Goal: Task Accomplishment & Management: Use online tool/utility

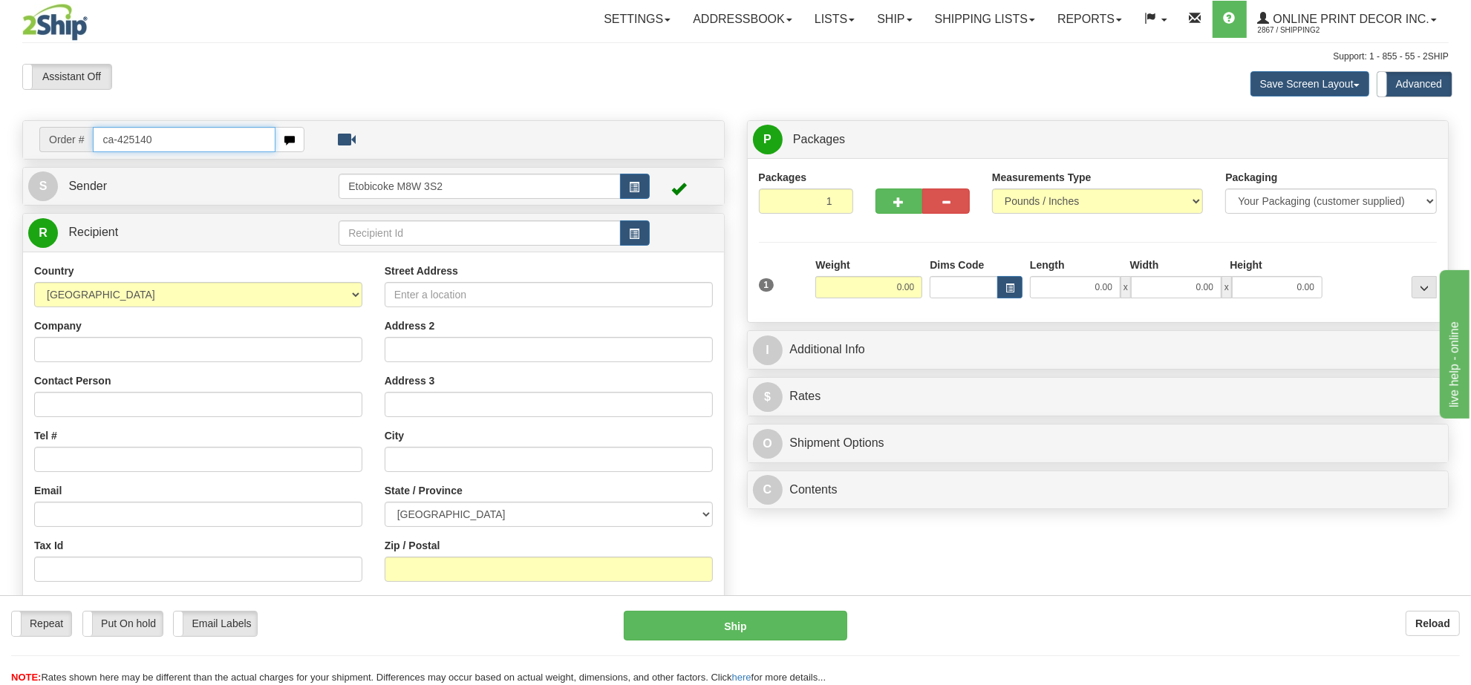
type input "ca-425140"
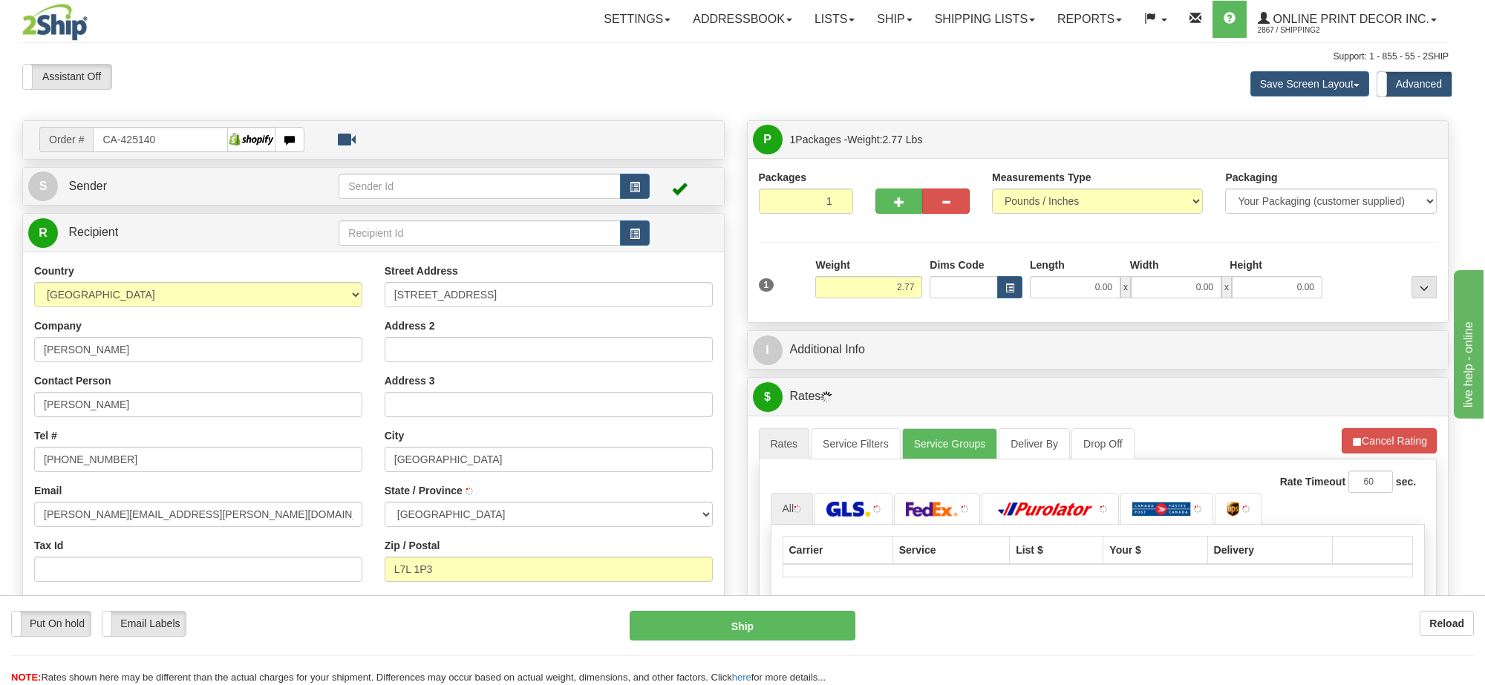
type input "BURLINGTON"
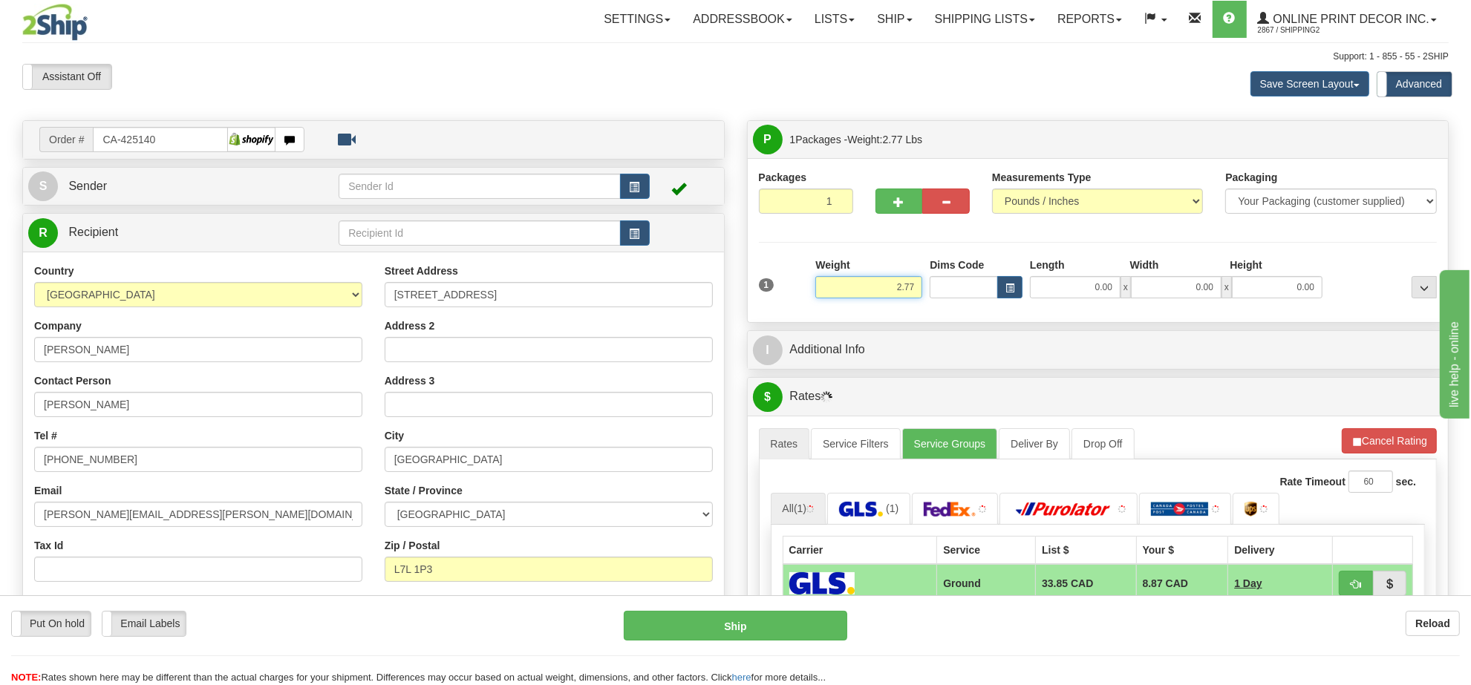
click at [899, 295] on input "2.77" at bounding box center [868, 287] width 107 height 22
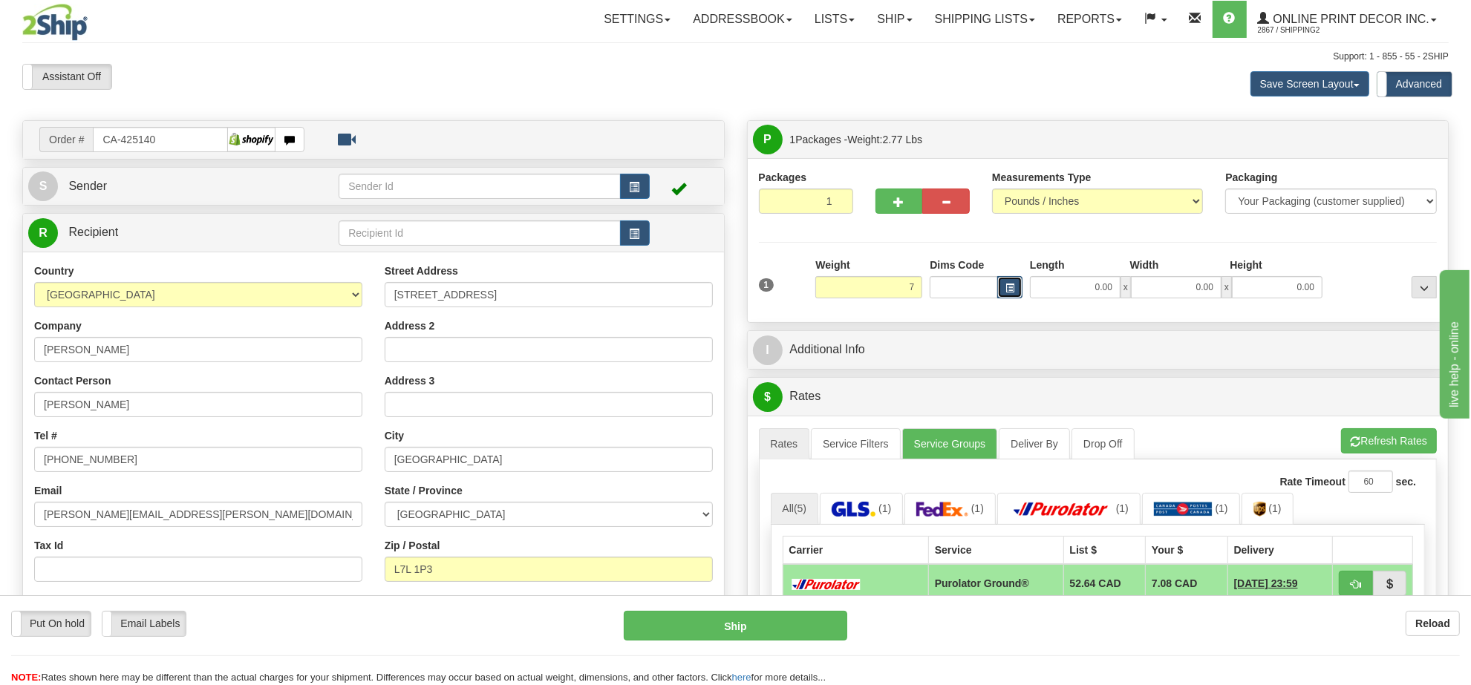
type input "7.00"
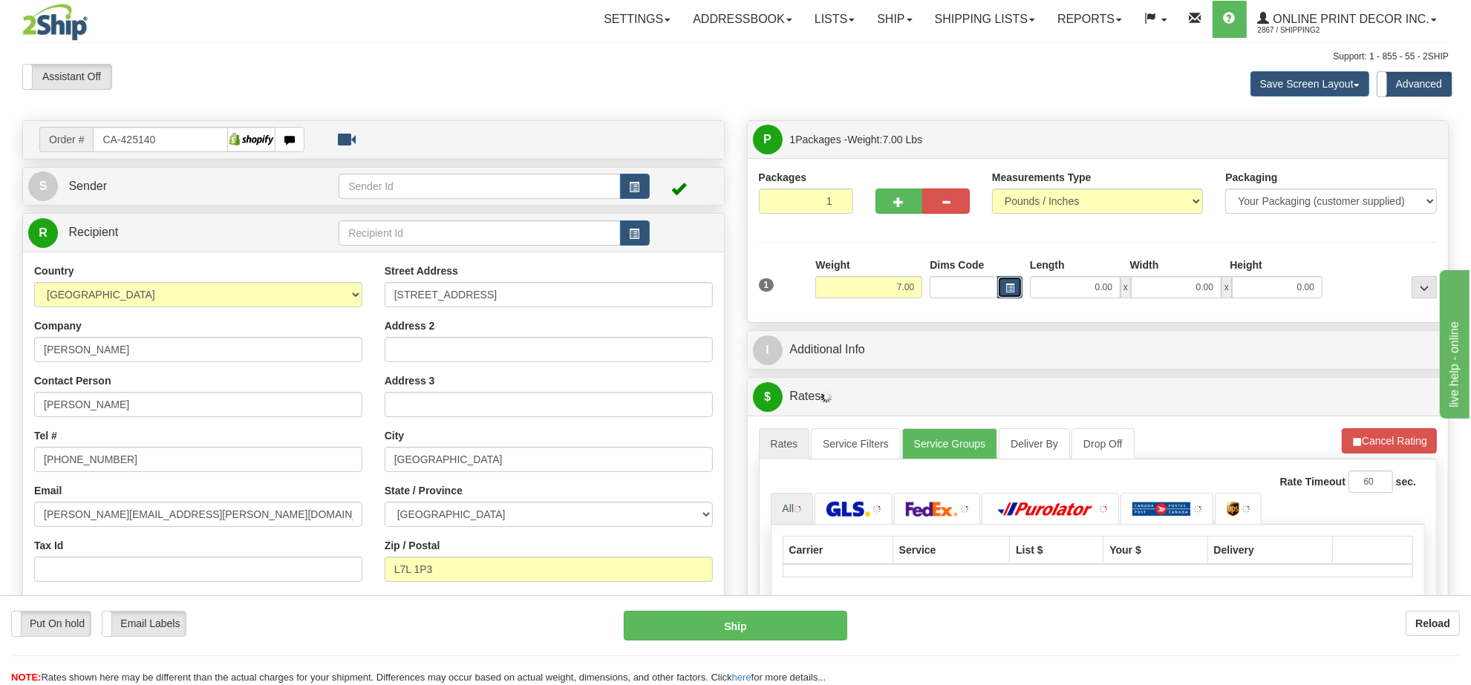
click at [1022, 294] on button "button" at bounding box center [1009, 287] width 25 height 22
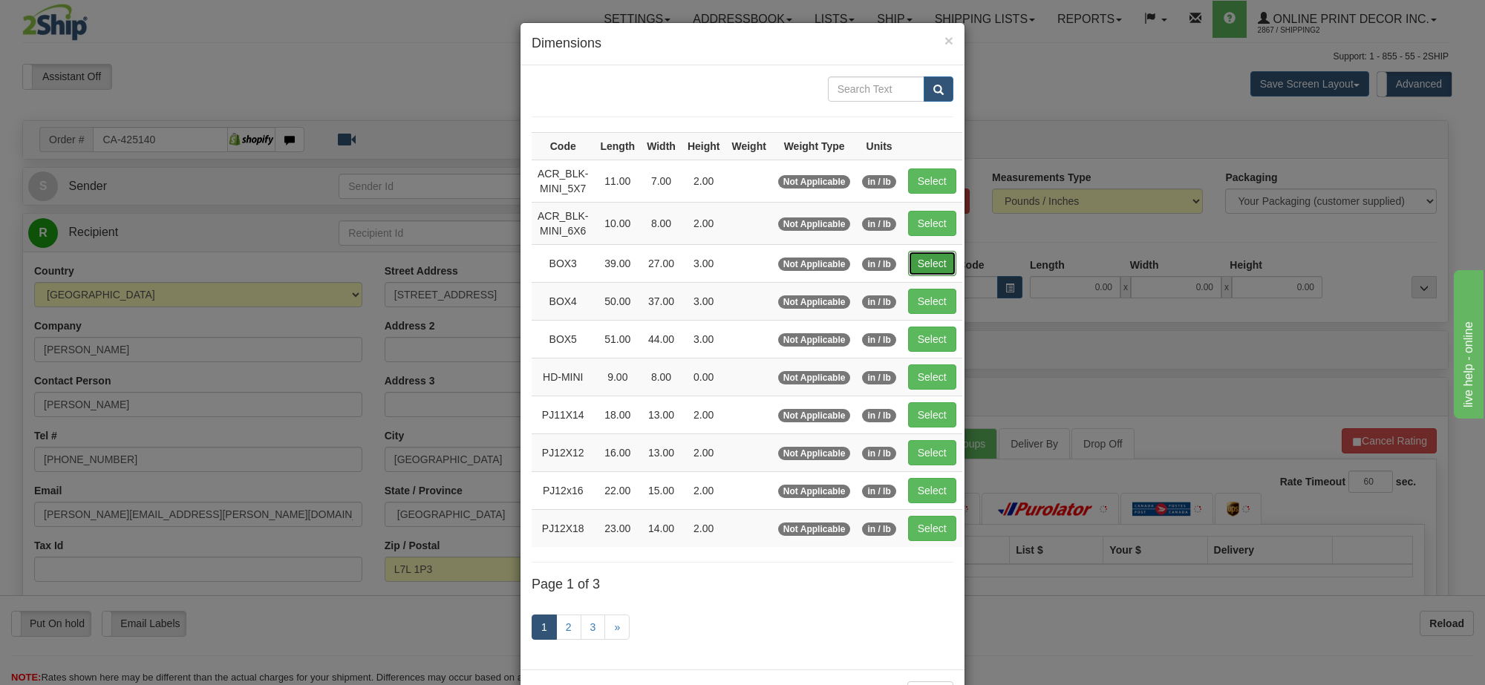
click at [919, 258] on button "Select" at bounding box center [932, 263] width 48 height 25
type input "BOX3"
type input "39.00"
type input "27.00"
type input "3.00"
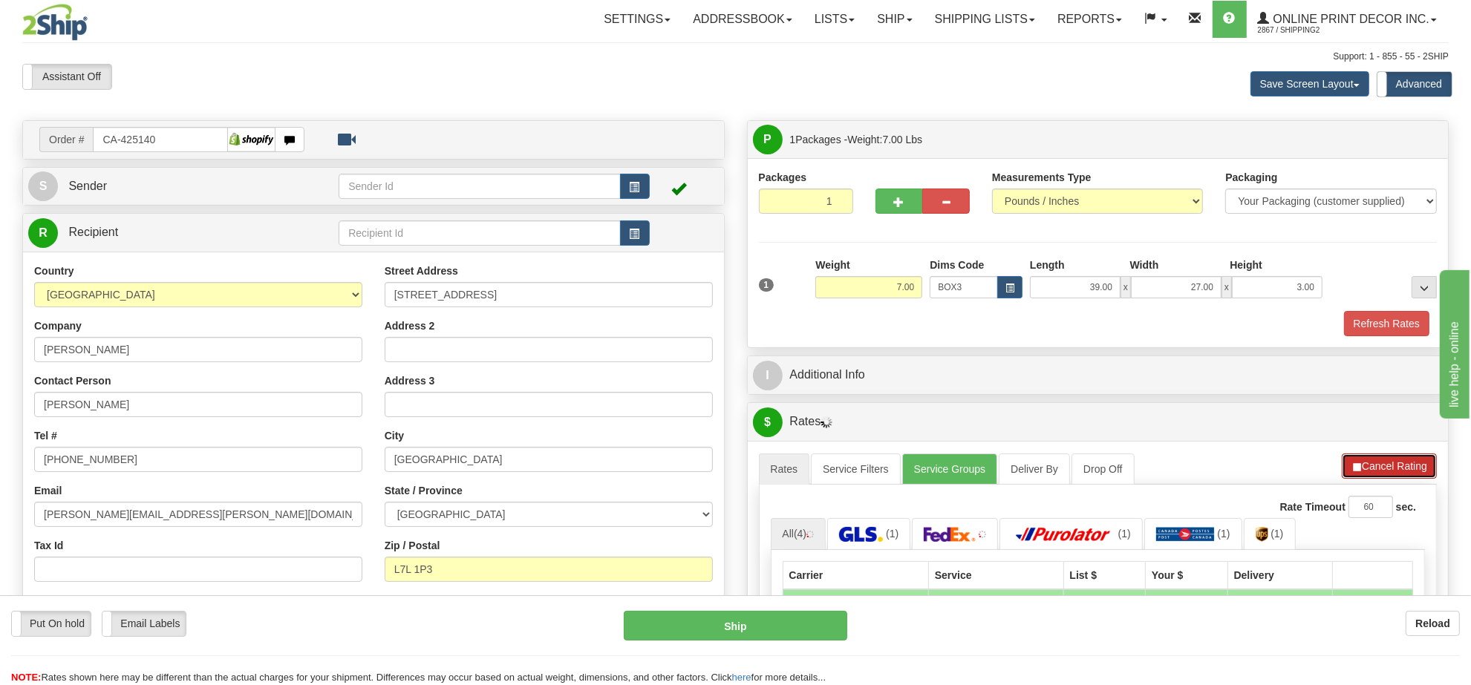
click at [1388, 466] on button "Cancel Rating" at bounding box center [1389, 466] width 95 height 25
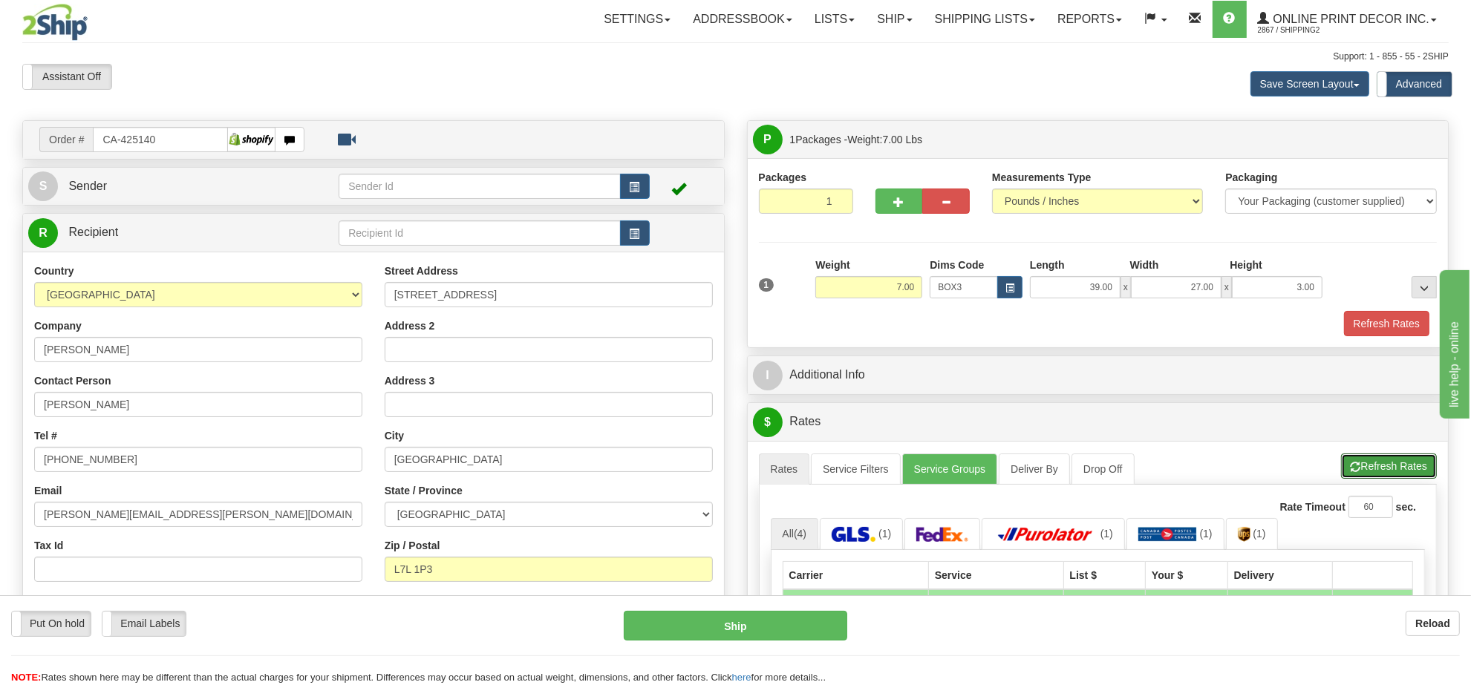
click at [1388, 466] on button "Refresh Rates" at bounding box center [1389, 466] width 96 height 25
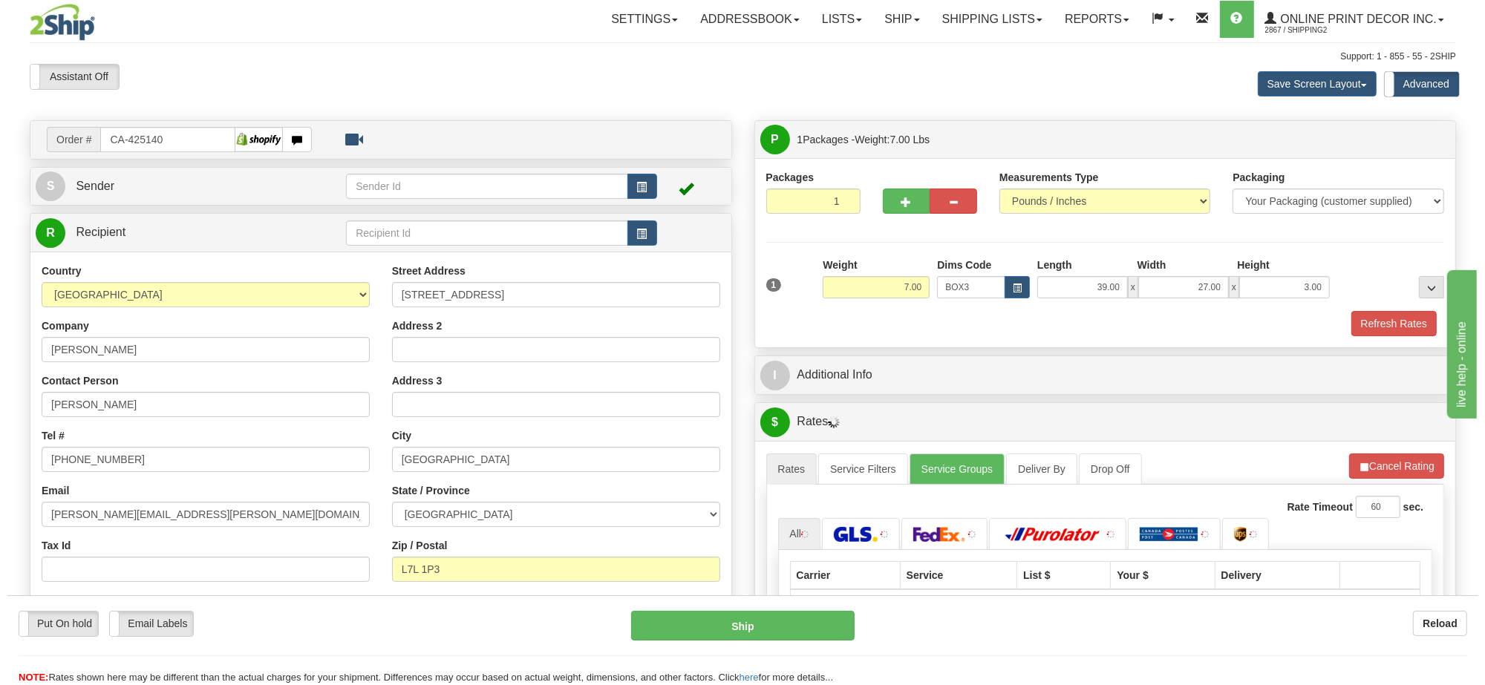
scroll to position [186, 0]
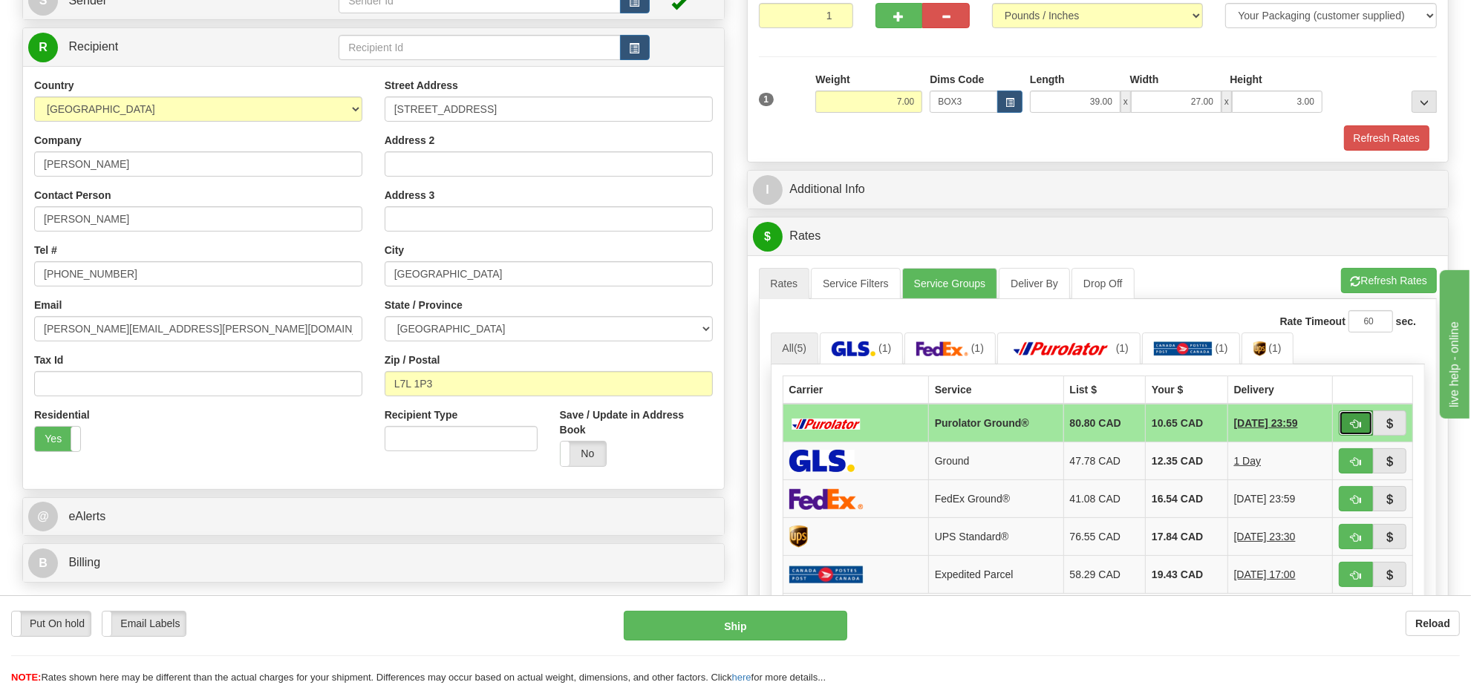
click at [1351, 429] on span "button" at bounding box center [1356, 424] width 10 height 10
type input "260"
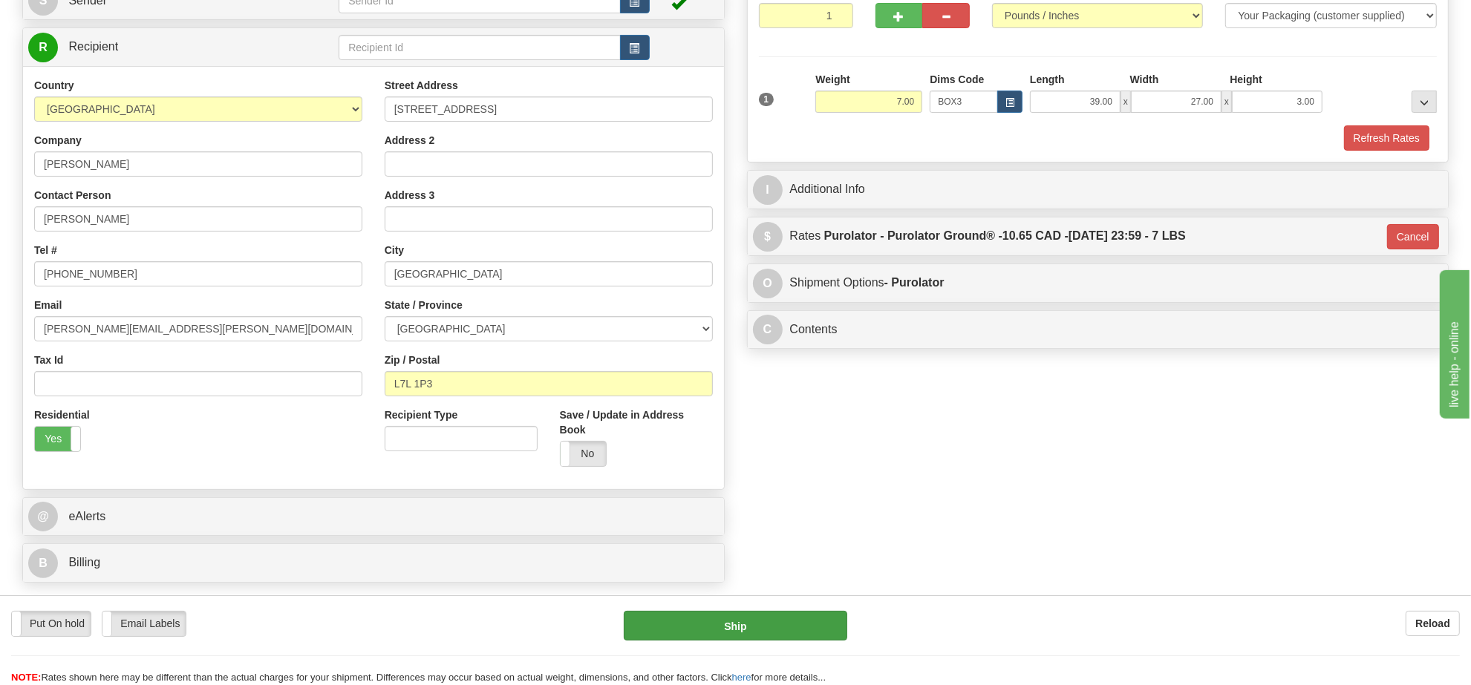
drag, startPoint x: 799, startPoint y: 644, endPoint x: 800, endPoint y: 624, distance: 19.4
click at [799, 641] on div "Put On hold Put On hold Email Labels Email Labels Edit Reload Ship" at bounding box center [735, 648] width 1471 height 74
click at [800, 624] on button "Ship" at bounding box center [735, 626] width 223 height 30
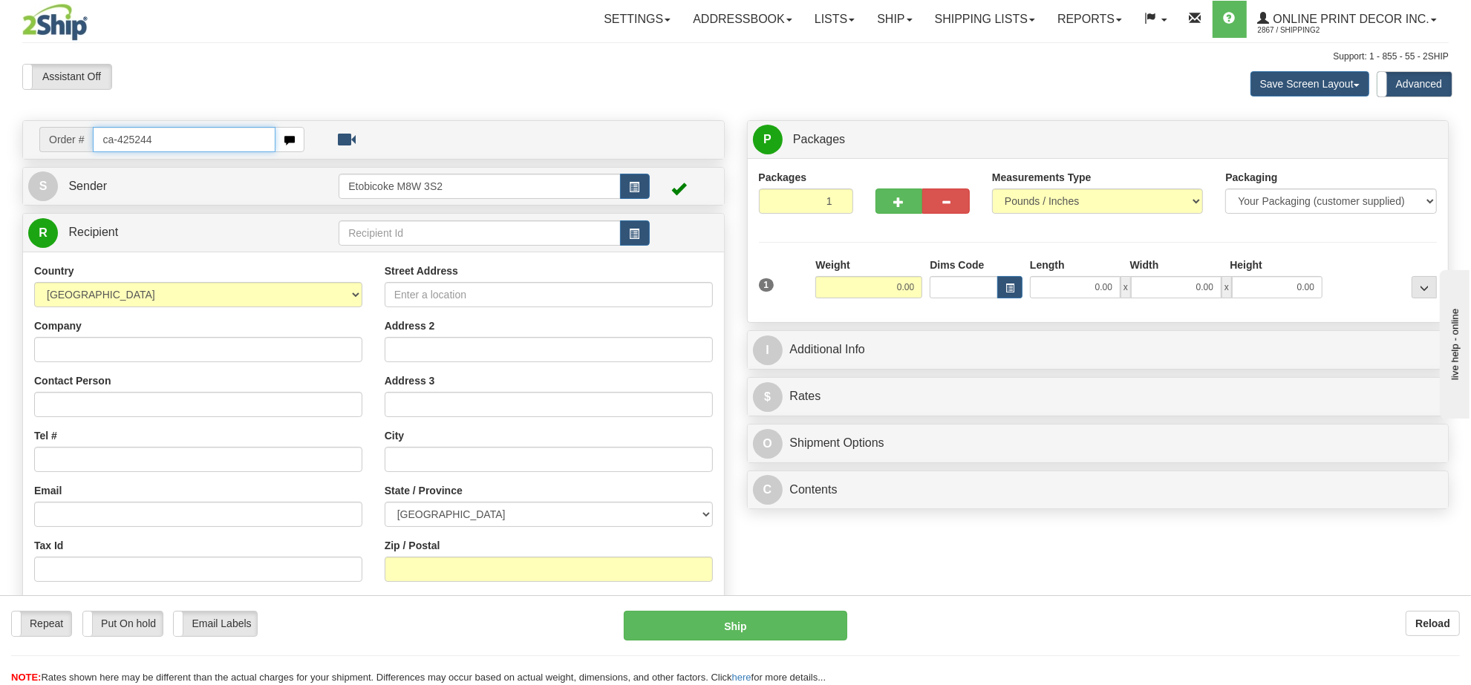
type input "ca-425244"
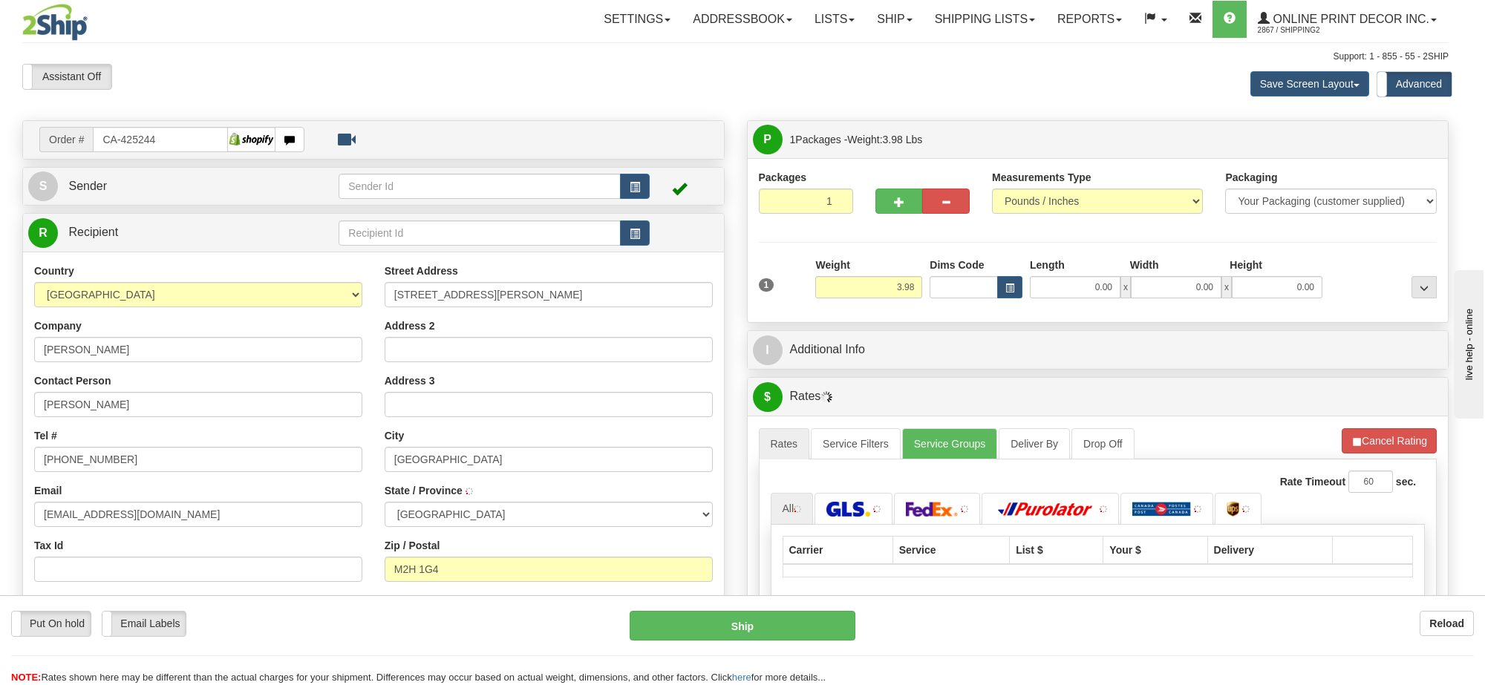
type input "NORTH YORK"
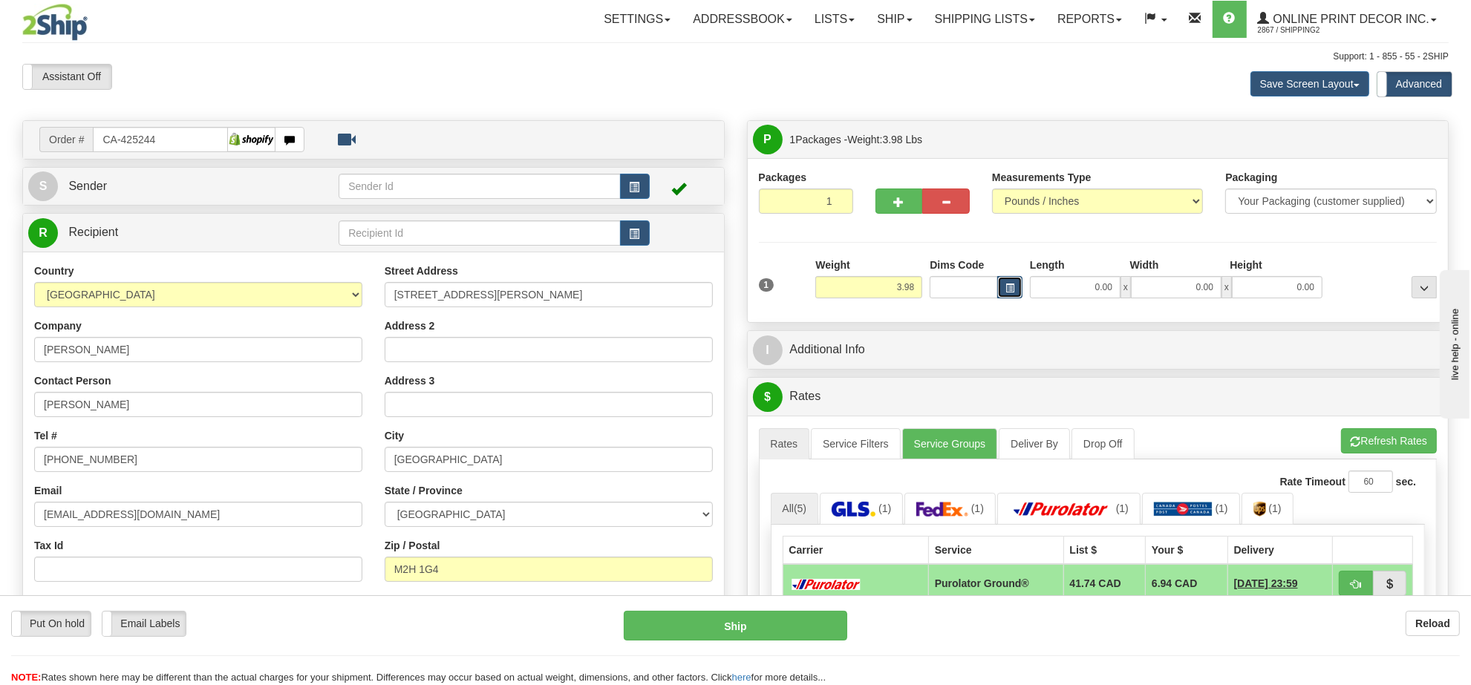
click at [1007, 286] on span "button" at bounding box center [1009, 288] width 9 height 8
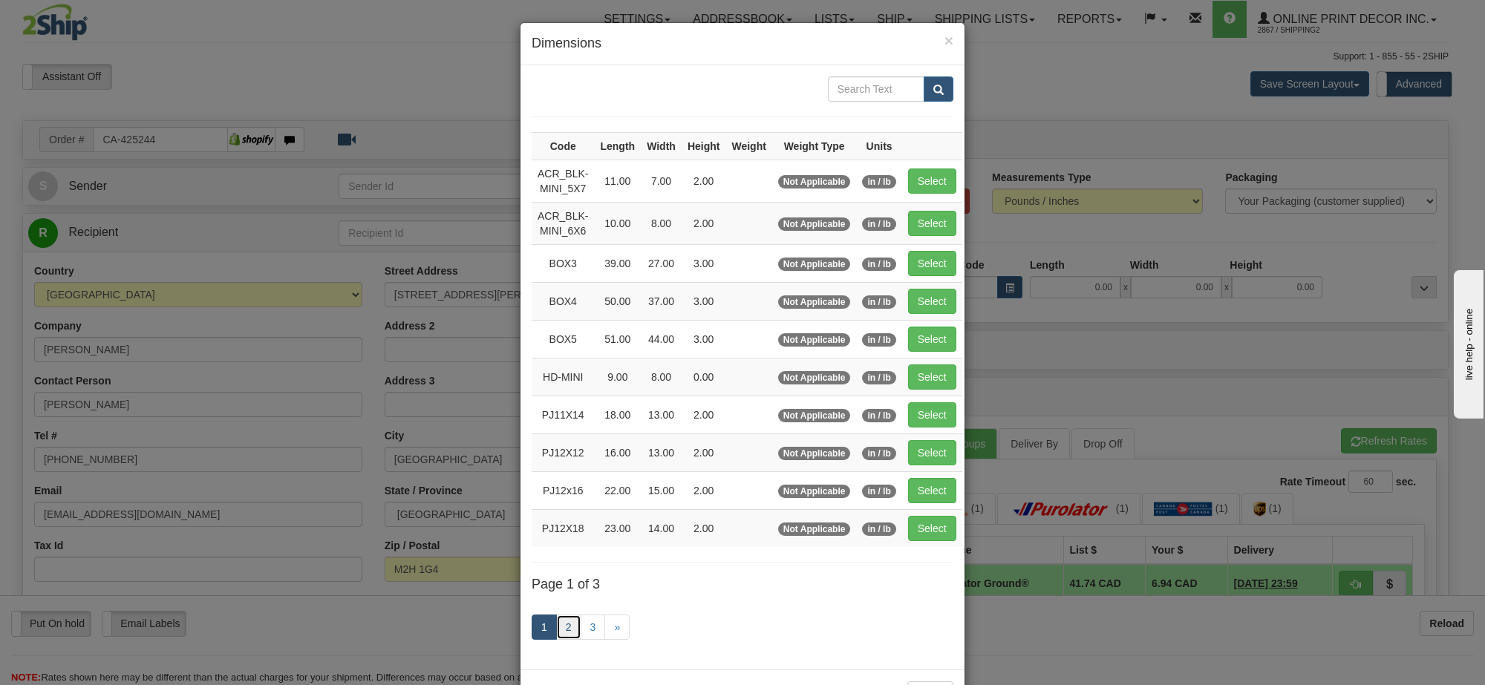
click at [556, 640] on link "2" at bounding box center [568, 627] width 25 height 25
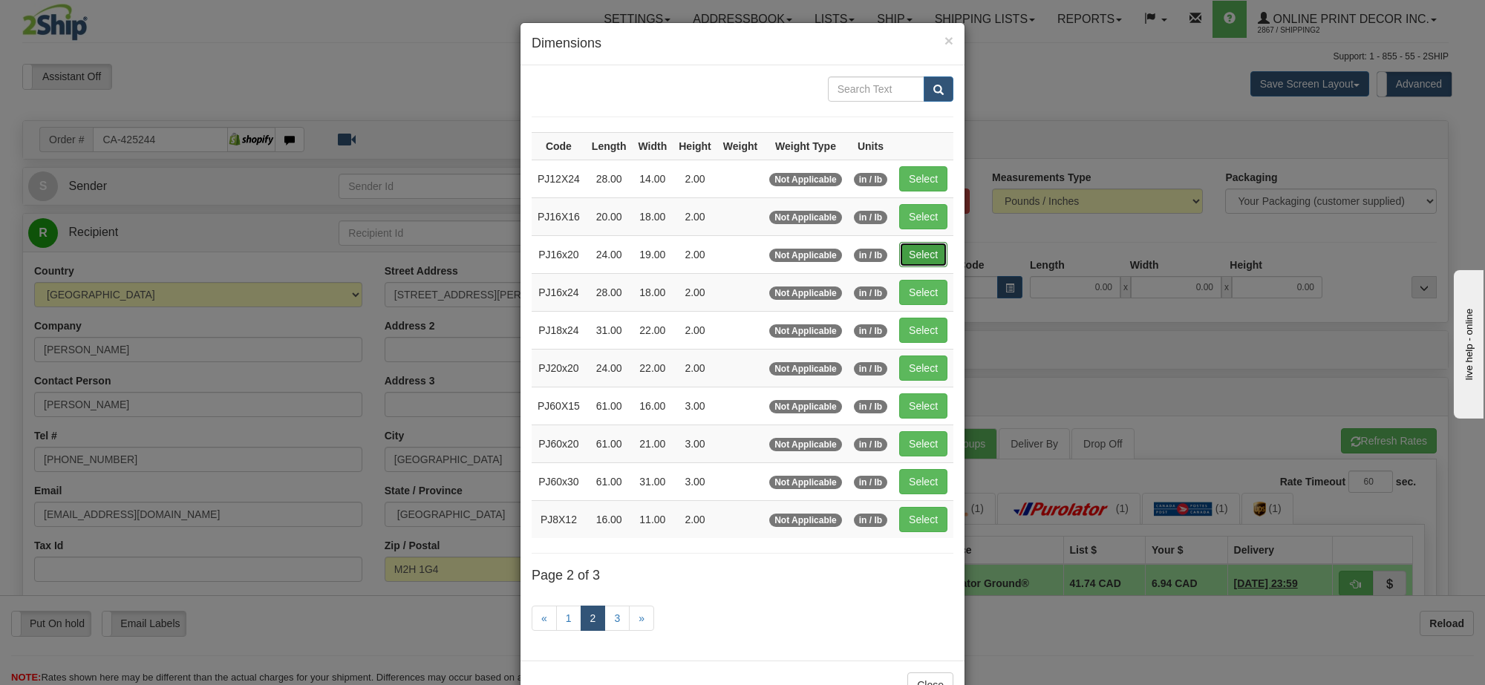
click at [918, 252] on button "Select" at bounding box center [923, 254] width 48 height 25
type input "PJ16x20"
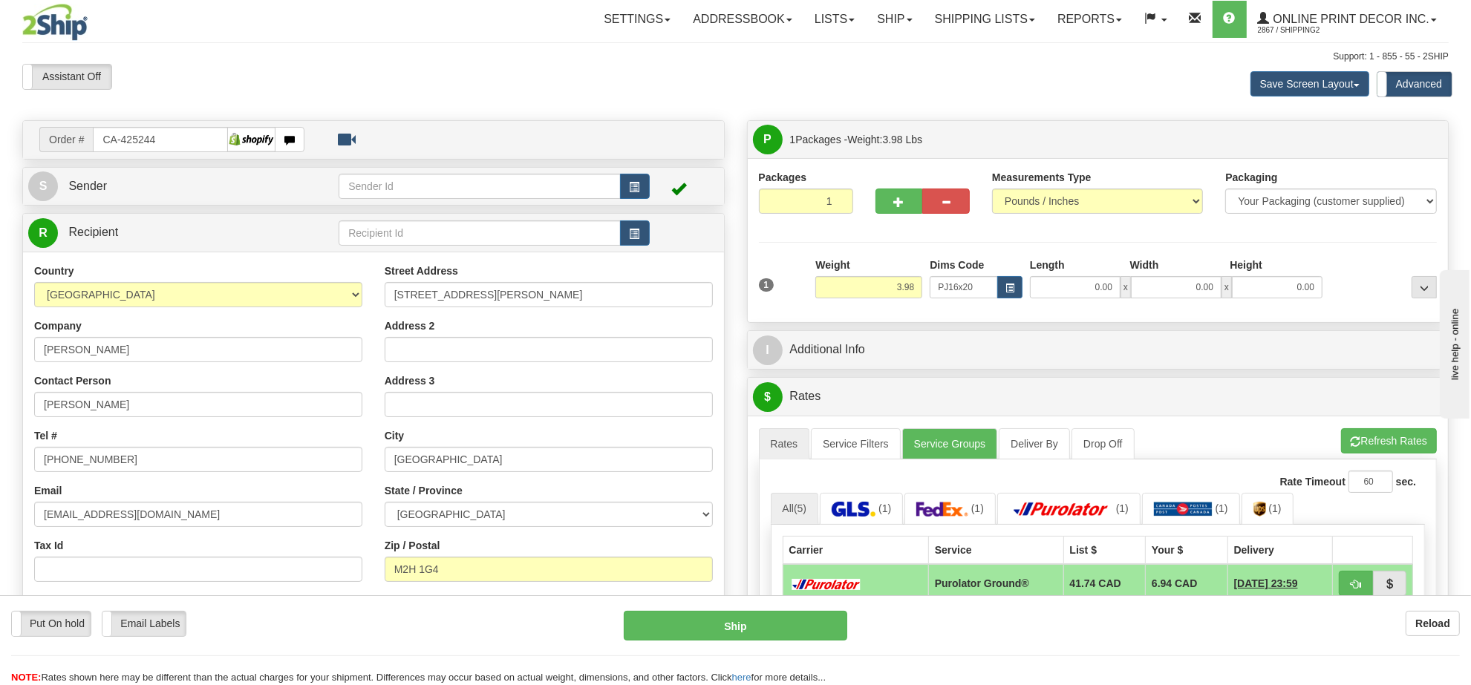
type input "24.00"
type input "19.00"
type input "2.00"
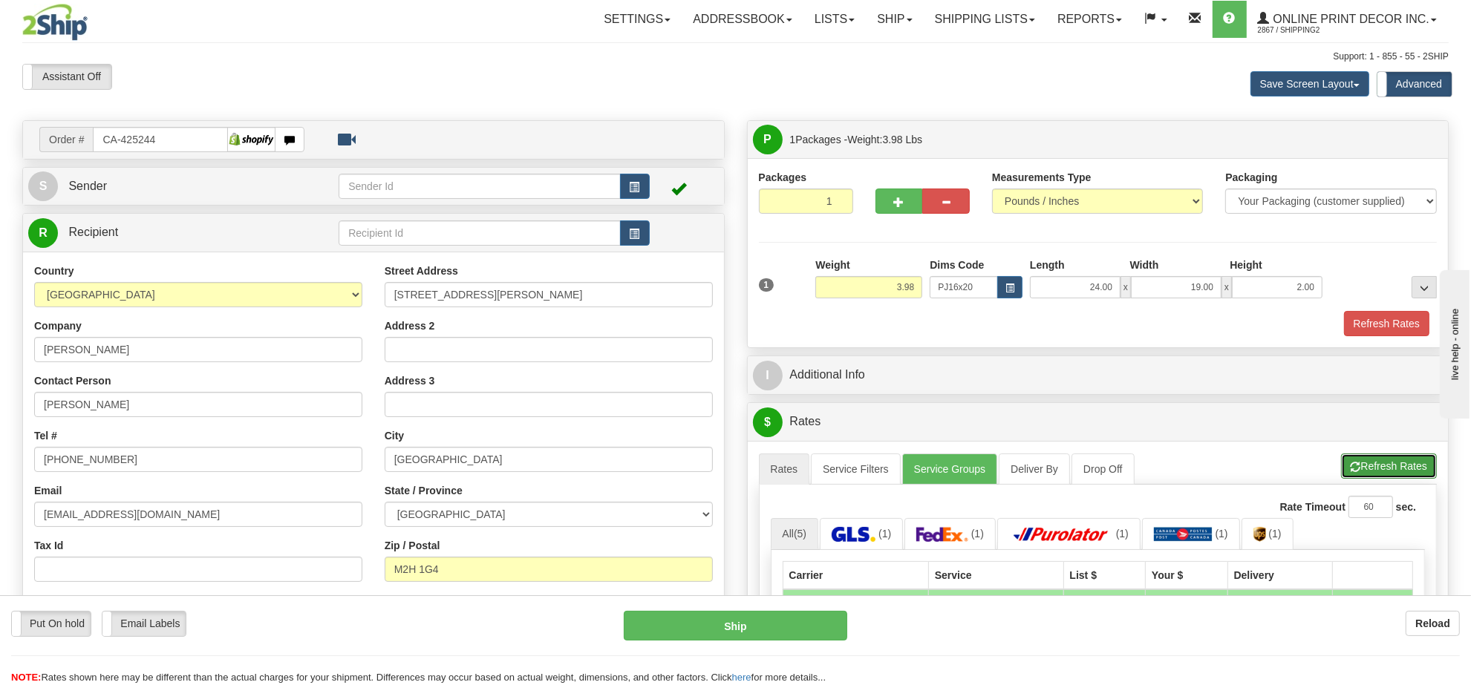
click at [1382, 462] on button "Refresh Rates" at bounding box center [1389, 466] width 96 height 25
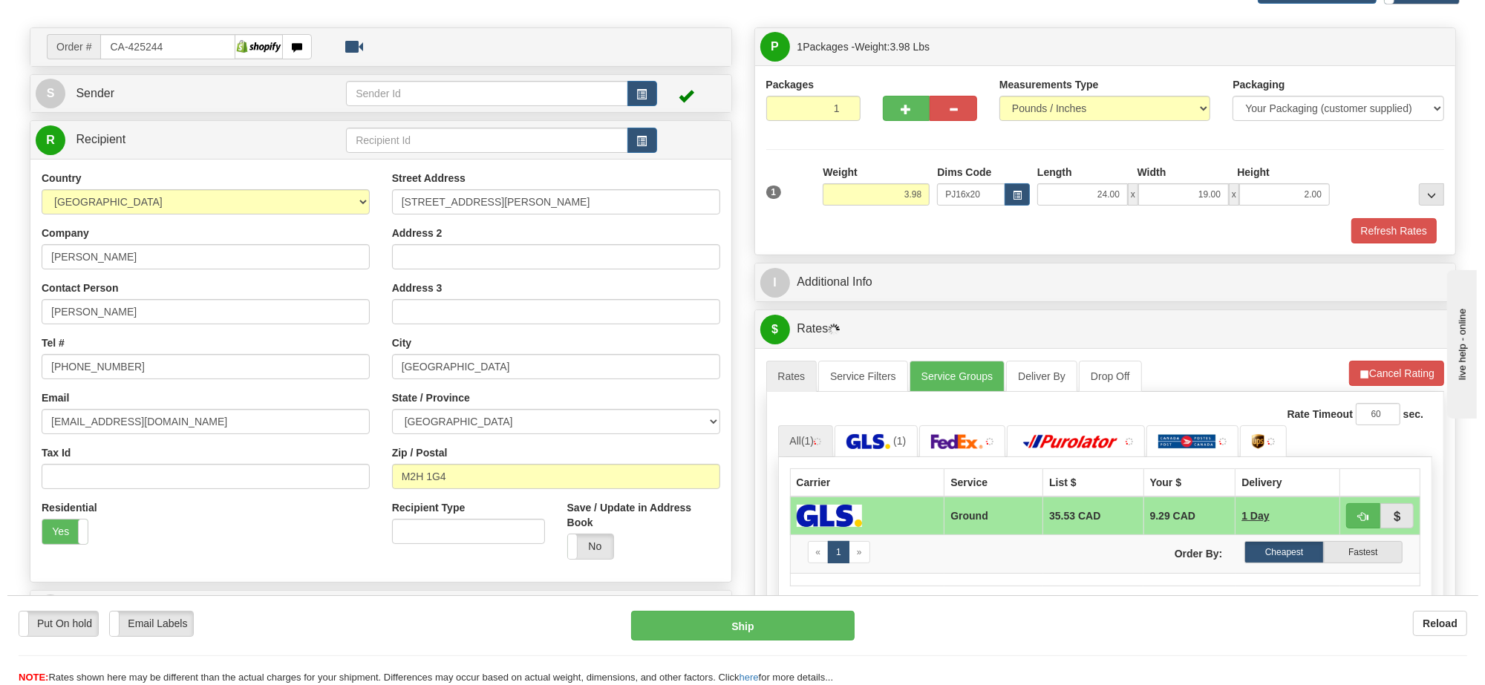
scroll to position [186, 0]
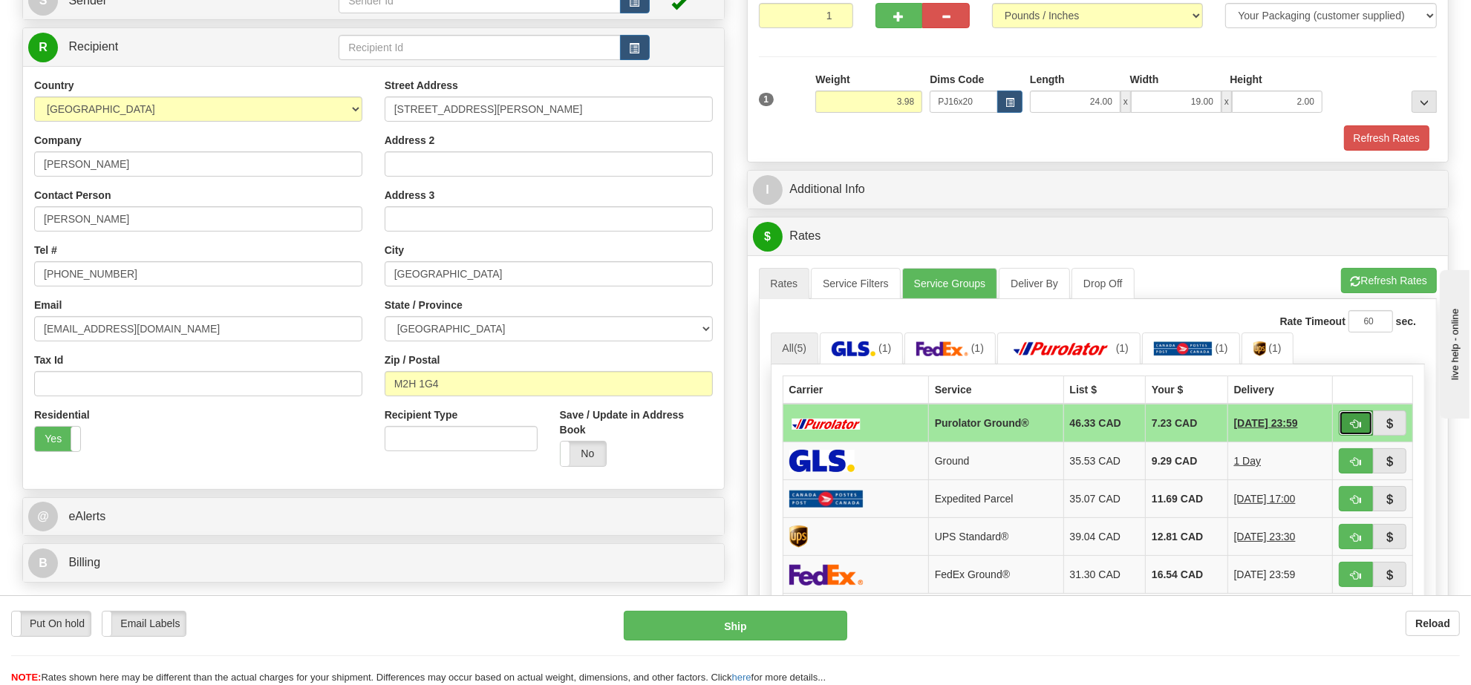
click at [1353, 429] on span "button" at bounding box center [1356, 424] width 10 height 10
type input "260"
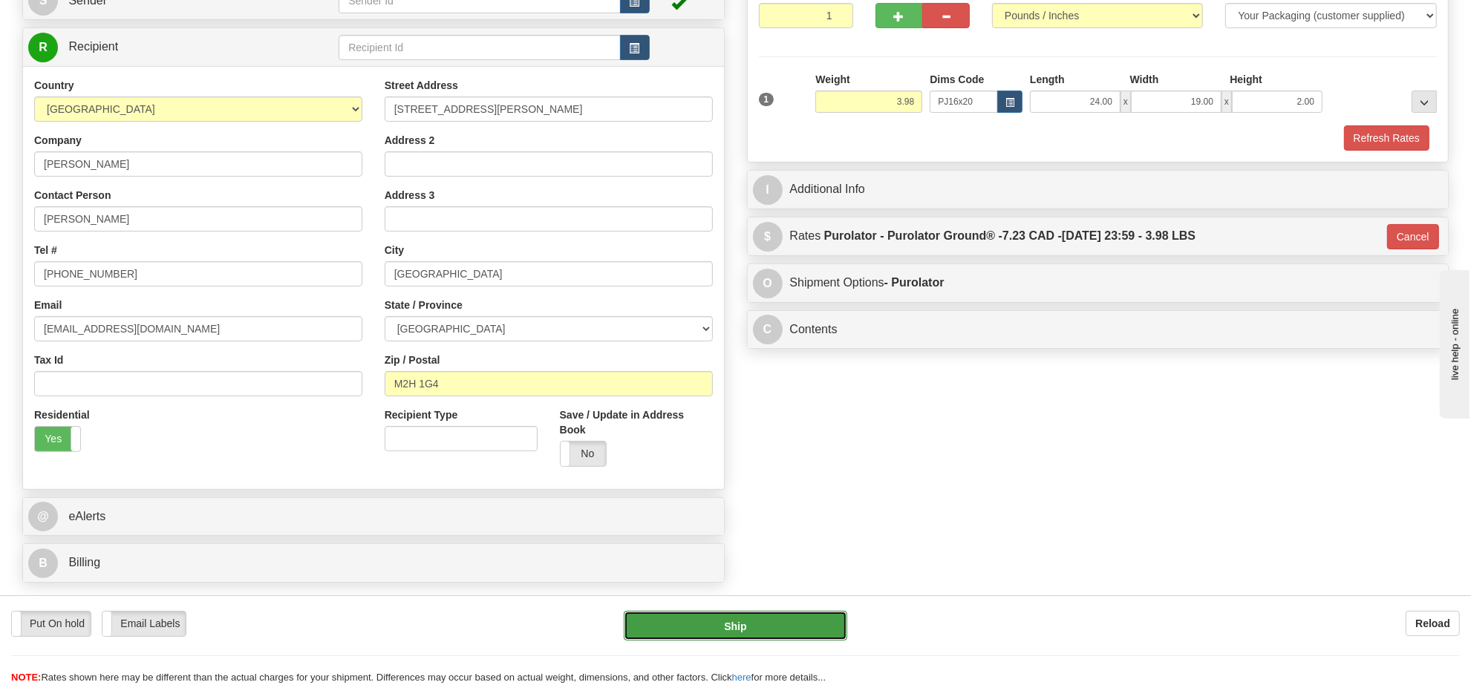
click at [813, 630] on button "Ship" at bounding box center [735, 626] width 223 height 30
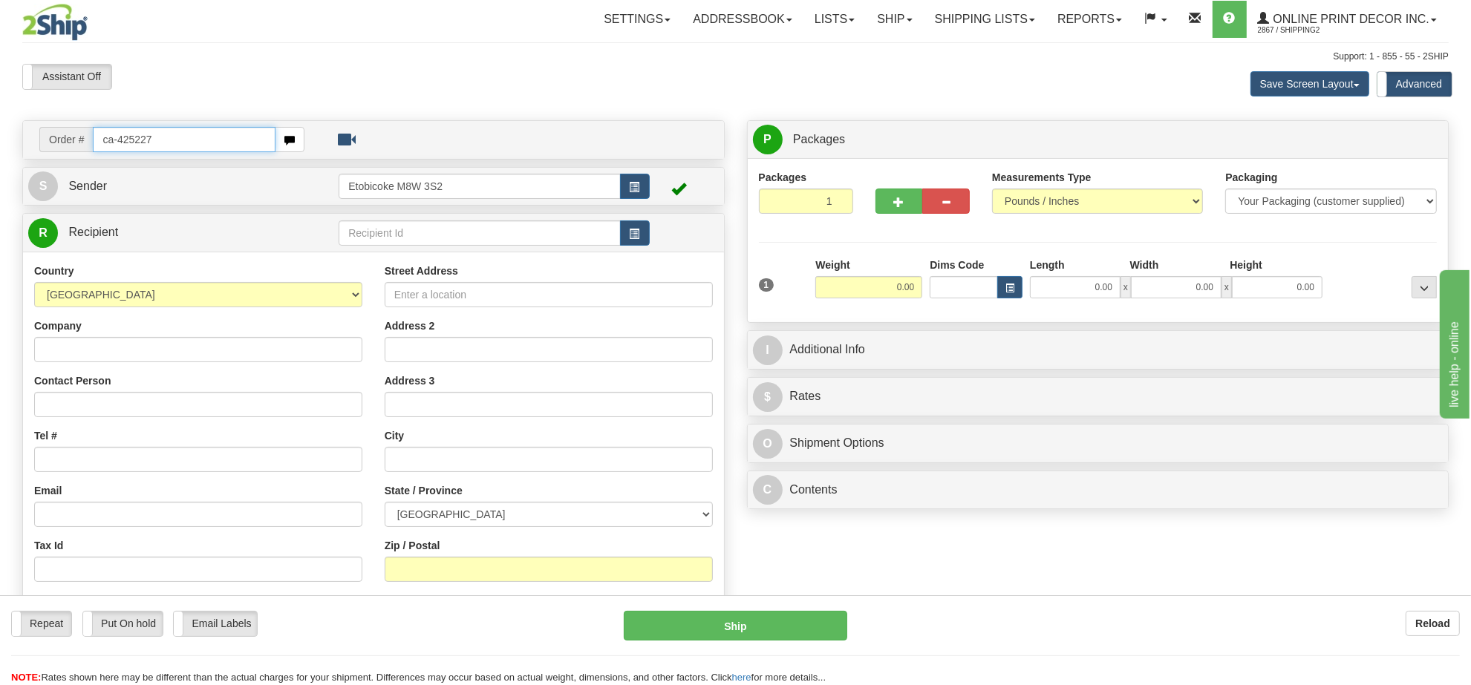
type input "ca-425227"
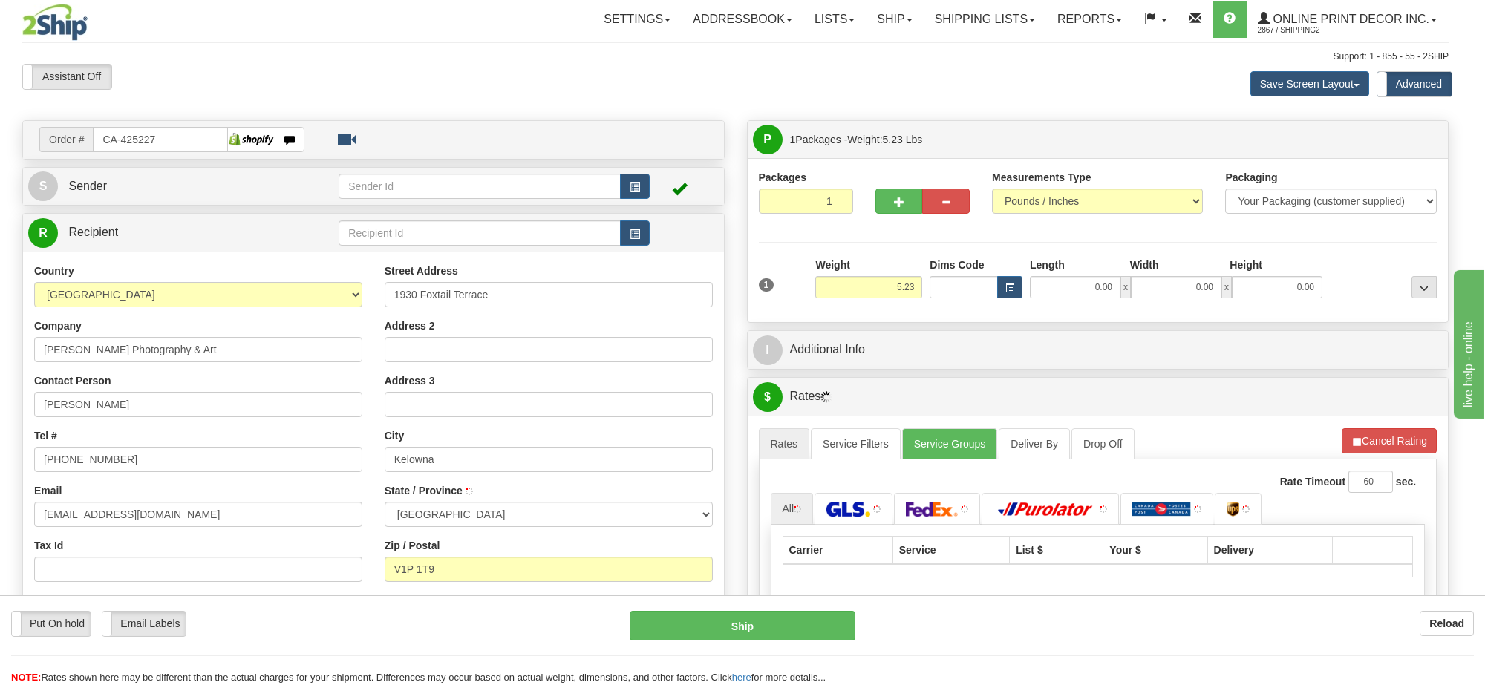
type input "KELOWNA"
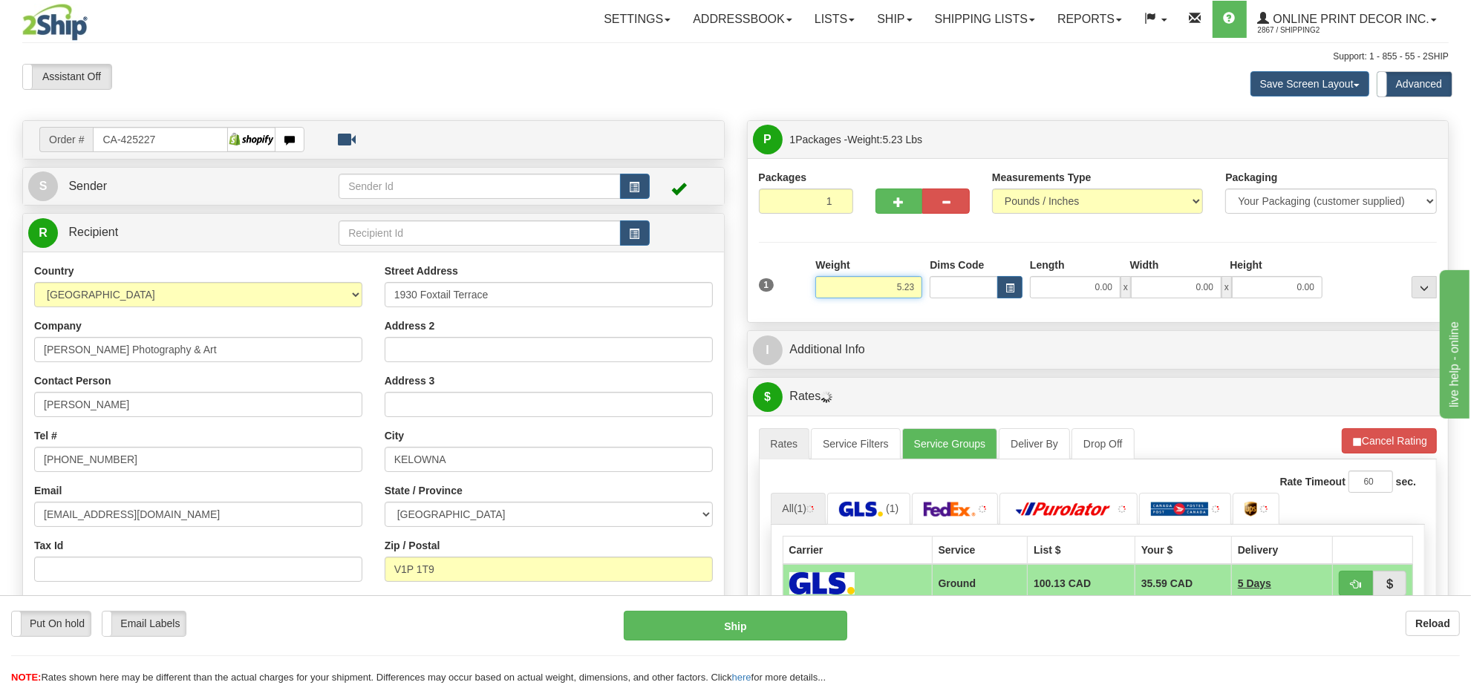
click at [910, 294] on input "5.23" at bounding box center [868, 287] width 107 height 22
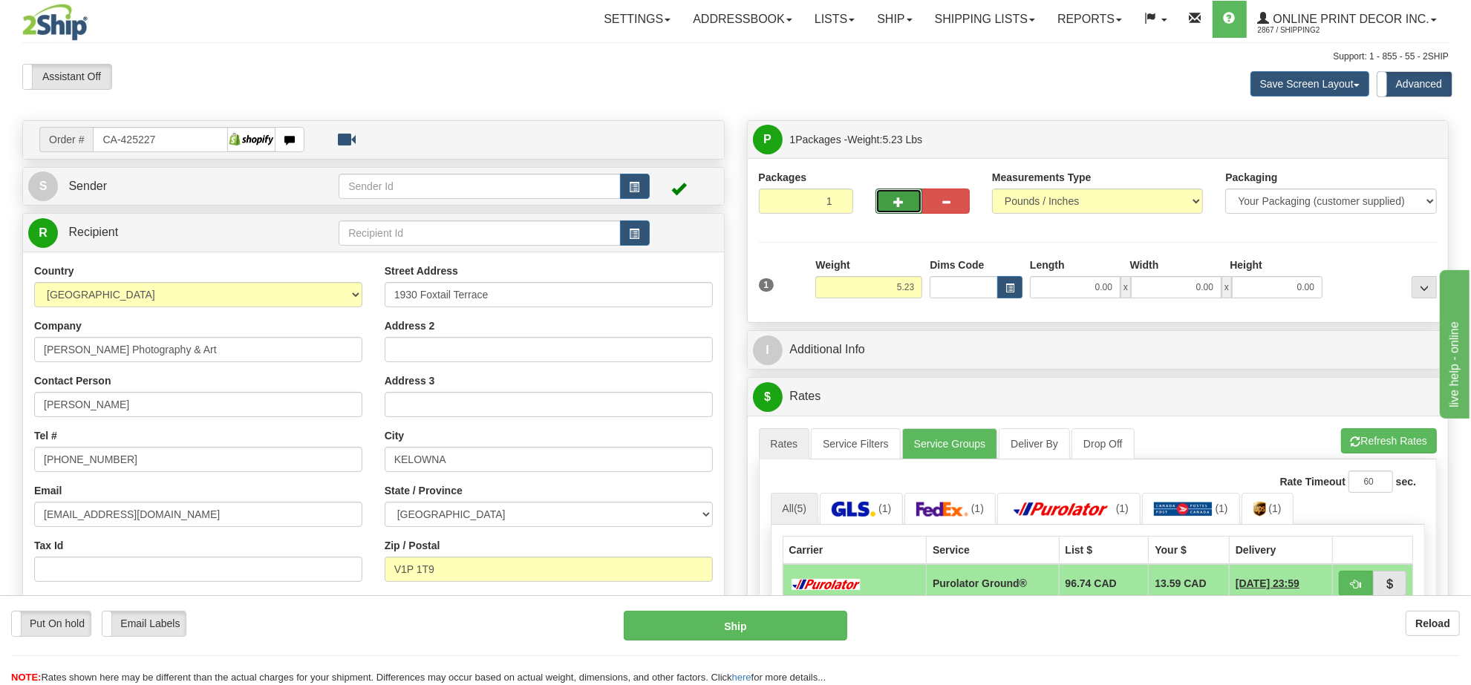
drag, startPoint x: 910, startPoint y: 201, endPoint x: 901, endPoint y: 202, distance: 8.9
click at [908, 202] on button "button" at bounding box center [899, 201] width 48 height 25
radio input "true"
type input "2"
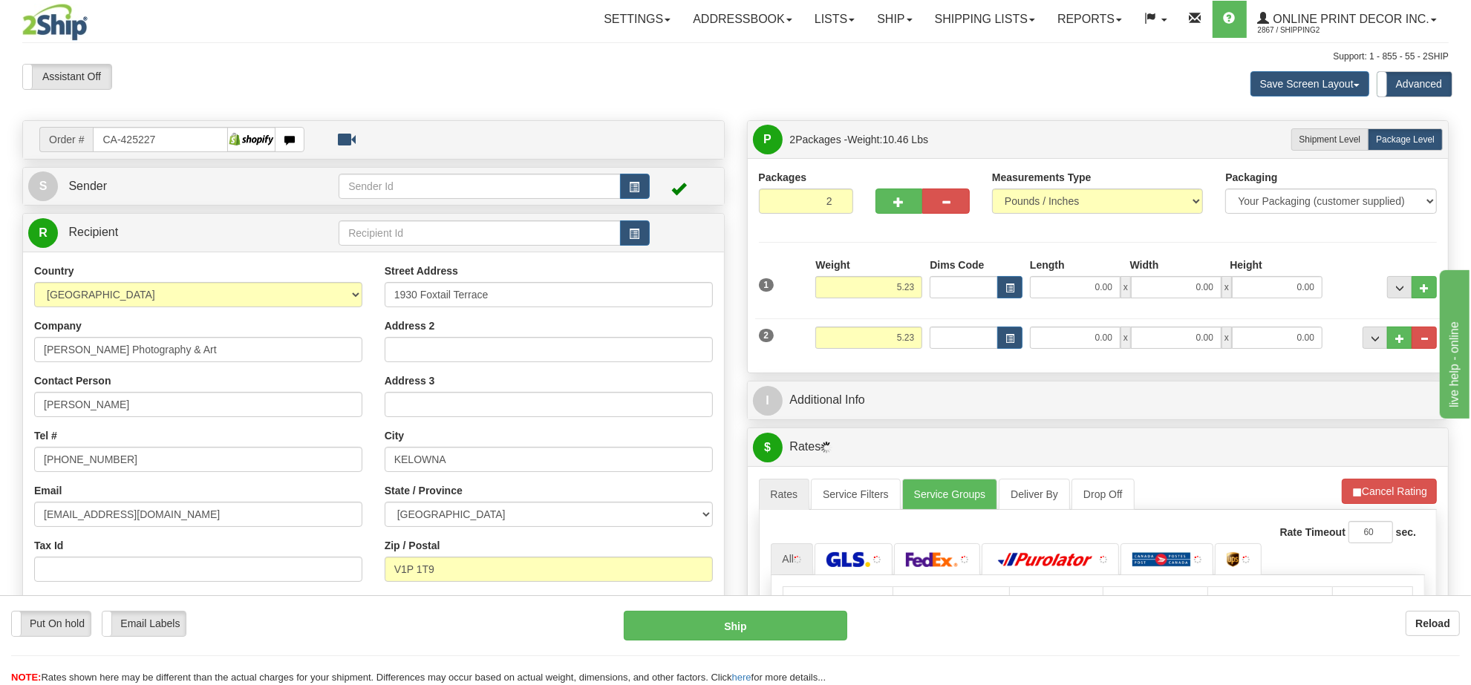
click at [904, 298] on input "5.23" at bounding box center [868, 287] width 107 height 22
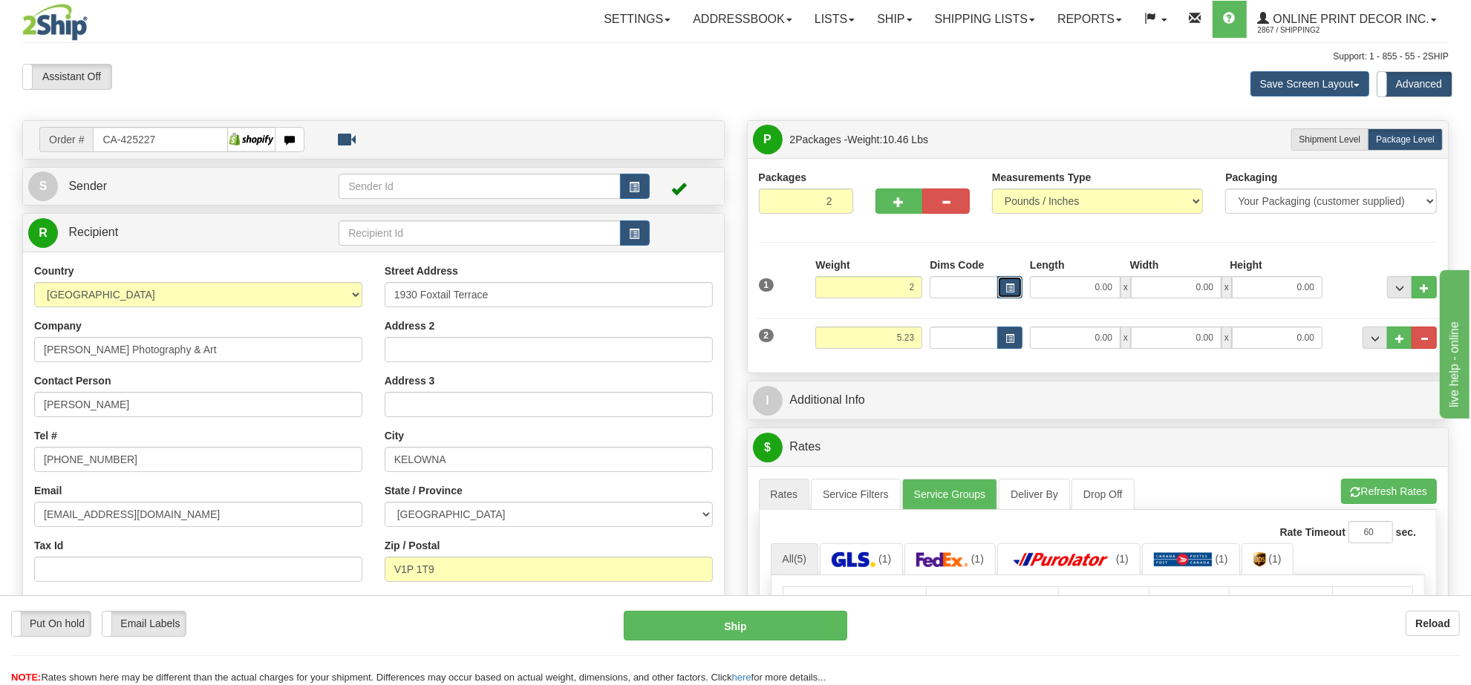
click at [1006, 293] on span "button" at bounding box center [1009, 288] width 9 height 8
type input "2.00"
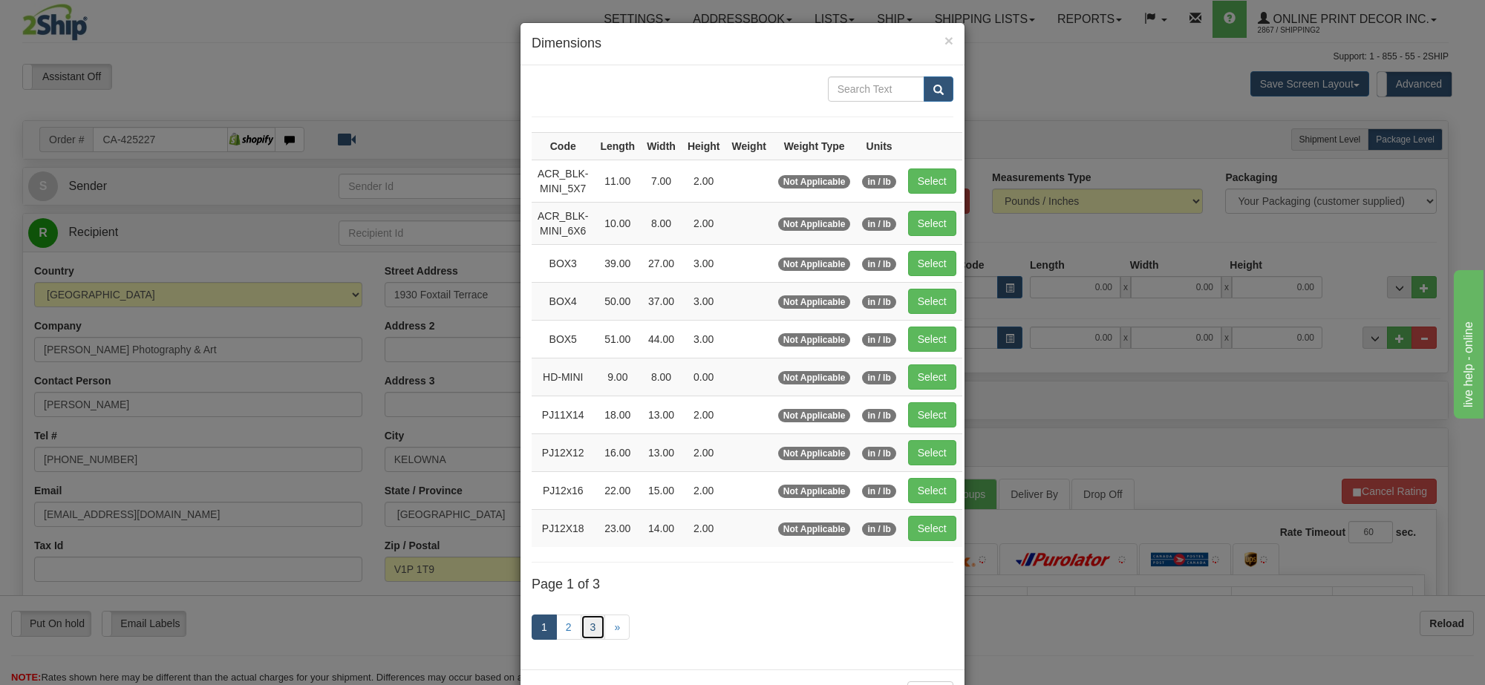
click at [589, 633] on link "3" at bounding box center [593, 627] width 25 height 25
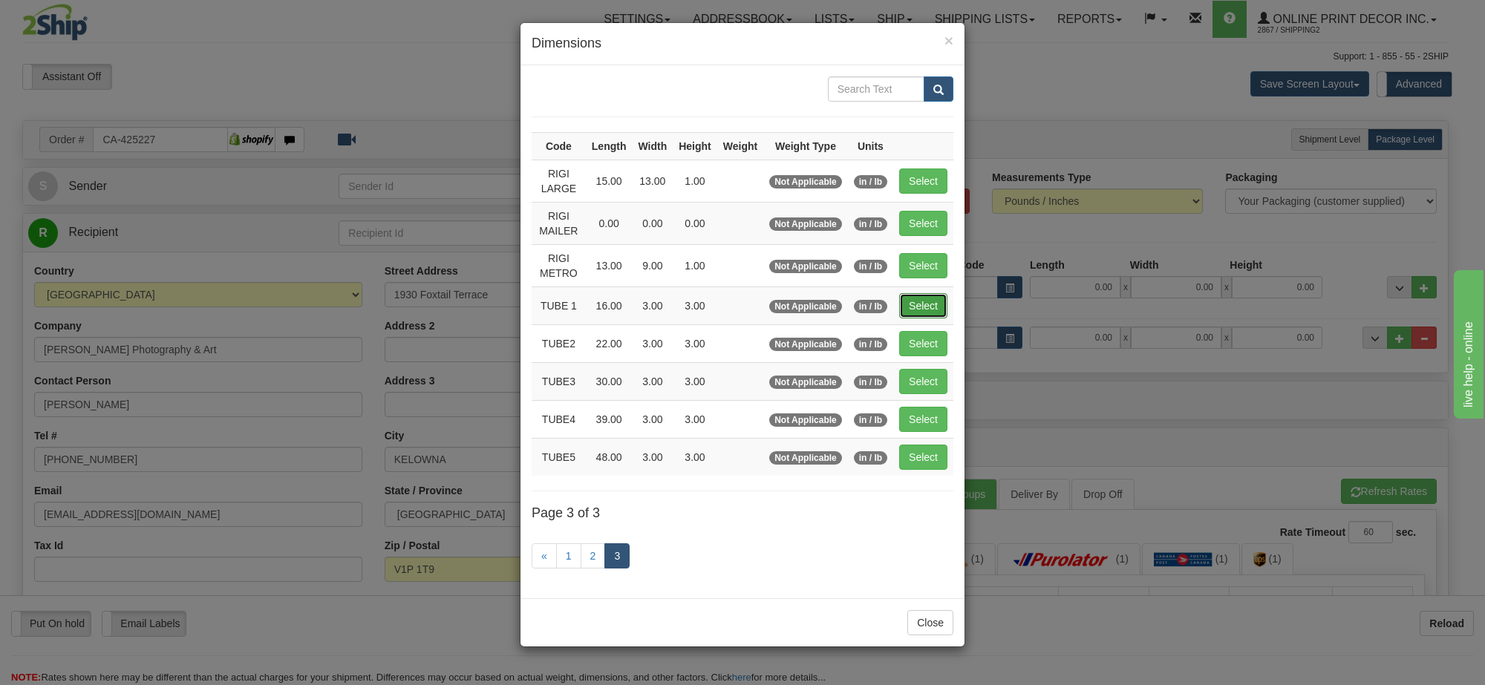
click at [930, 316] on button "Select" at bounding box center [923, 305] width 48 height 25
type input "TUBE 1"
type input "16.00"
type input "3.00"
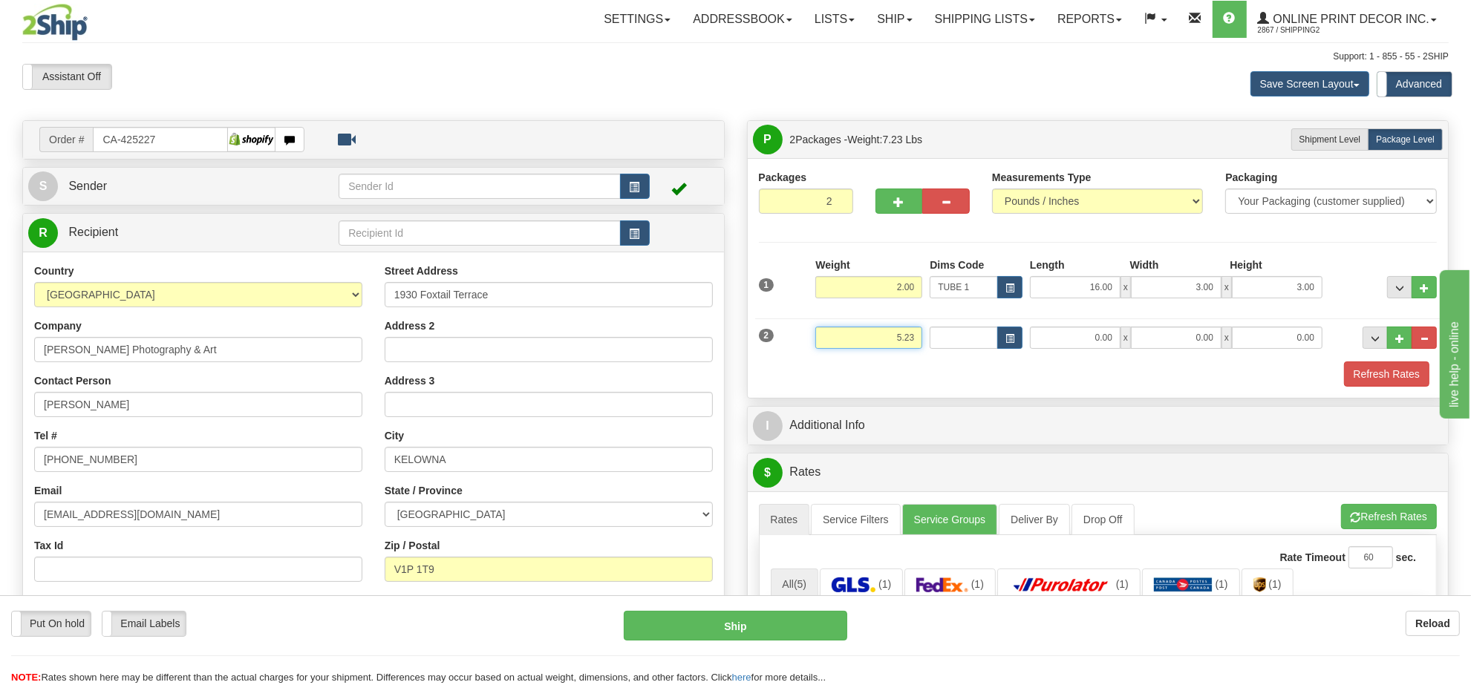
click at [877, 344] on input "5.23" at bounding box center [868, 338] width 107 height 22
type input "10.00"
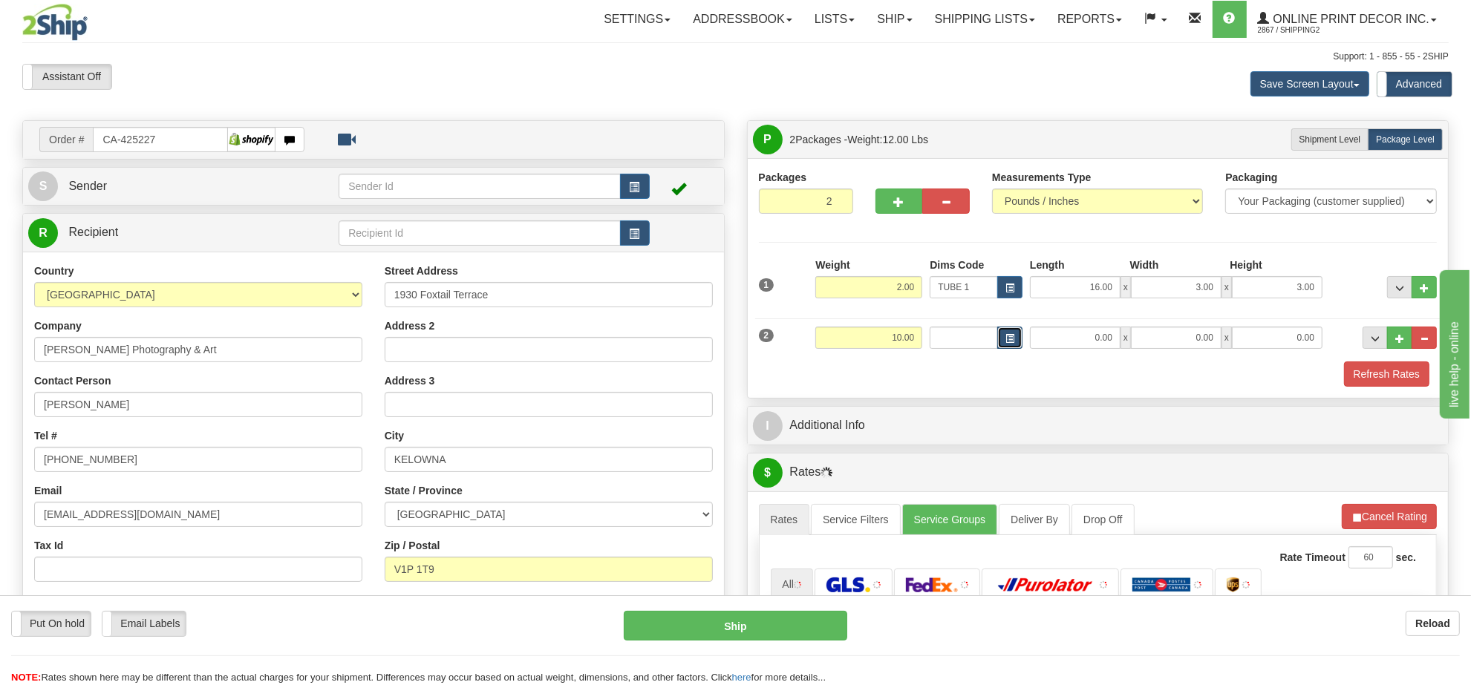
click at [1006, 349] on button "button" at bounding box center [1009, 338] width 25 height 22
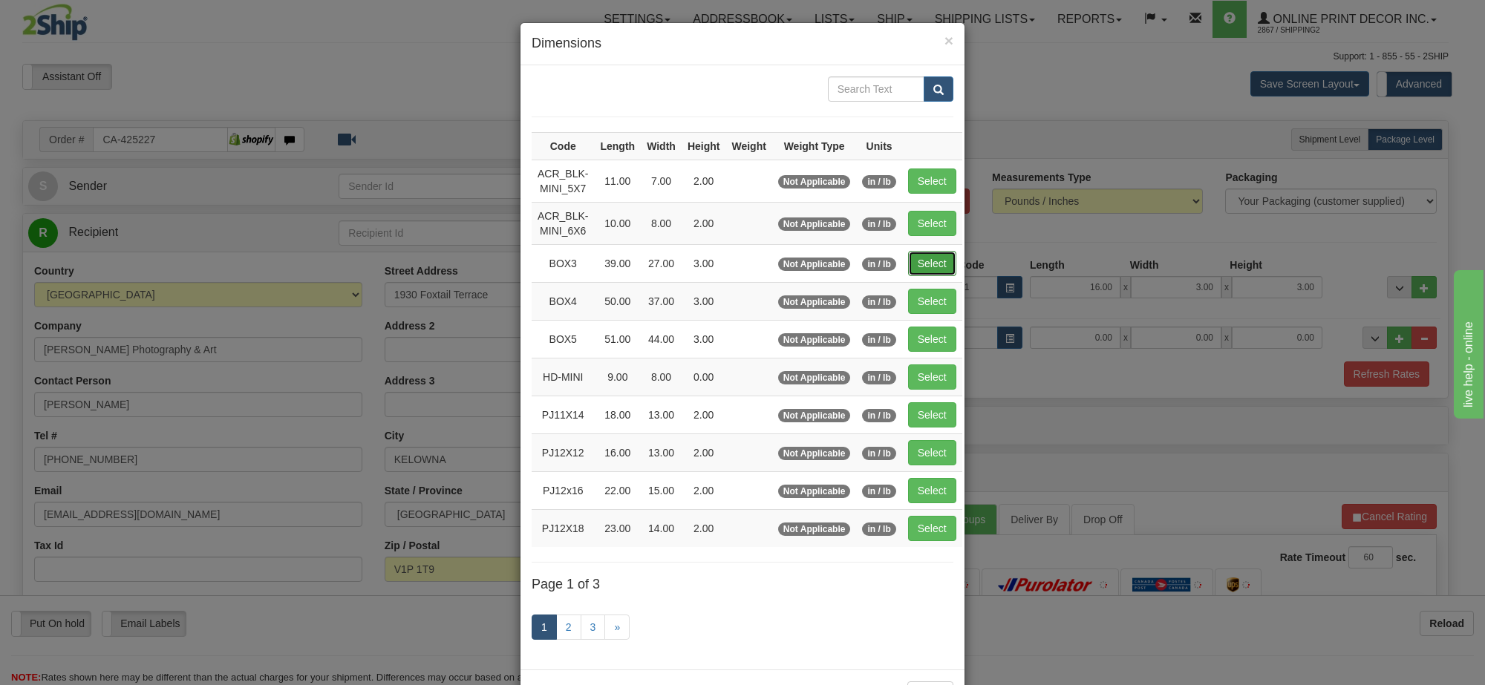
click at [939, 266] on button "Select" at bounding box center [932, 263] width 48 height 25
type input "BOX3"
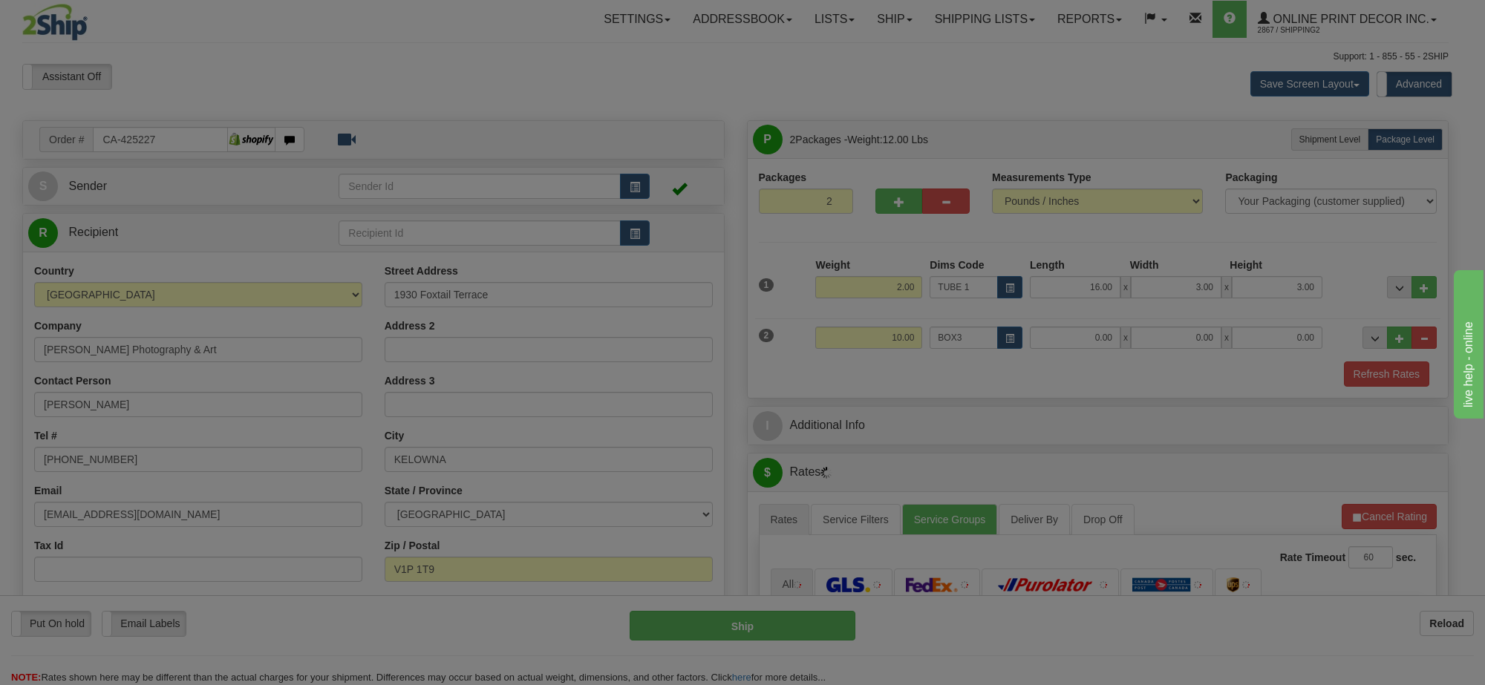
type input "39.00"
type input "27.00"
type input "3.00"
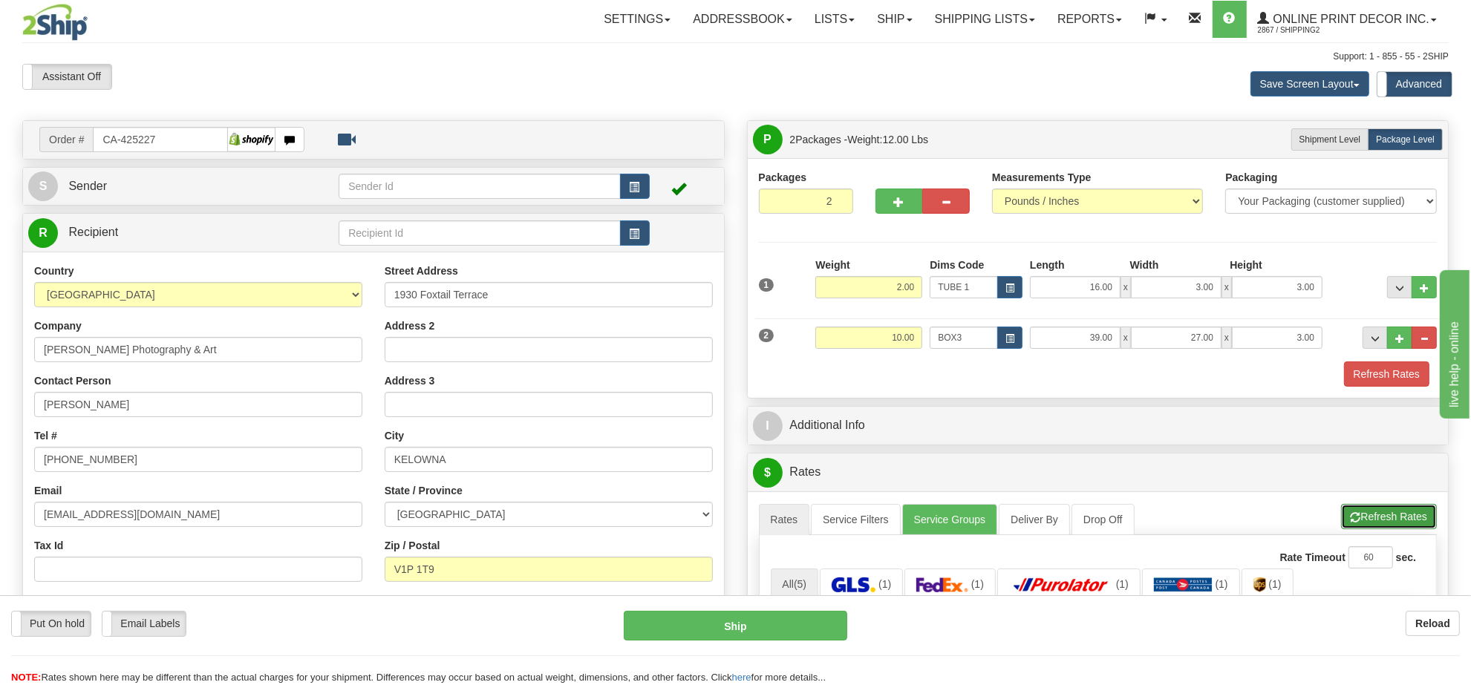
click at [1374, 526] on button "Refresh Rates" at bounding box center [1389, 516] width 96 height 25
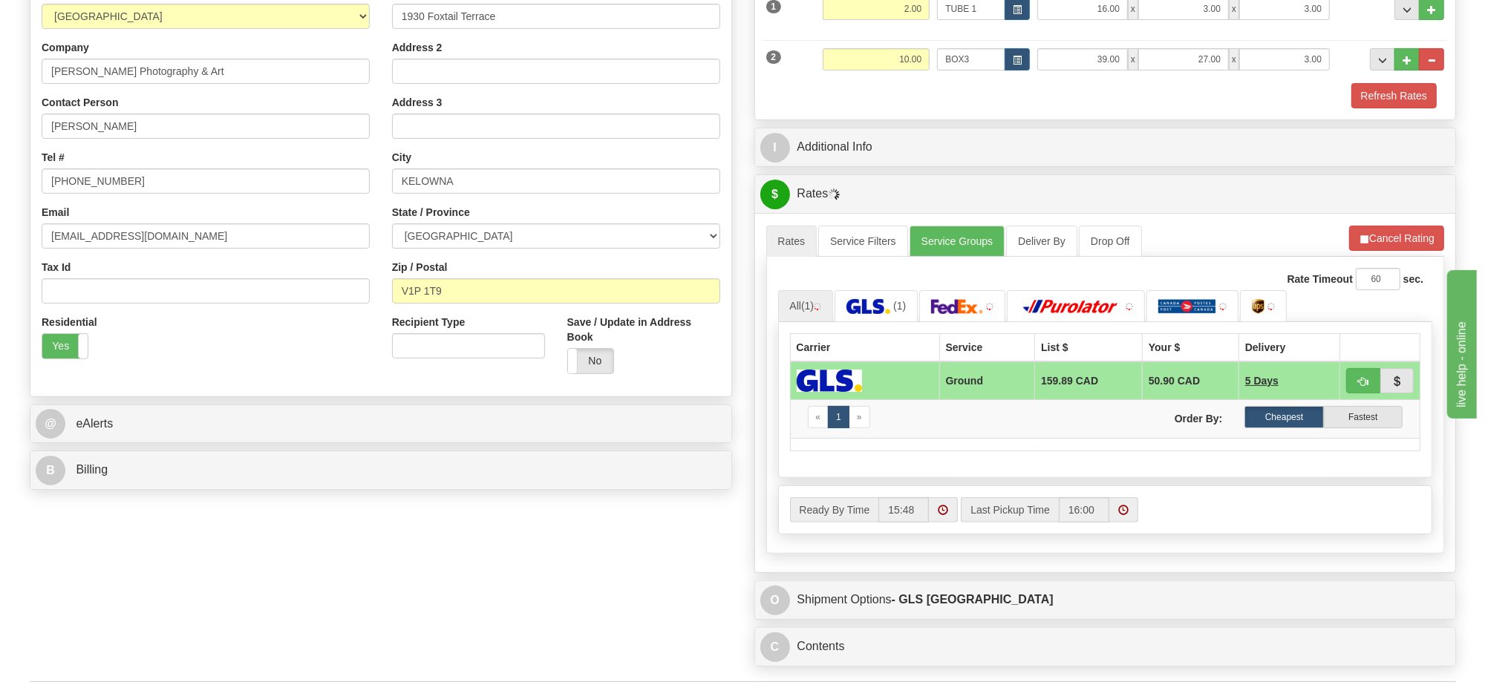
scroll to position [371, 0]
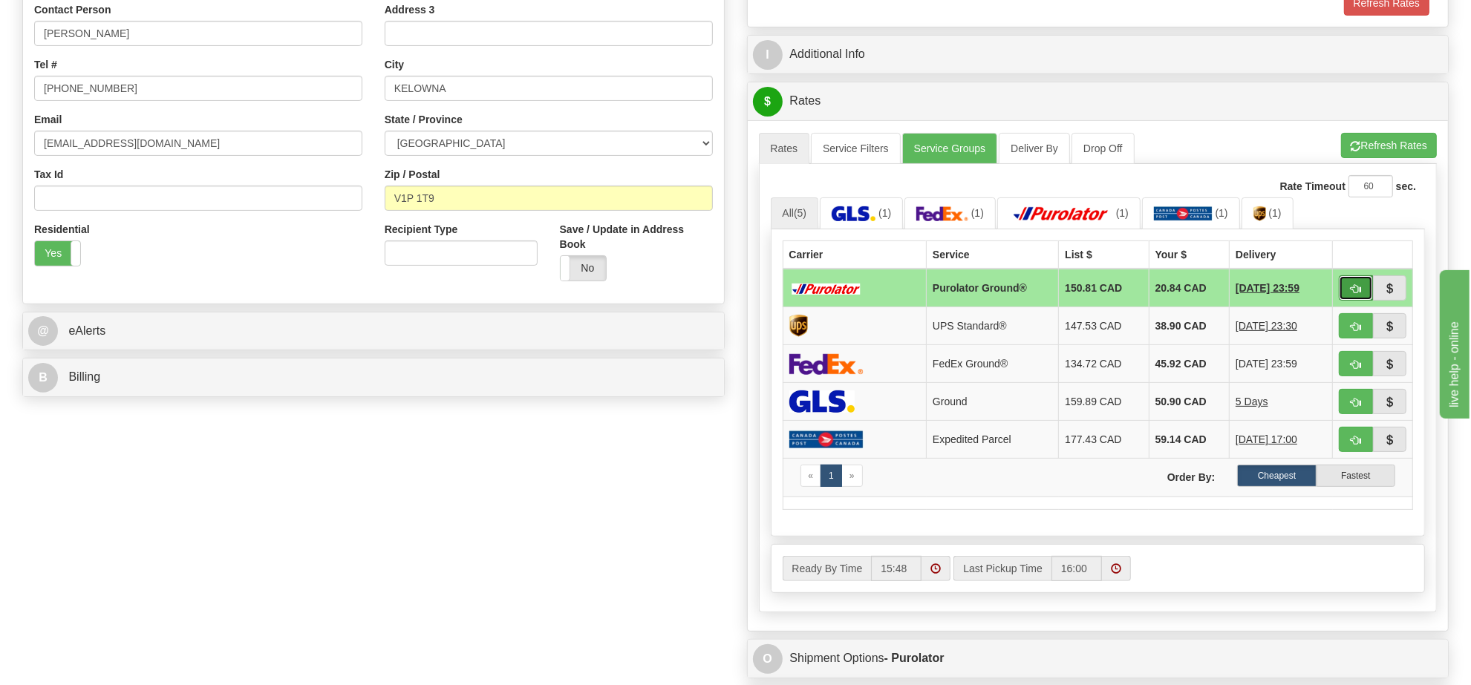
click at [1344, 301] on button "button" at bounding box center [1356, 287] width 34 height 25
type input "260"
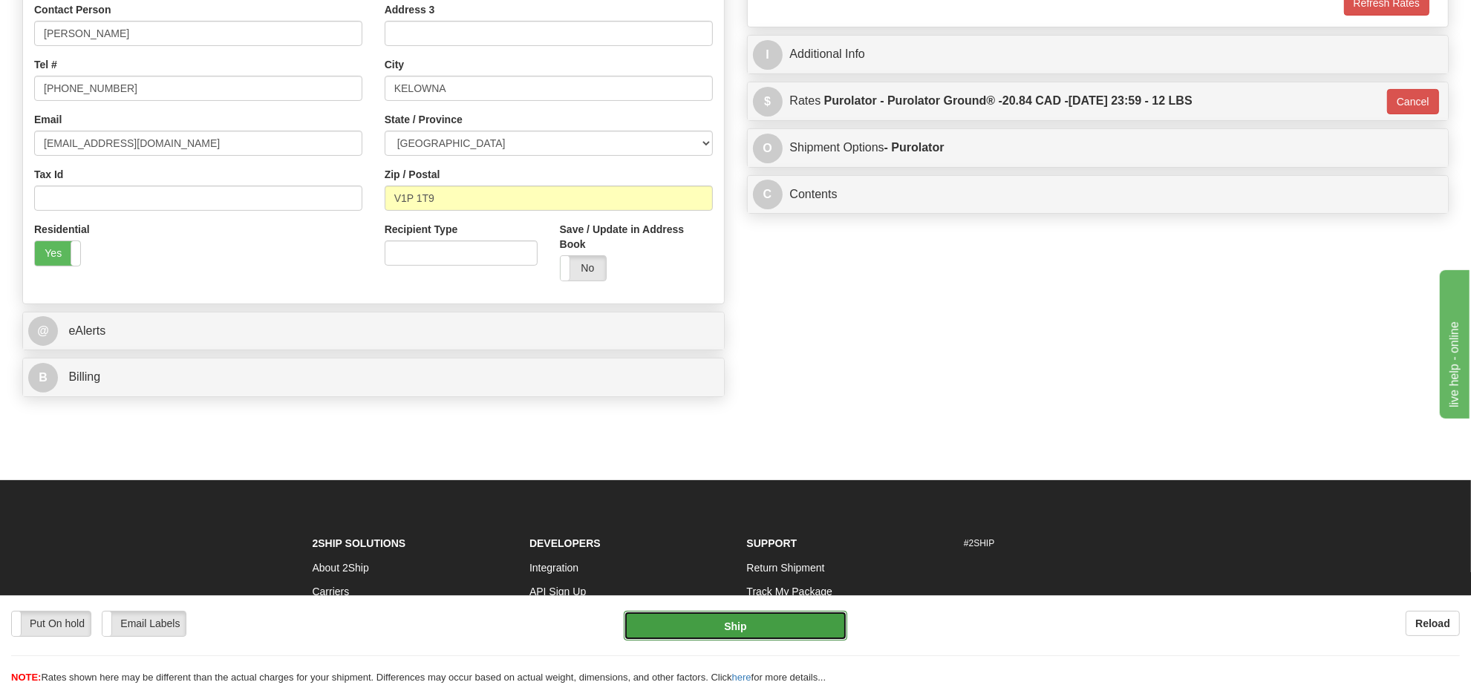
click at [700, 629] on button "Ship" at bounding box center [735, 626] width 223 height 30
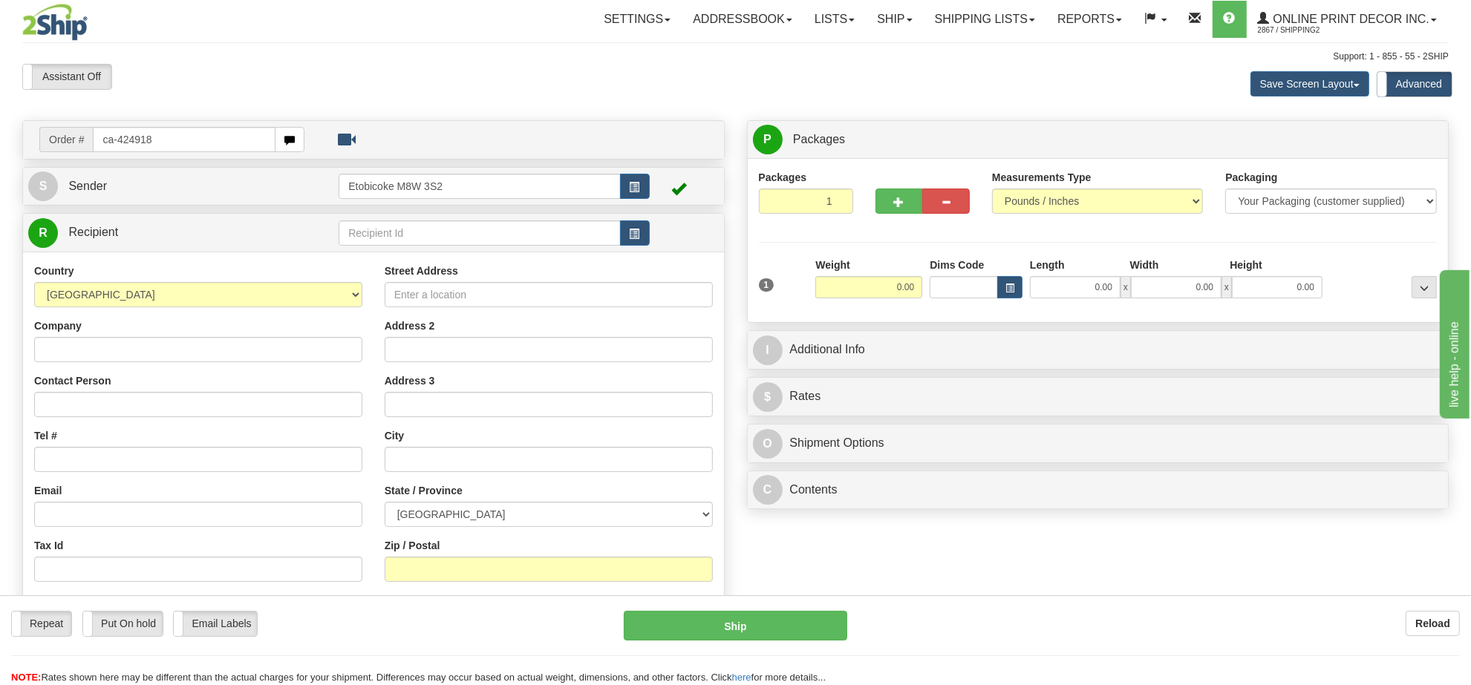
type input "ca-424918"
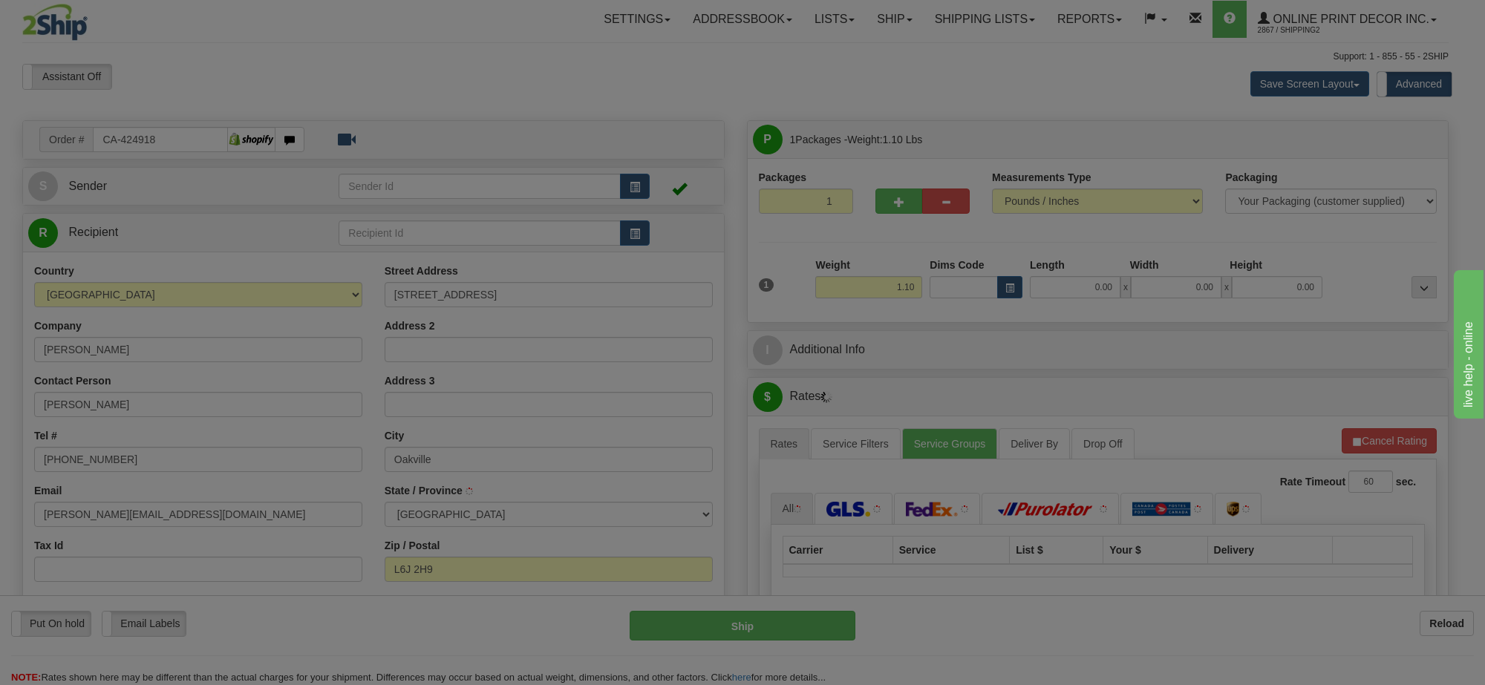
type input "OAKVILLE"
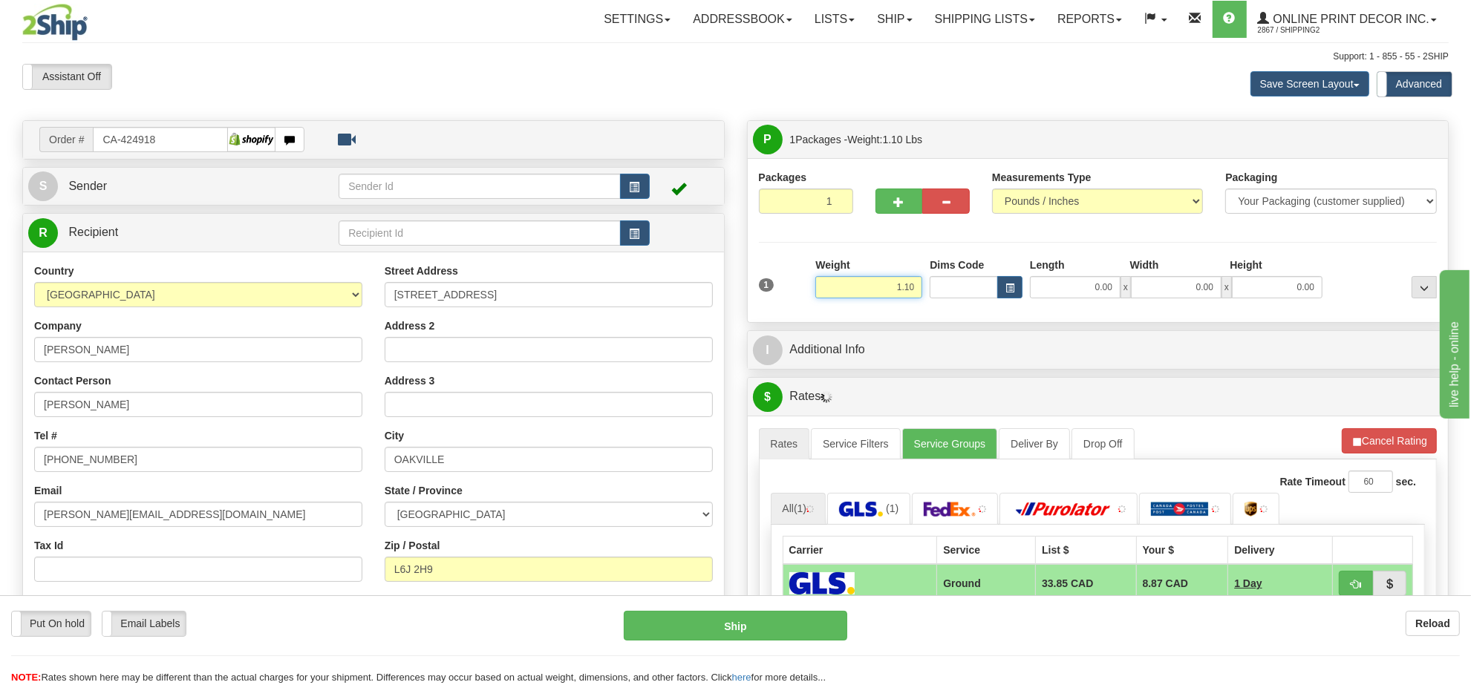
click at [888, 294] on input "1.10" at bounding box center [868, 287] width 107 height 22
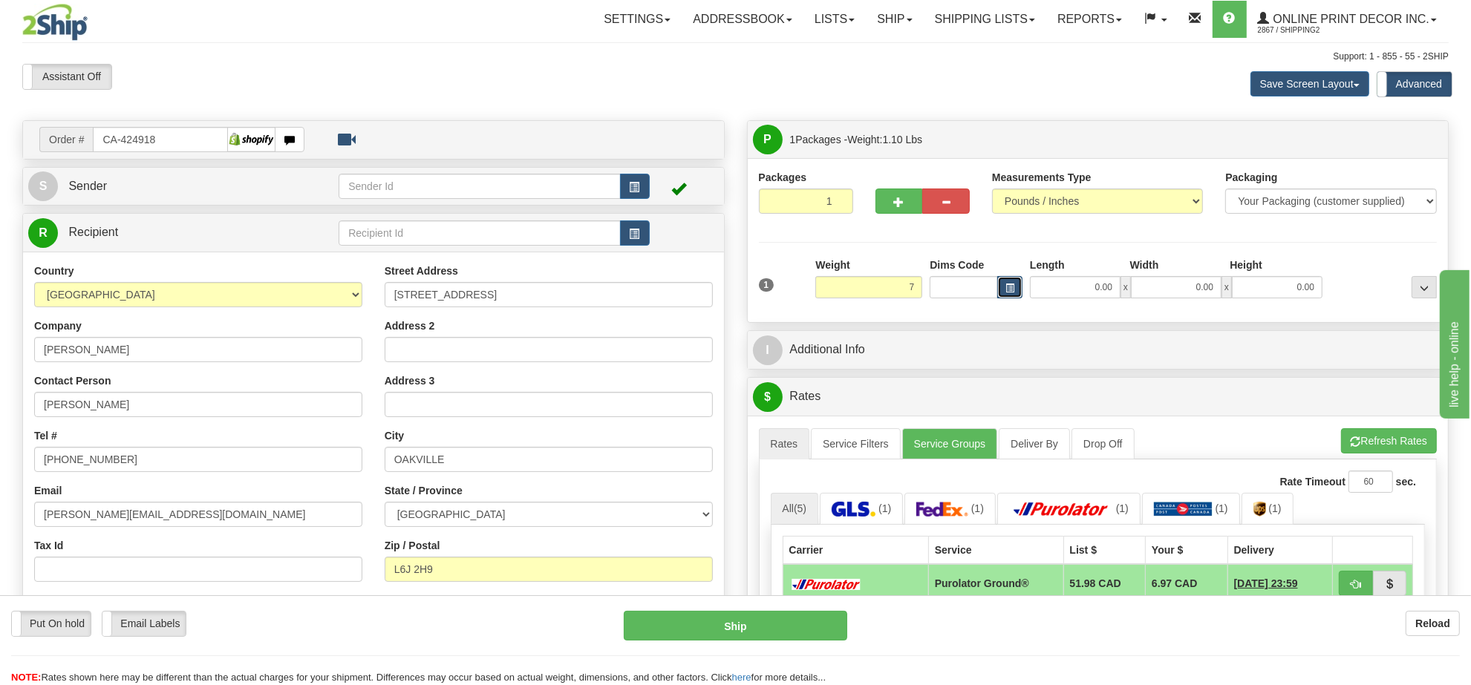
type input "7.00"
click at [1014, 296] on button "button" at bounding box center [1009, 287] width 25 height 22
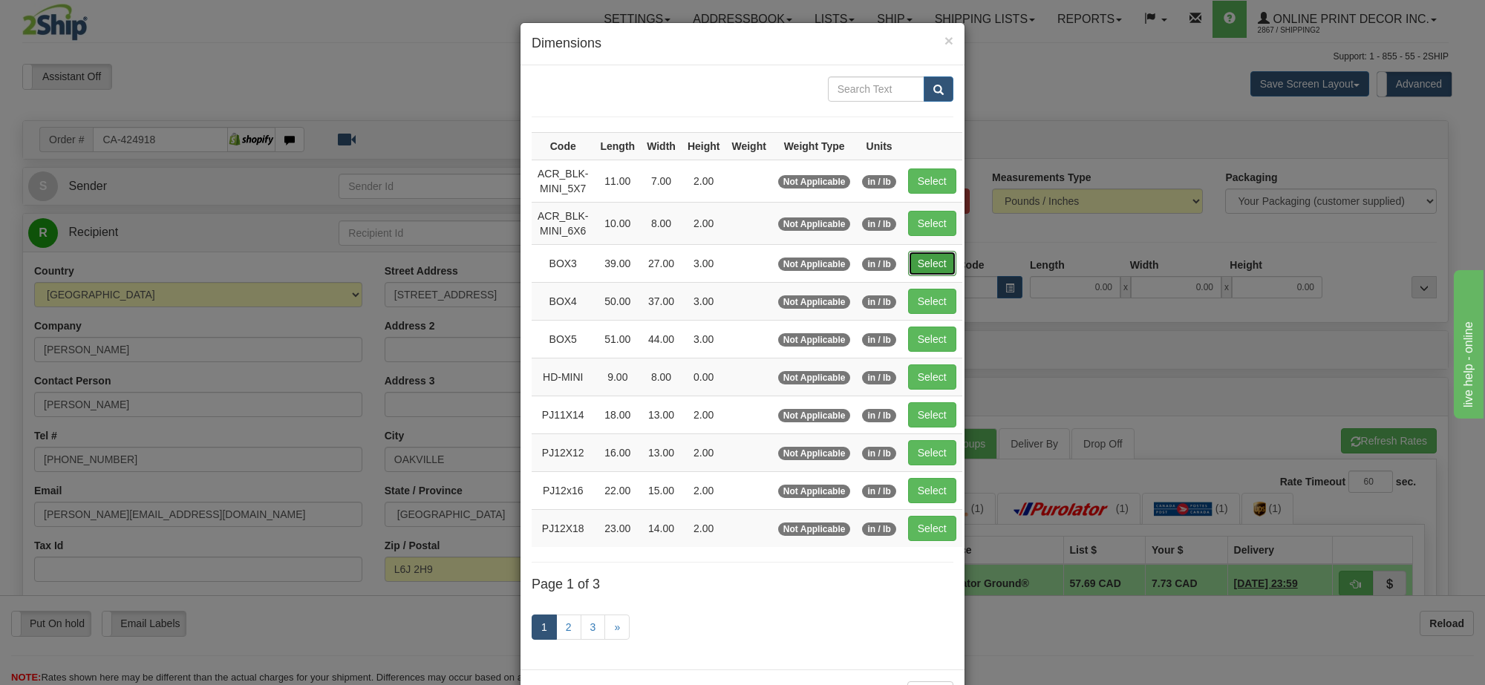
click at [949, 261] on button "Select" at bounding box center [932, 263] width 48 height 25
type input "BOX3"
type input "39.00"
type input "27.00"
type input "3.00"
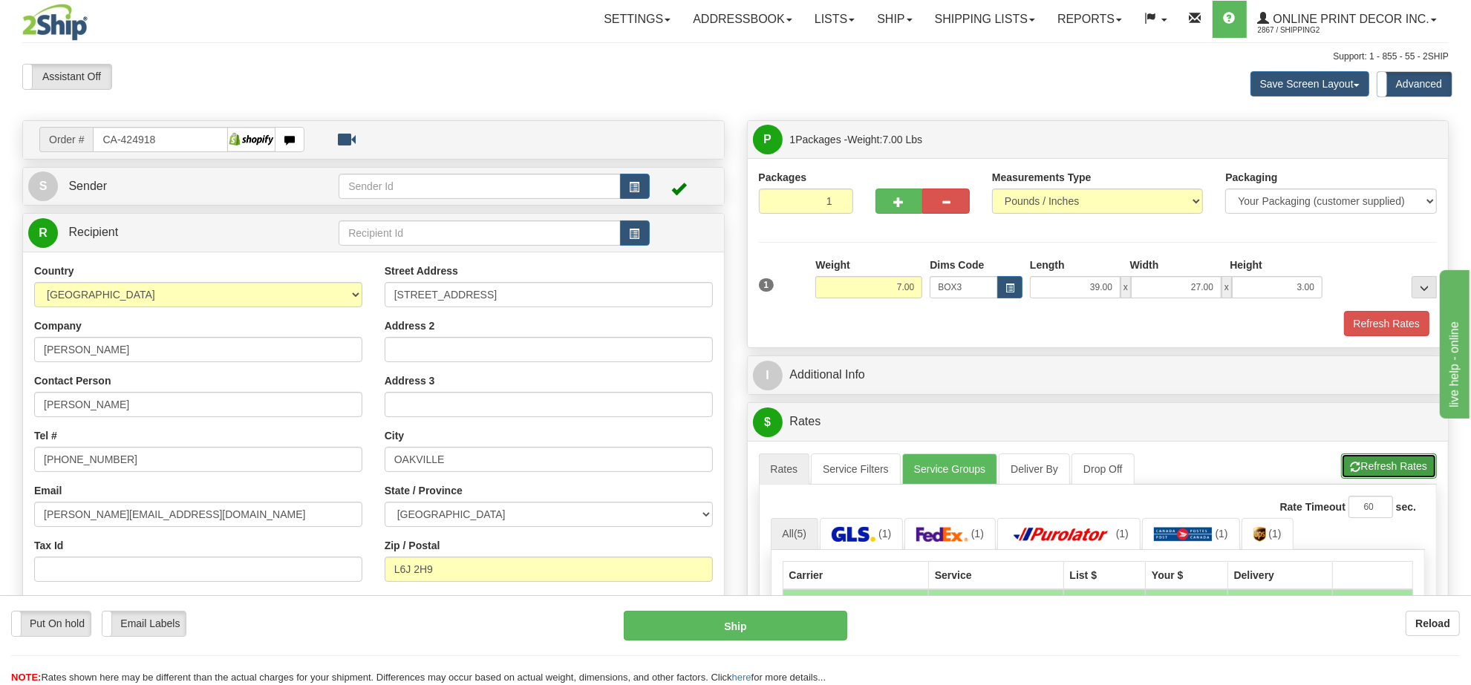
click at [1374, 471] on button "Refresh Rates" at bounding box center [1389, 466] width 96 height 25
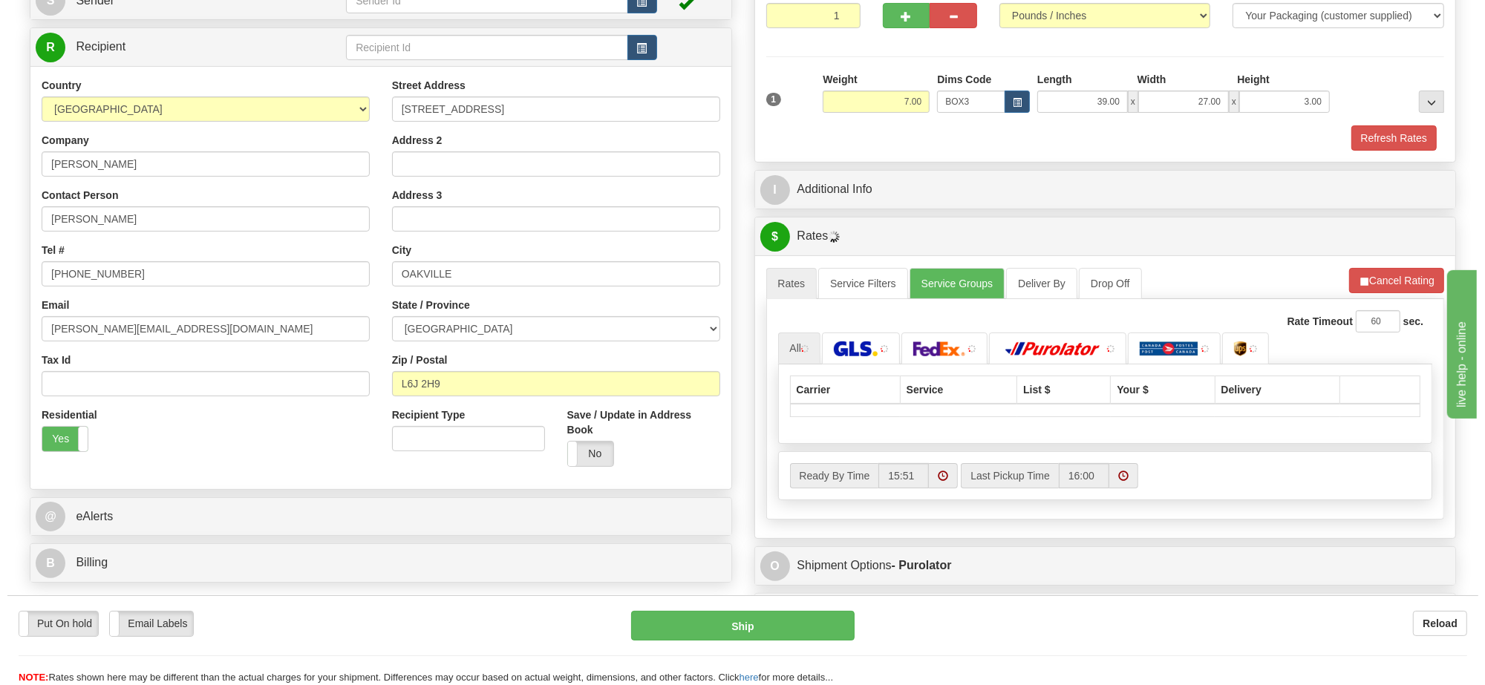
scroll to position [278, 0]
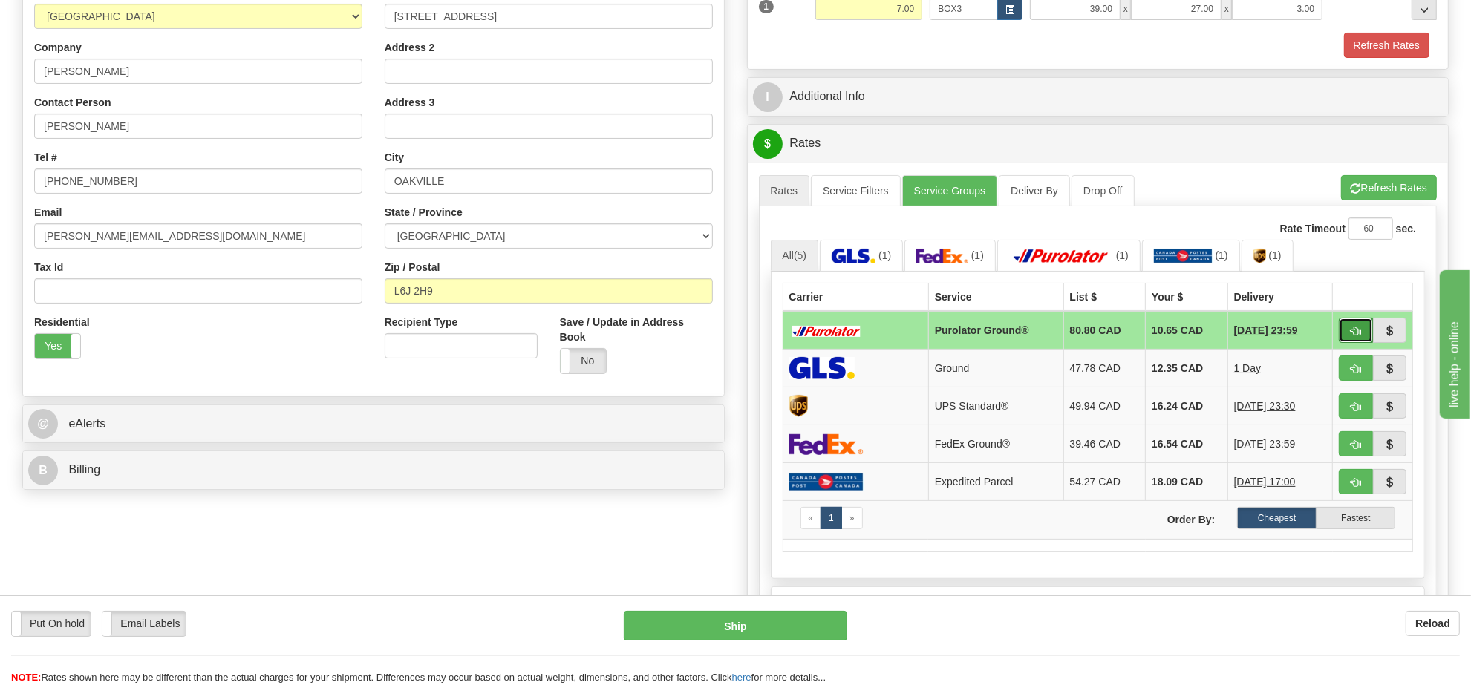
click at [1360, 339] on button "button" at bounding box center [1356, 330] width 34 height 25
type input "260"
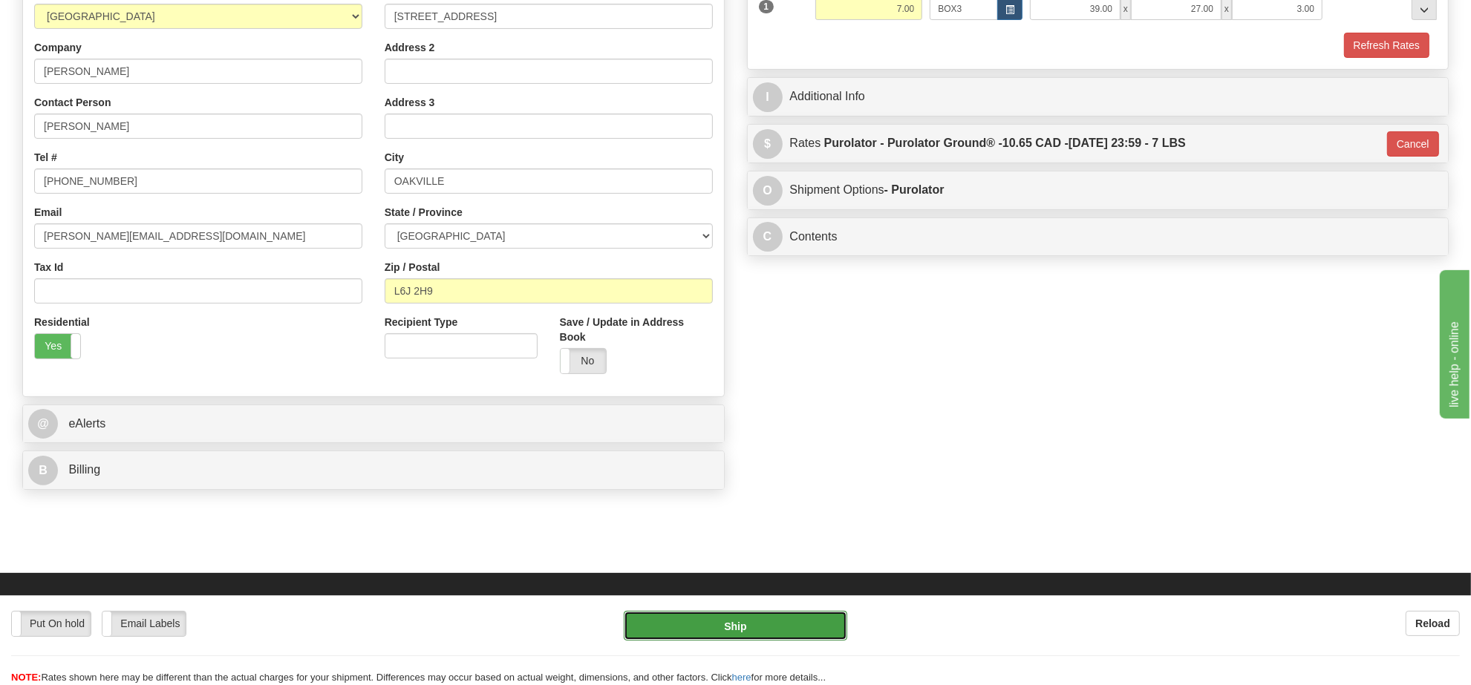
click at [757, 639] on button "Ship" at bounding box center [735, 626] width 223 height 30
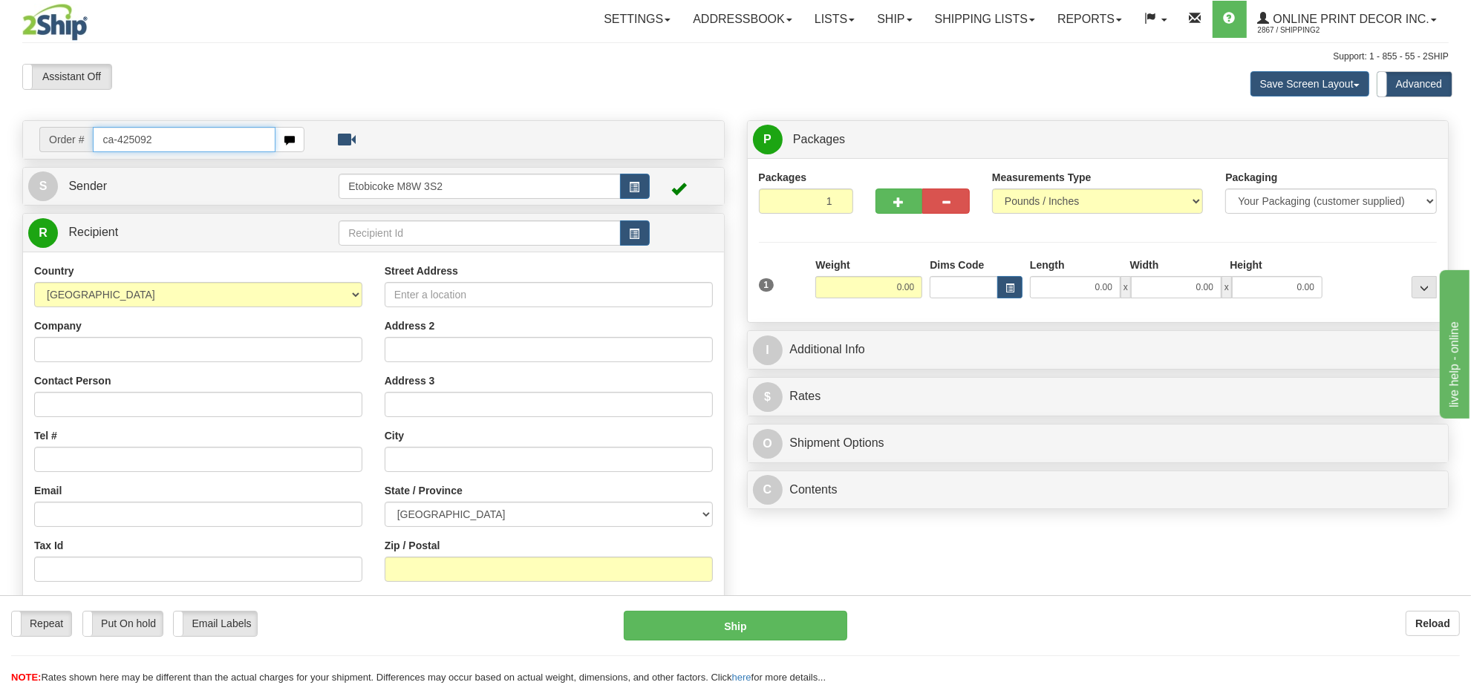
type input "ca-425092"
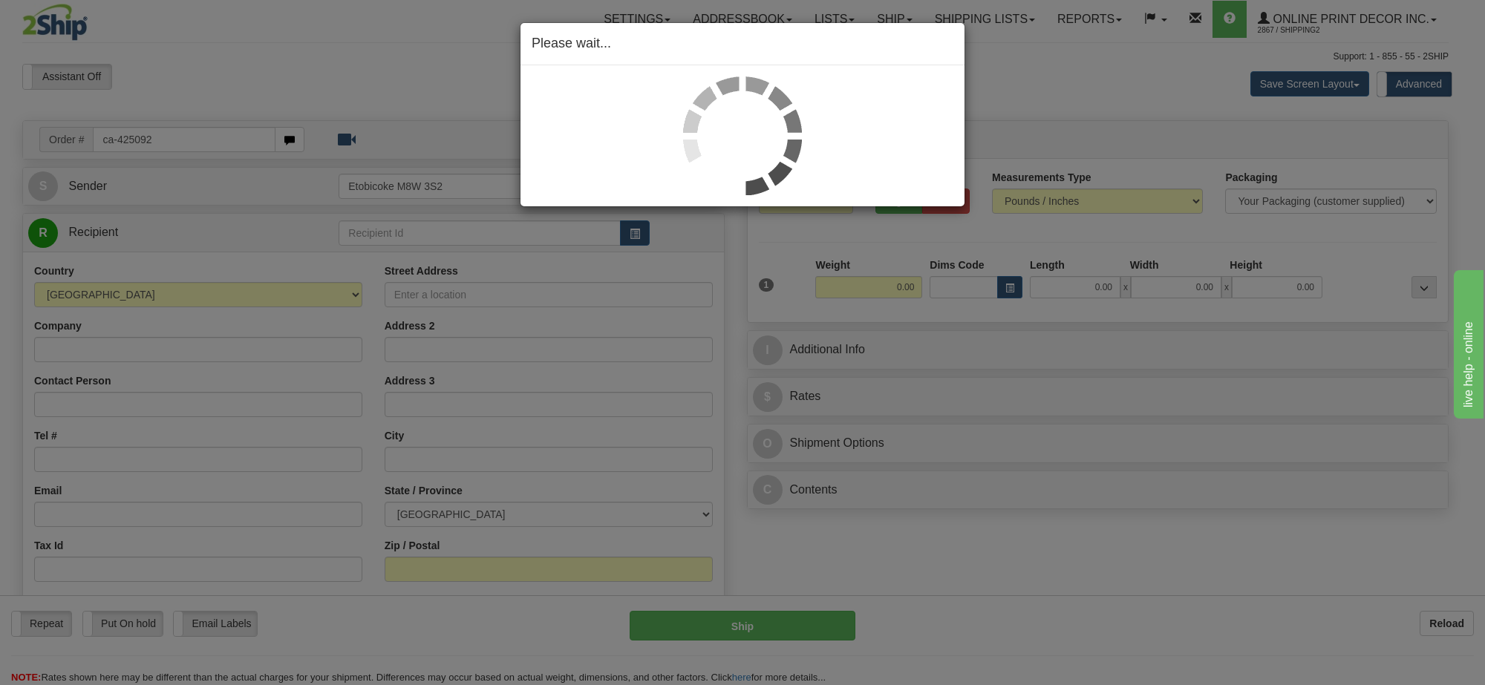
click at [895, 291] on div "Please wait..." at bounding box center [742, 342] width 1485 height 685
click at [896, 291] on div "Please wait..." at bounding box center [742, 342] width 1485 height 685
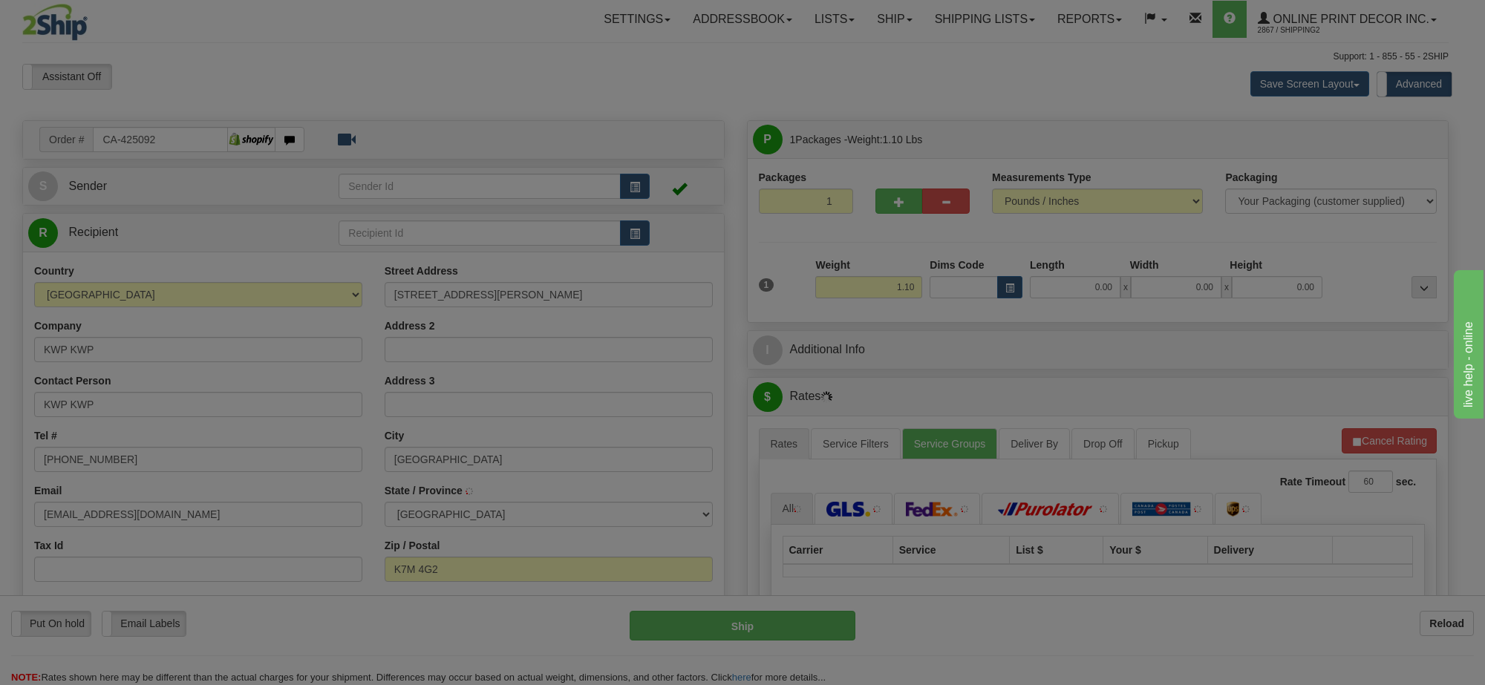
type input "[GEOGRAPHIC_DATA]"
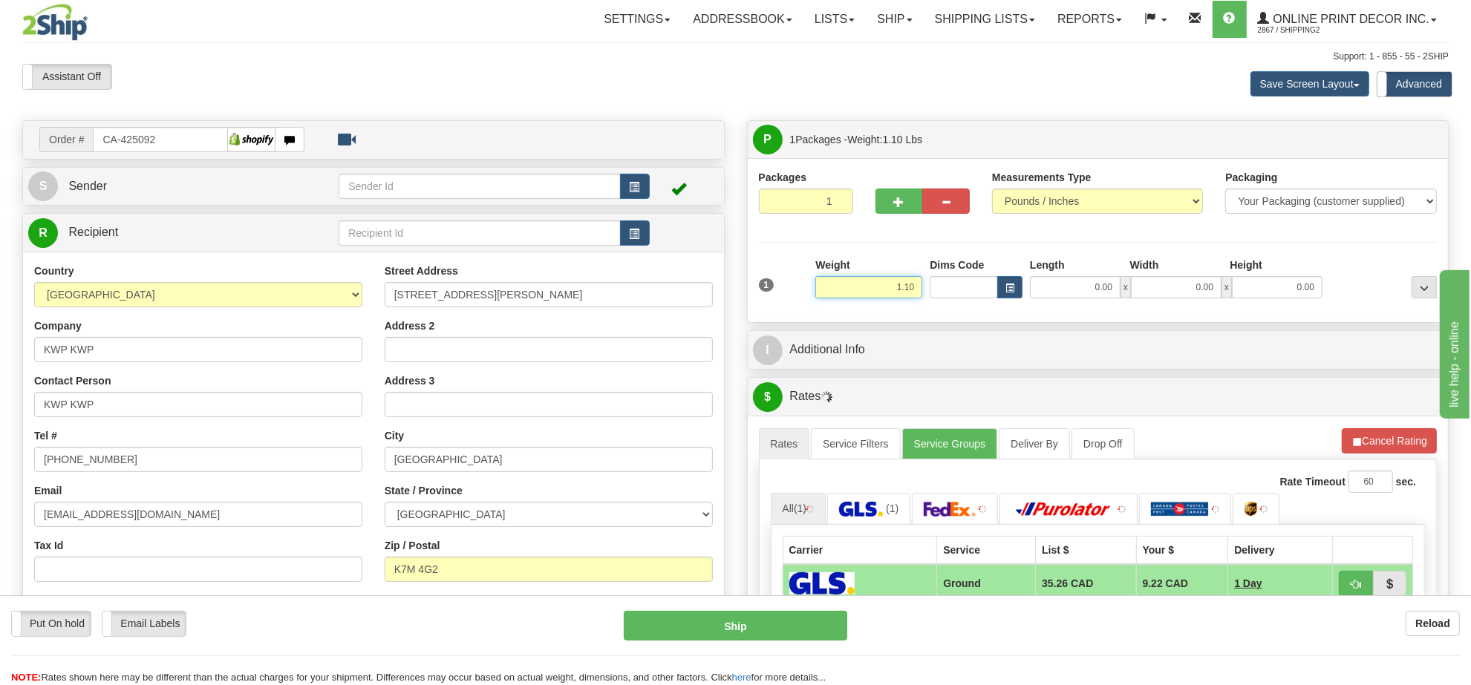
click at [896, 290] on input "1.10" at bounding box center [868, 287] width 107 height 22
type input "11.00"
click at [1016, 290] on button "button" at bounding box center [1009, 287] width 25 height 22
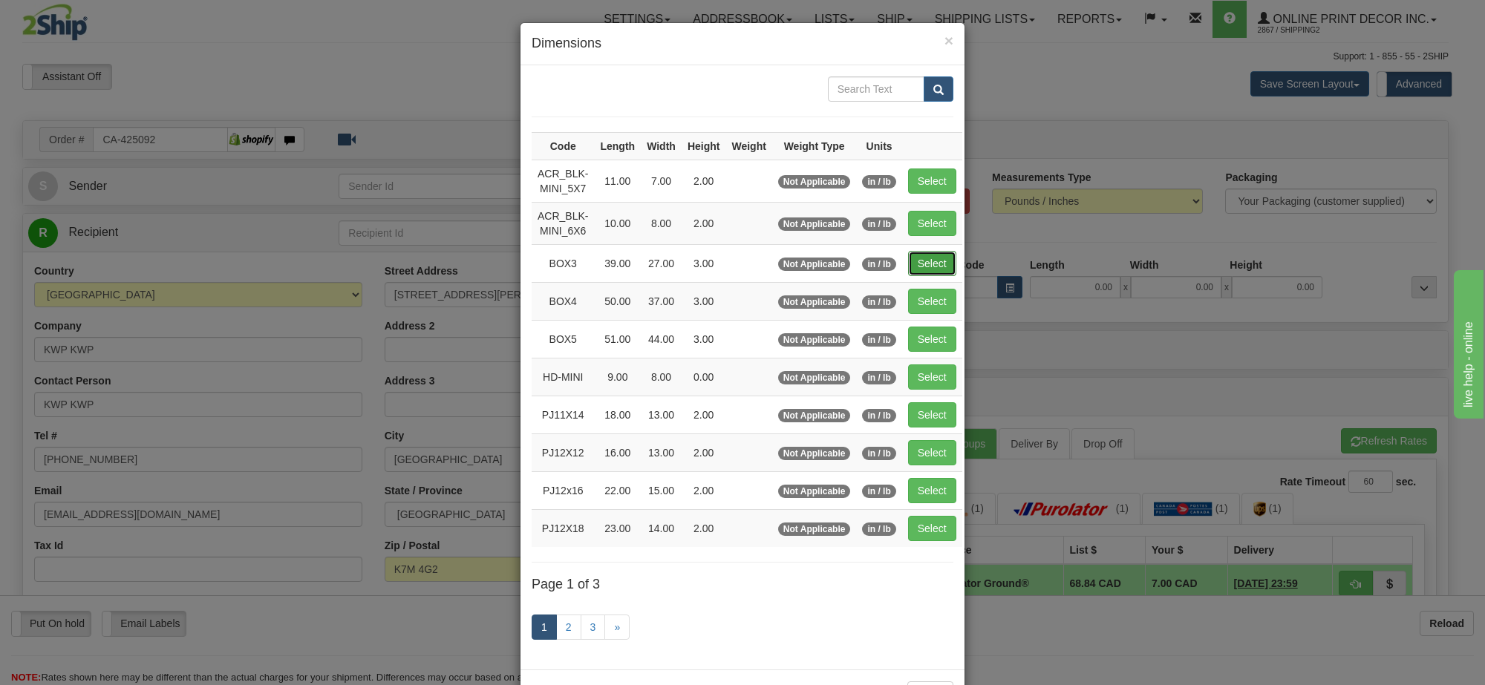
click at [927, 265] on button "Select" at bounding box center [932, 263] width 48 height 25
type input "BOX3"
type input "39.00"
type input "27.00"
type input "3.00"
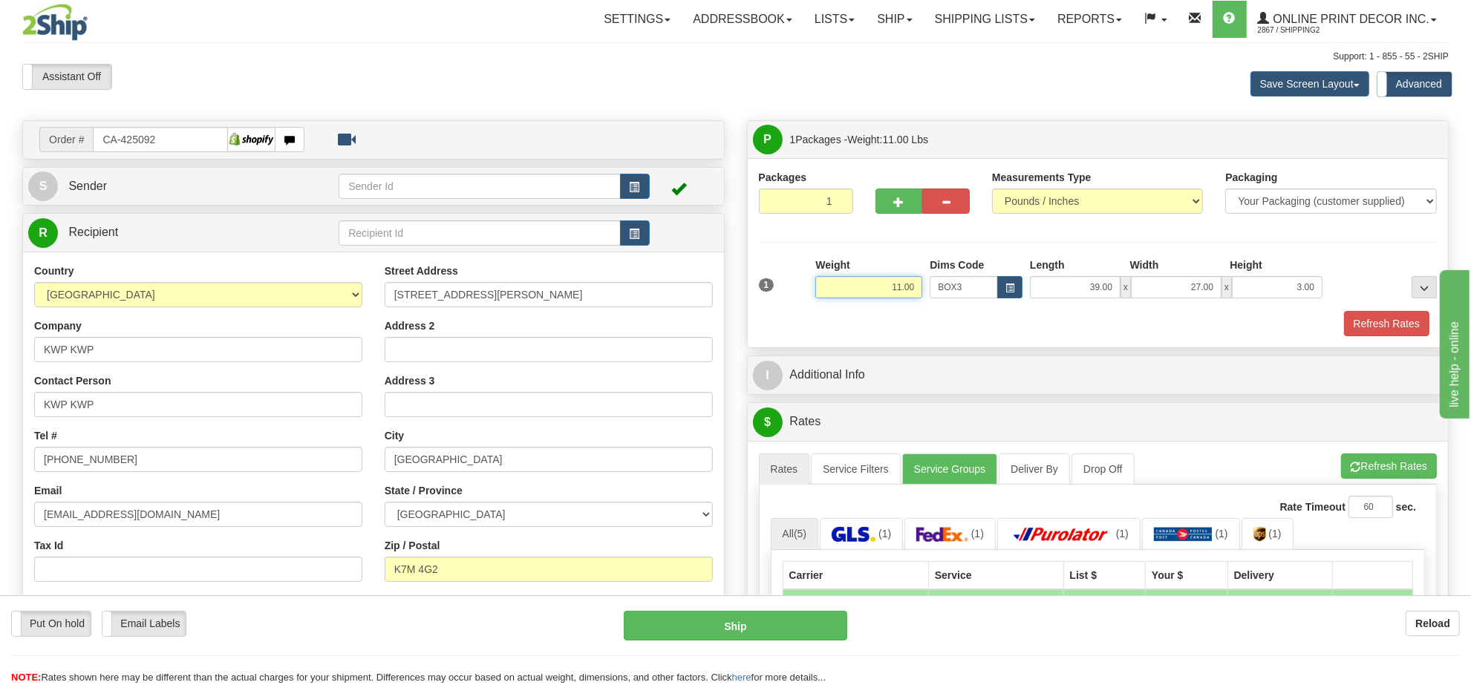
click at [904, 296] on input "11.00" at bounding box center [868, 287] width 107 height 22
type input "12.00"
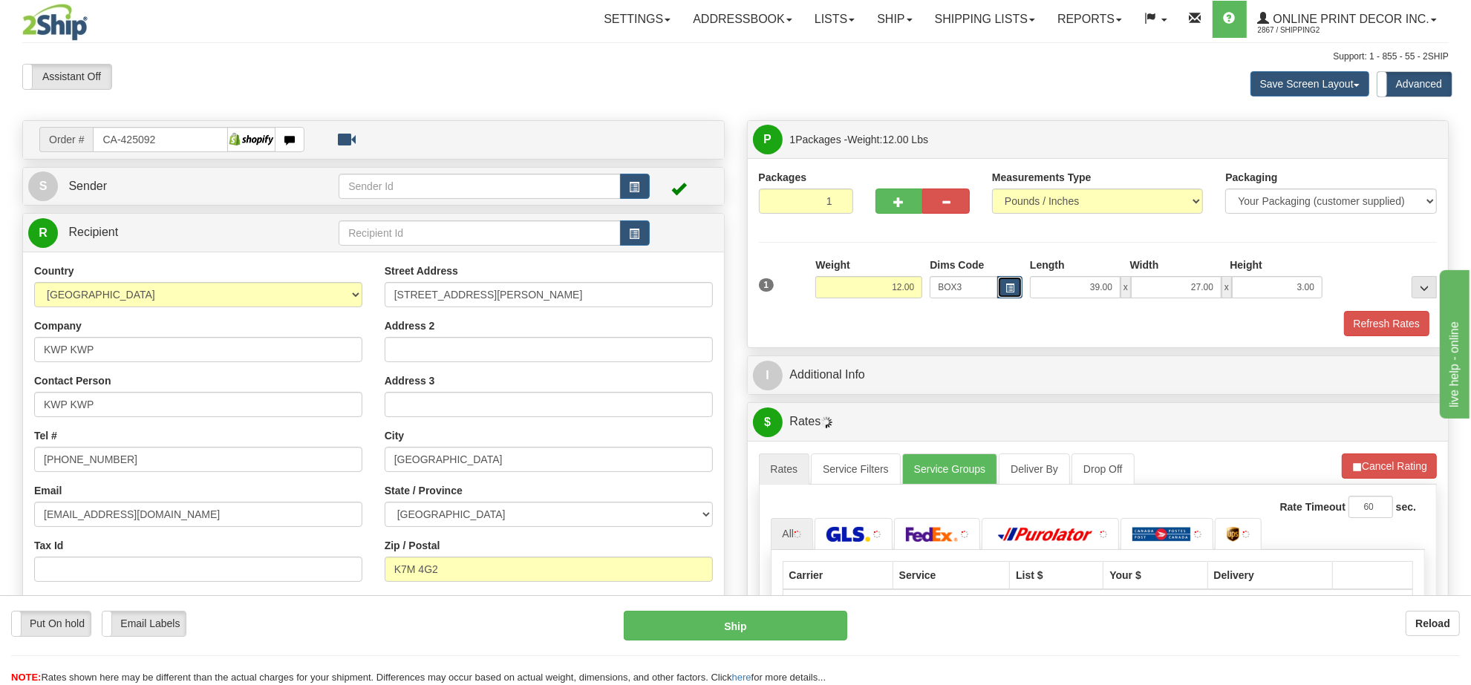
click at [1017, 287] on button "button" at bounding box center [1009, 287] width 25 height 22
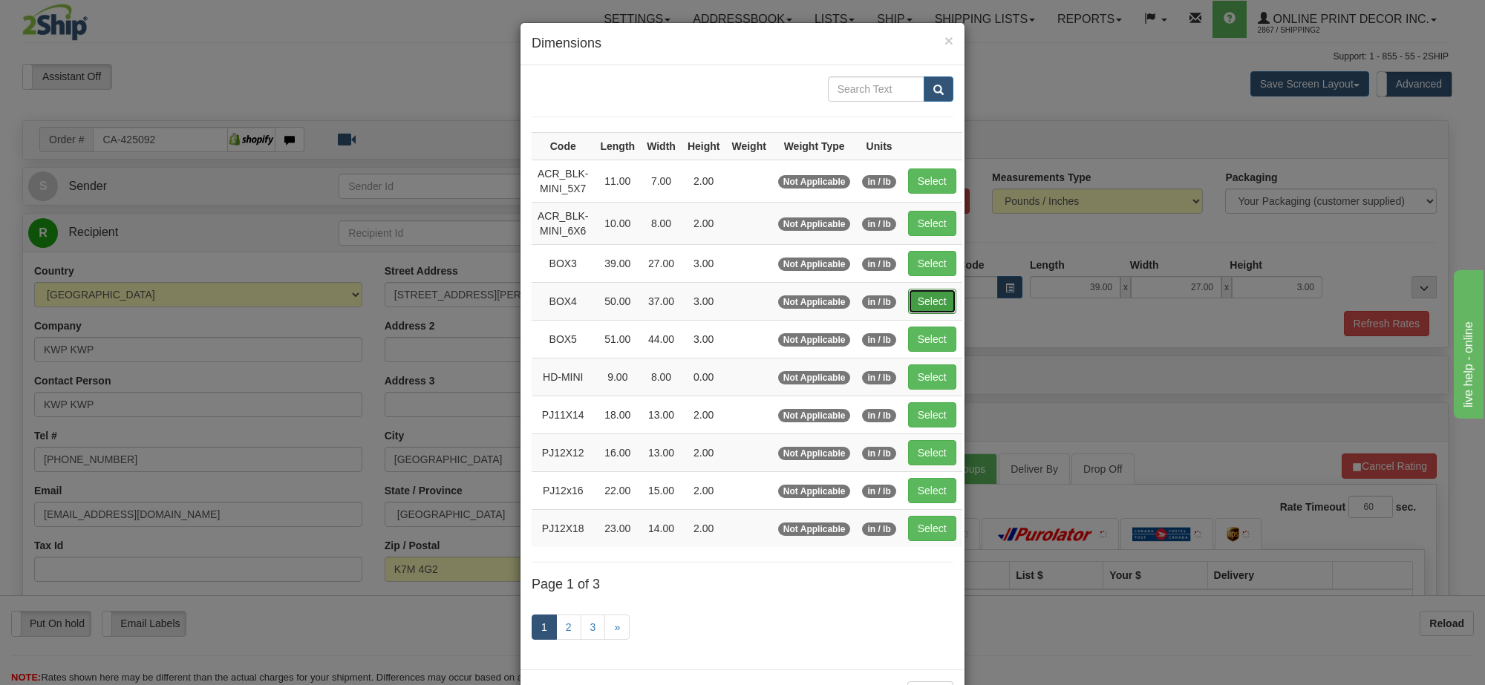
click at [929, 297] on button "Select" at bounding box center [932, 301] width 48 height 25
type input "BOX4"
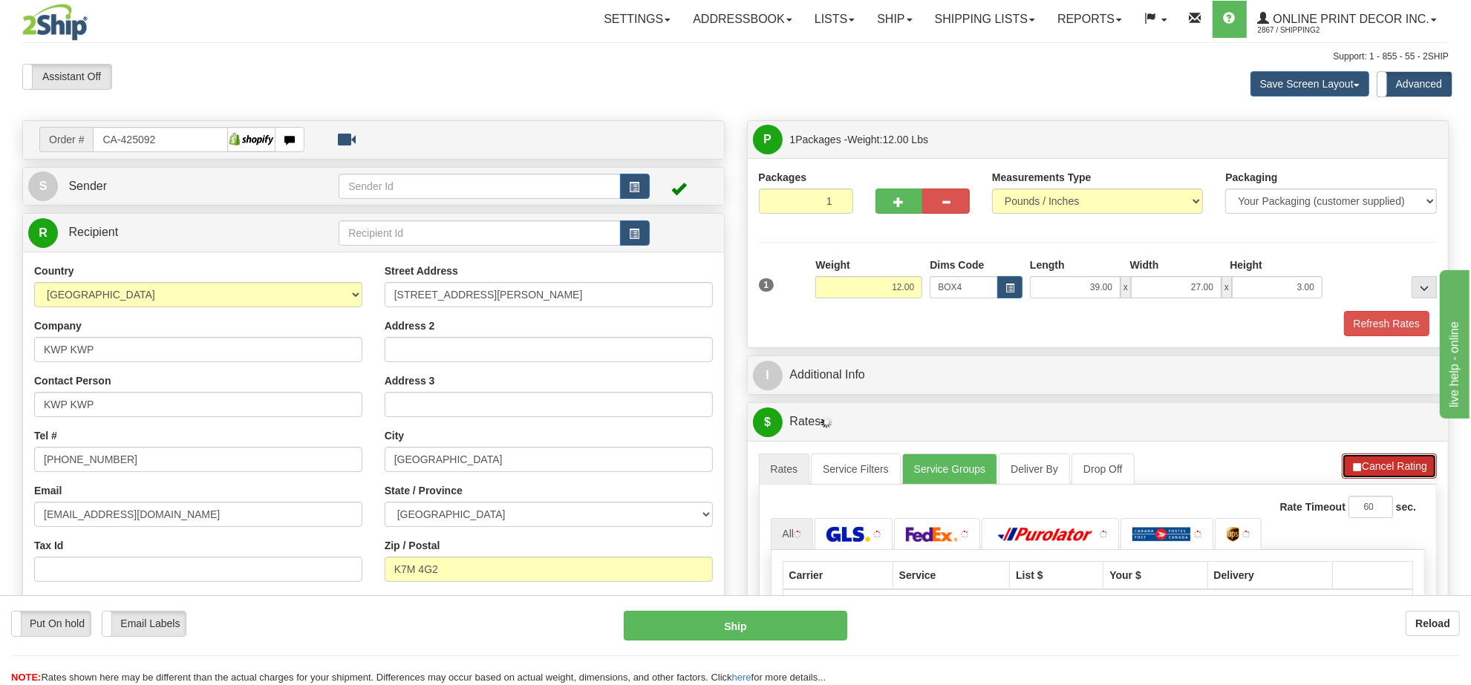
click at [1362, 462] on button "Cancel Rating" at bounding box center [1389, 466] width 95 height 25
type input "50.00"
type input "37.00"
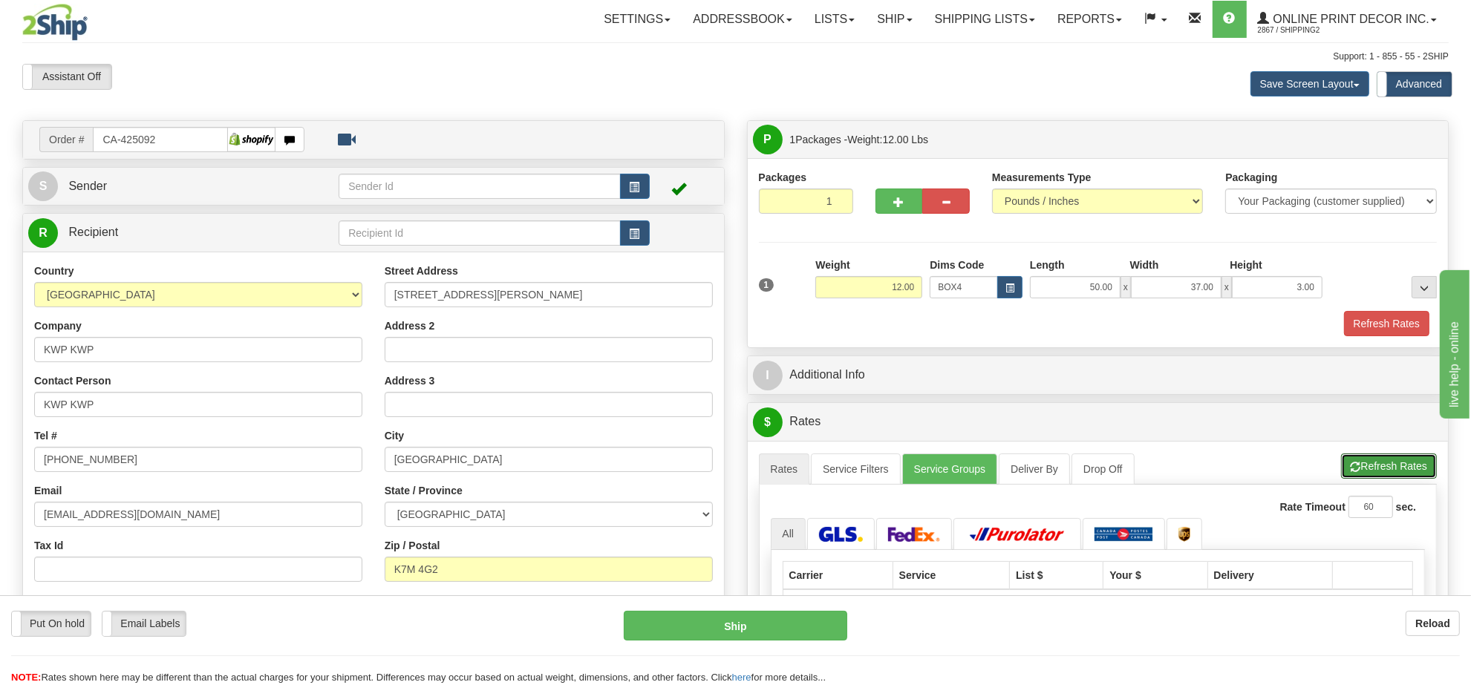
click at [1362, 462] on button "Refresh Rates" at bounding box center [1389, 466] width 96 height 25
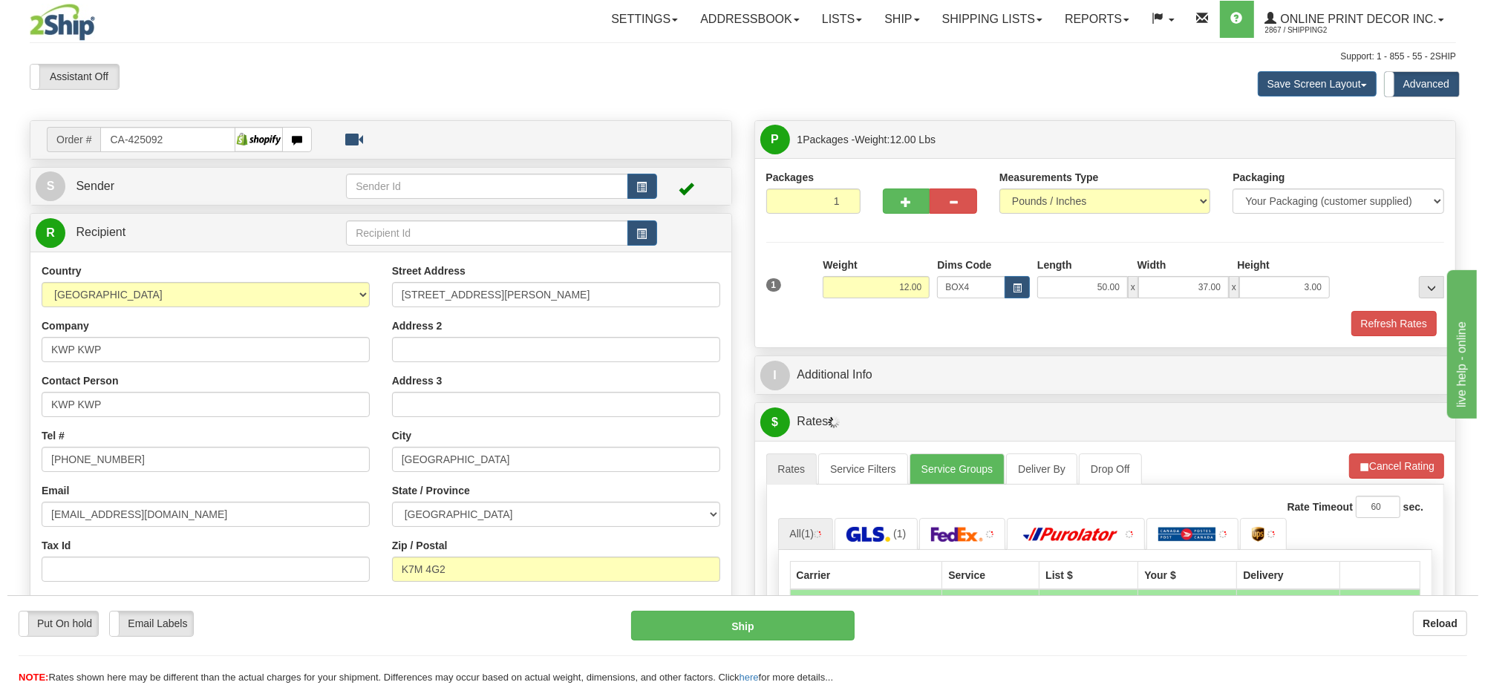
scroll to position [278, 0]
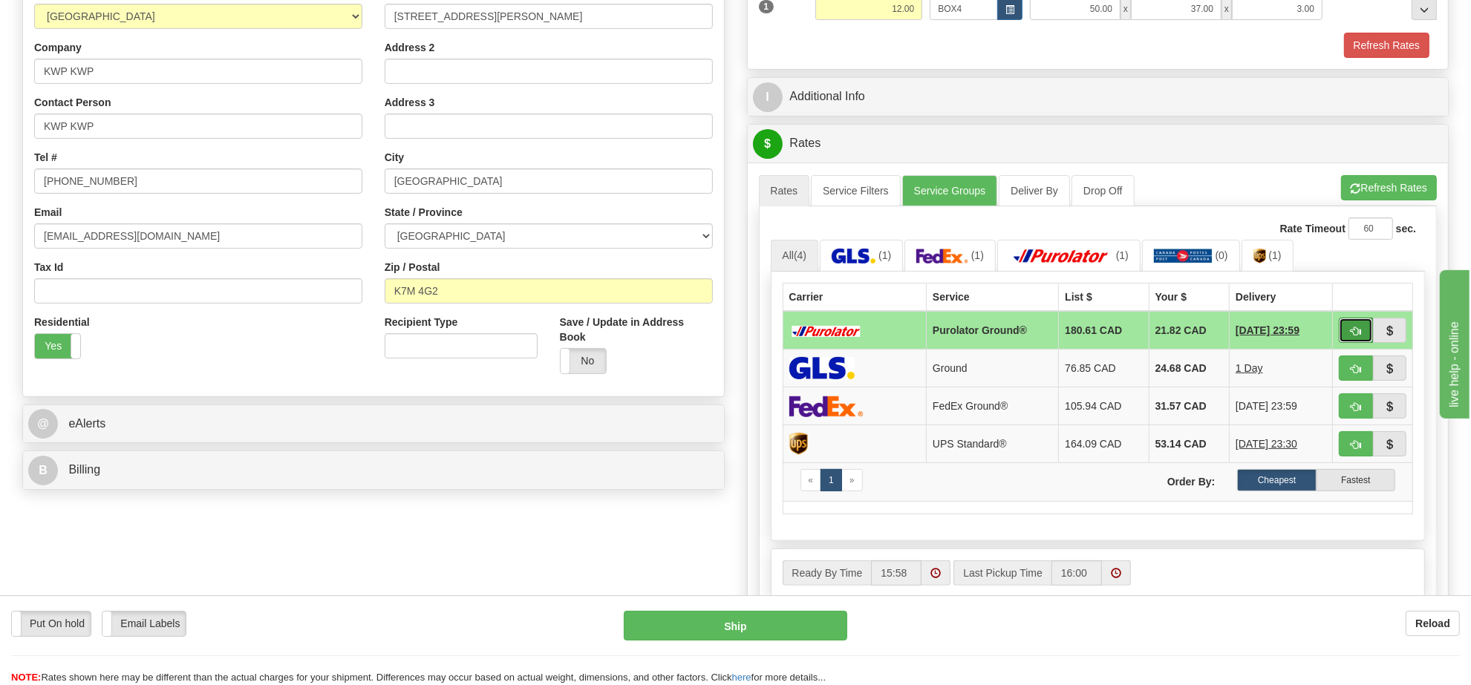
click at [1356, 336] on span "button" at bounding box center [1356, 332] width 10 height 10
type input "260"
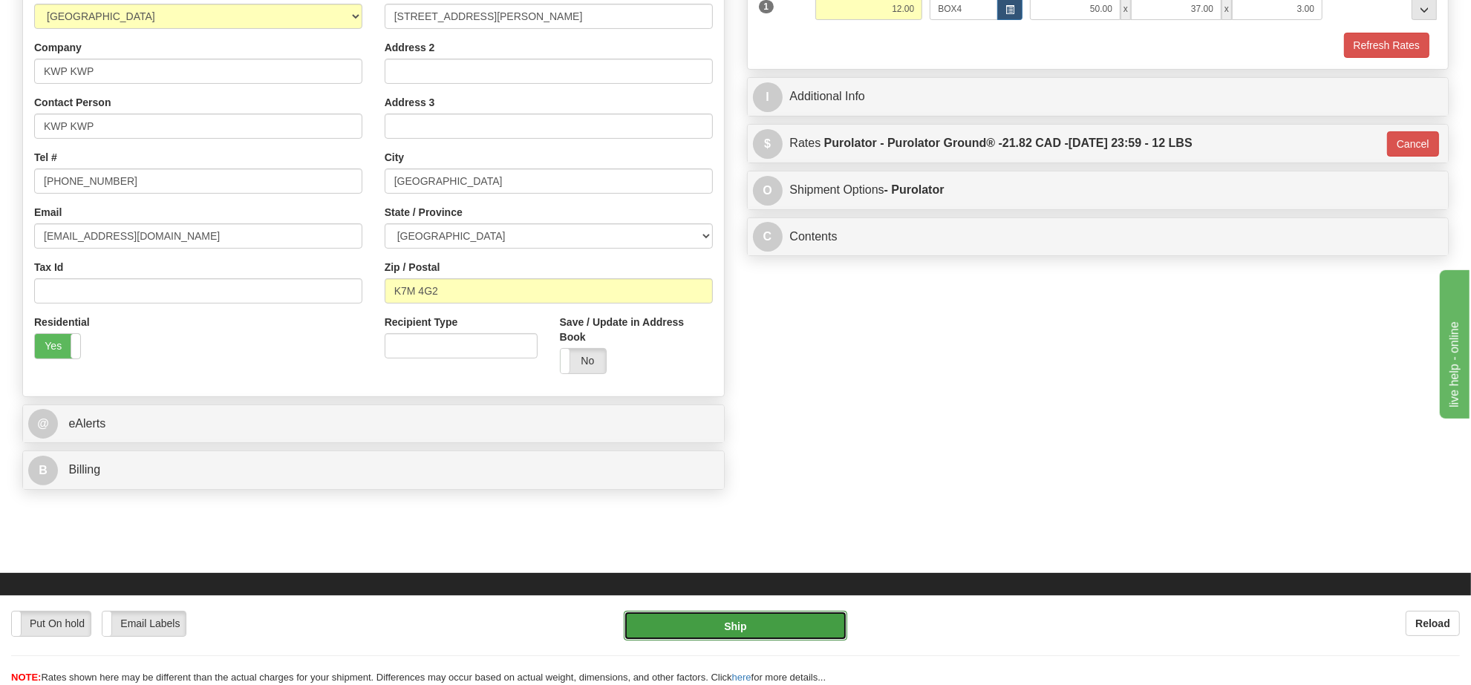
click at [724, 627] on button "Ship" at bounding box center [735, 626] width 223 height 30
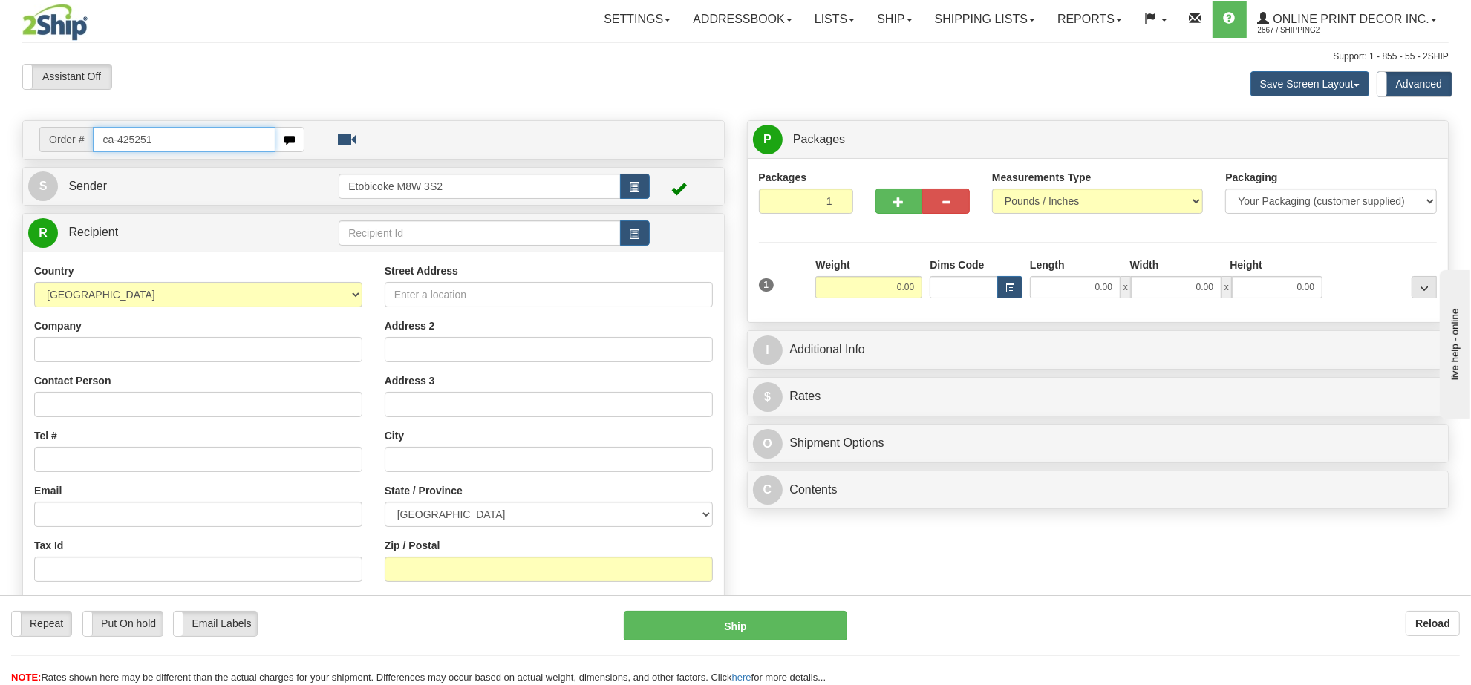
type input "ca-425251"
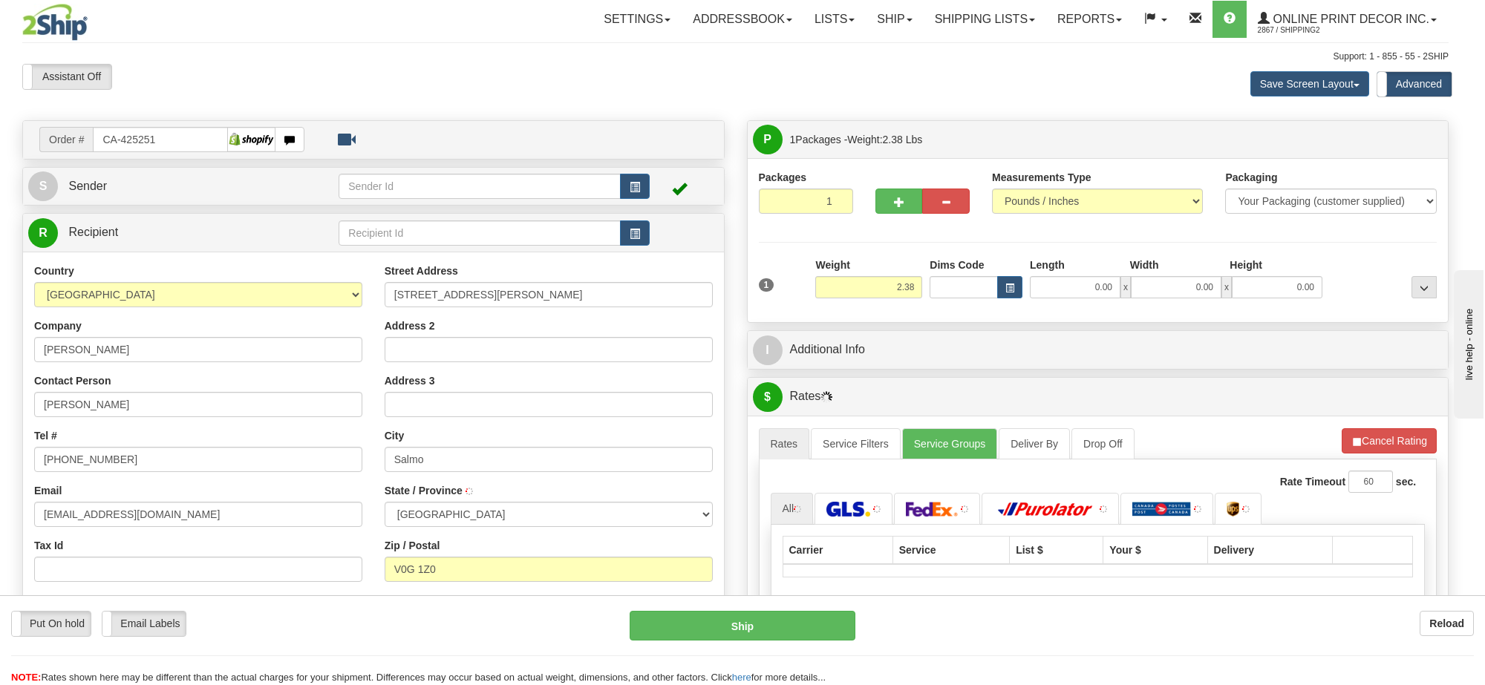
type input "SALMO"
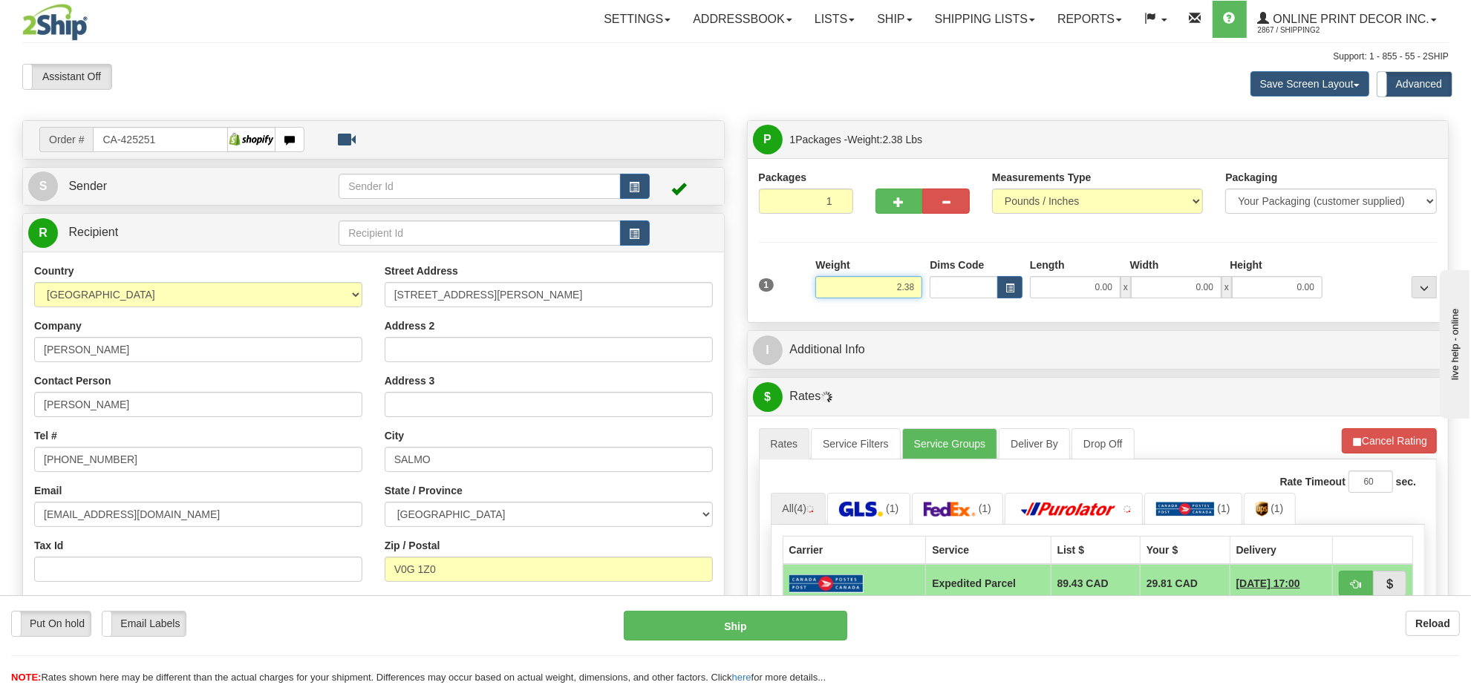
click at [884, 286] on input "2.38" at bounding box center [868, 287] width 107 height 22
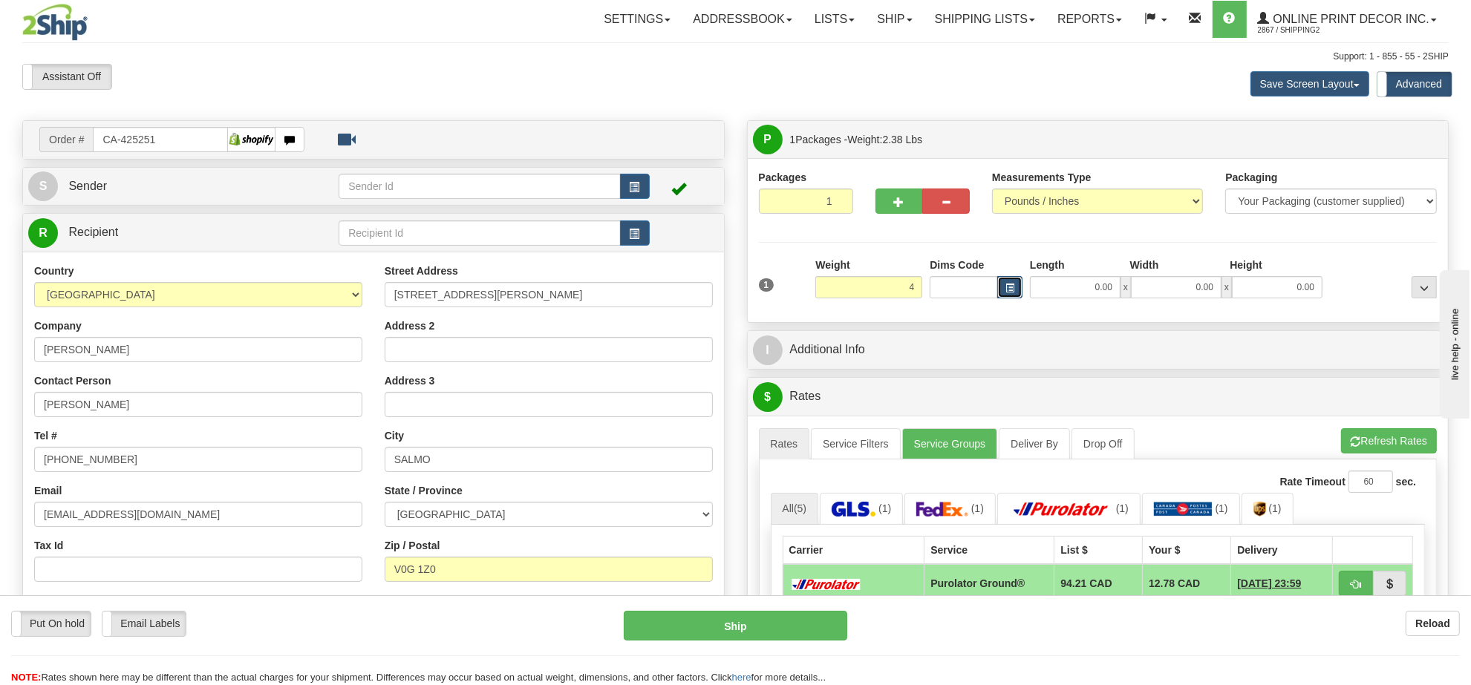
type input "4.00"
click at [1011, 290] on span "button" at bounding box center [1009, 288] width 9 height 8
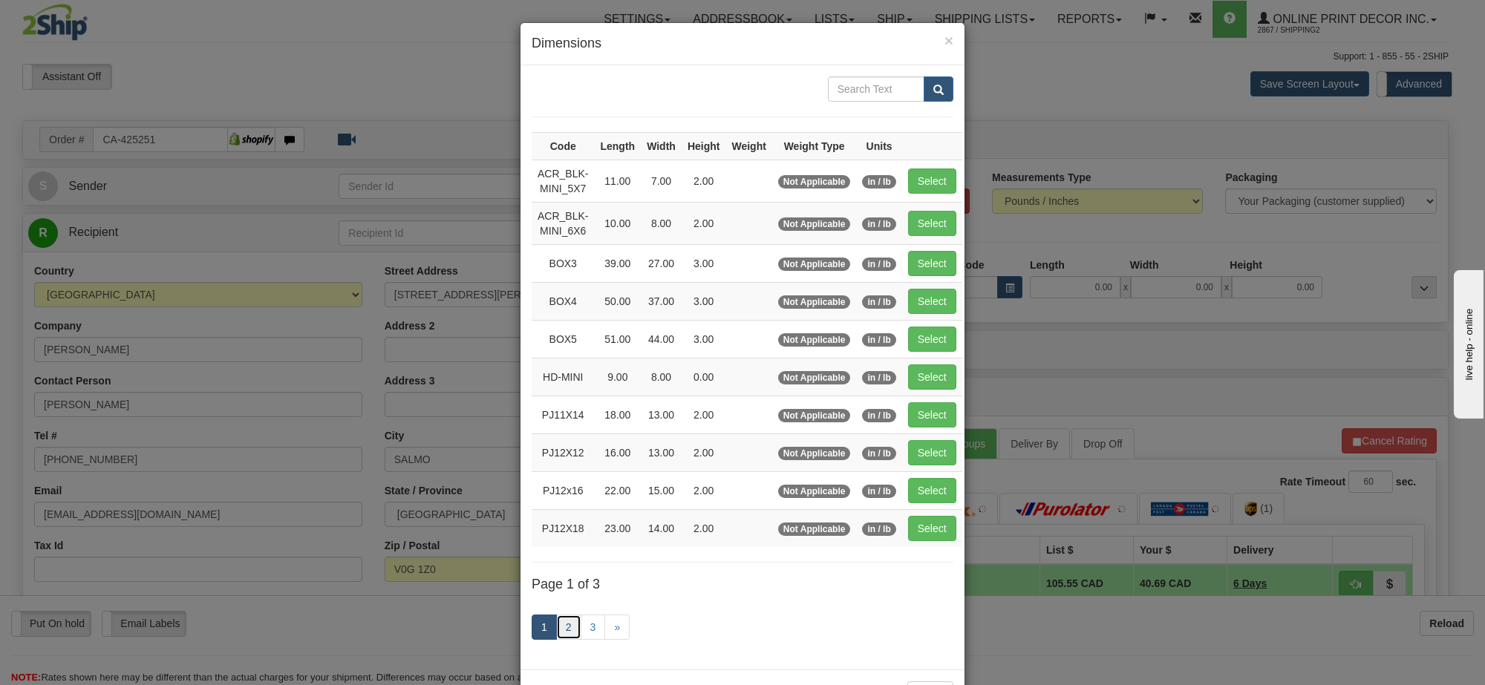
click at [561, 636] on link "2" at bounding box center [568, 627] width 25 height 25
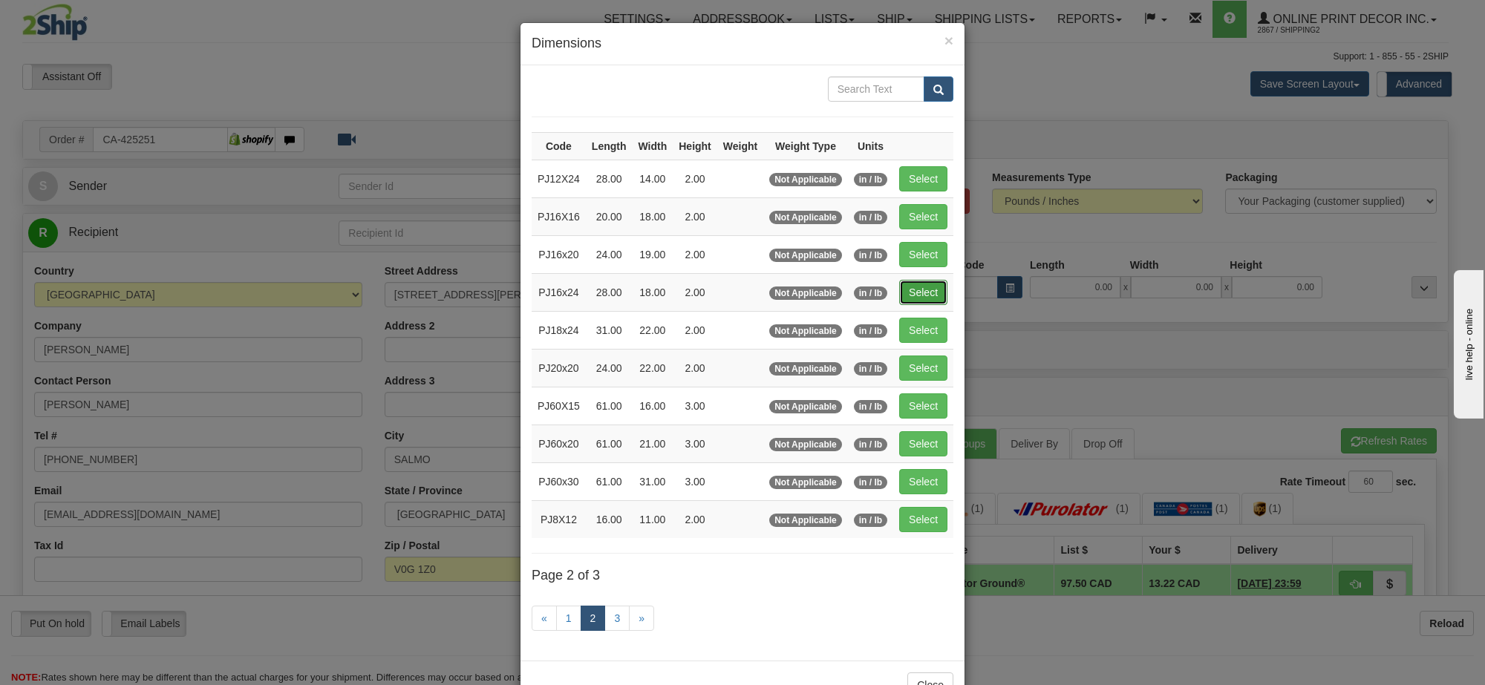
click at [934, 303] on button "Select" at bounding box center [923, 292] width 48 height 25
type input "PJ16x24"
type input "28.00"
type input "18.00"
type input "2.00"
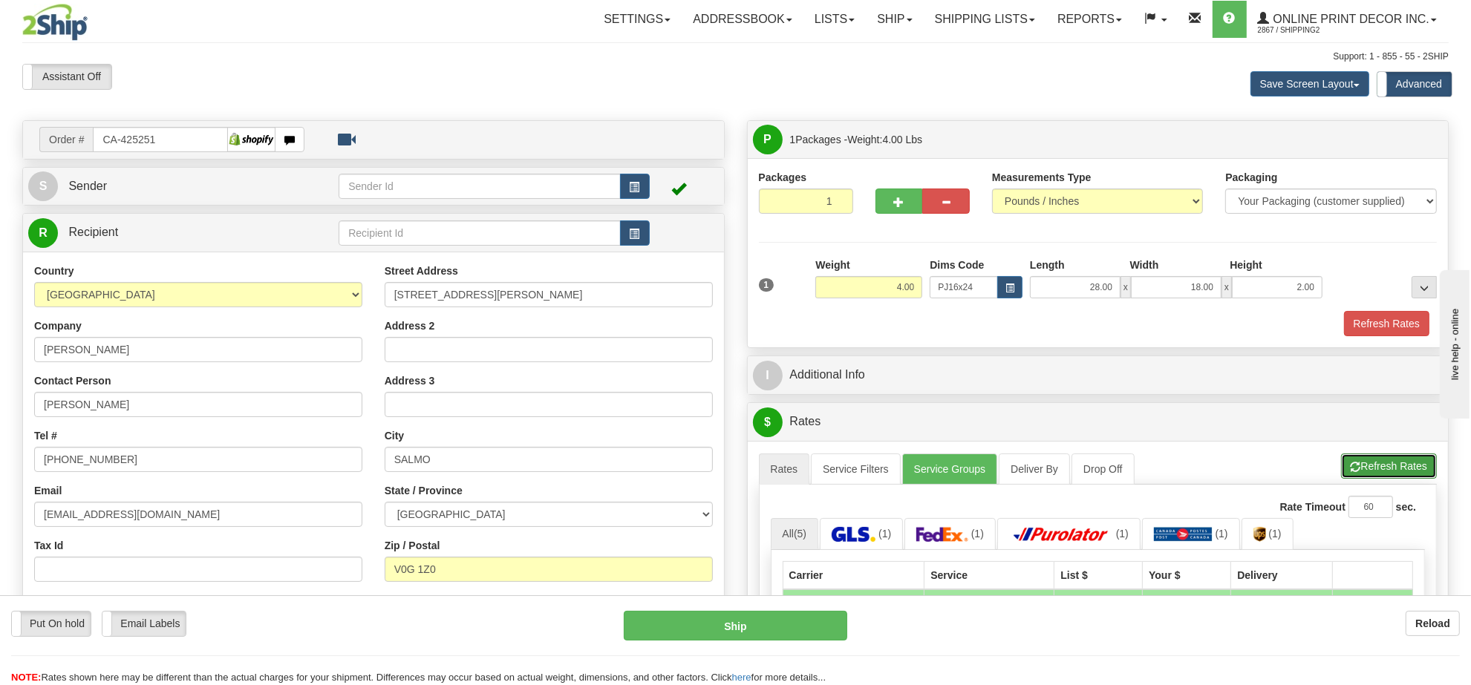
click at [1379, 470] on button "Refresh Rates" at bounding box center [1389, 466] width 96 height 25
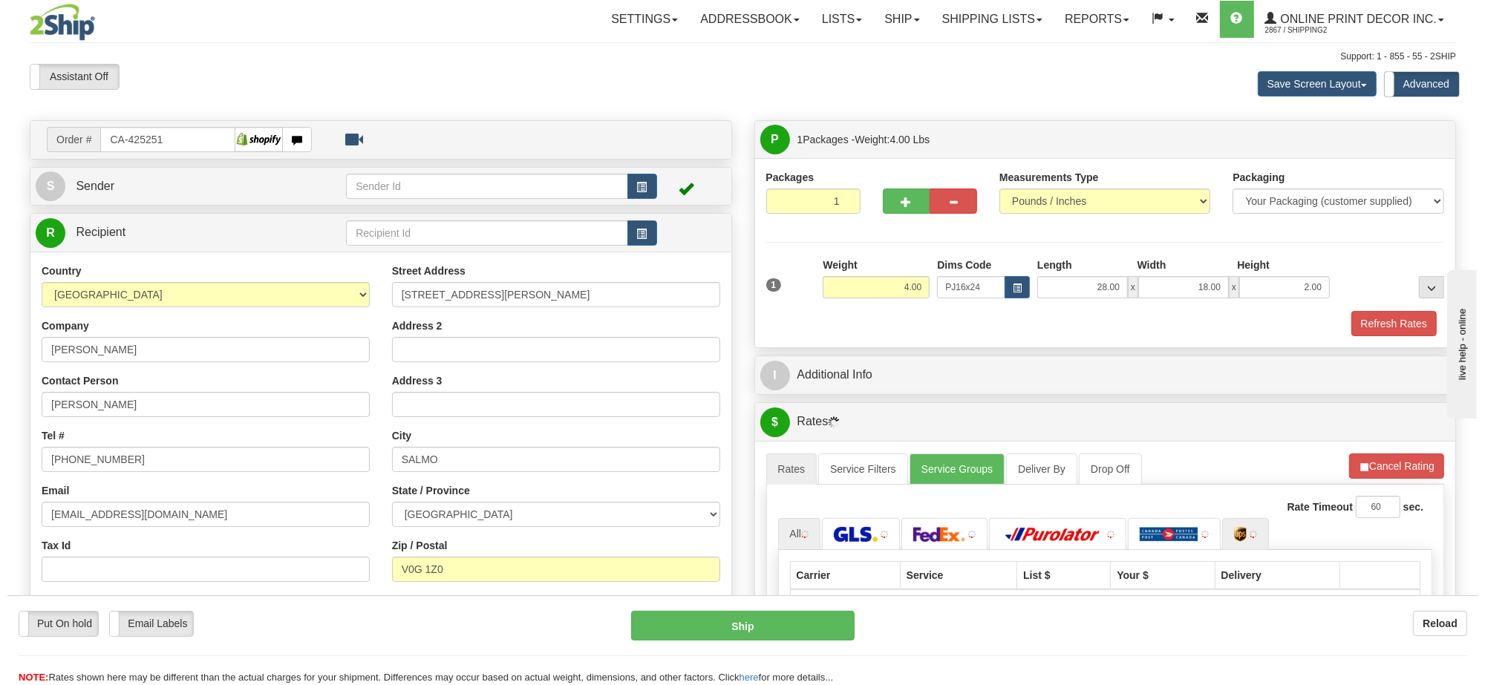
scroll to position [186, 0]
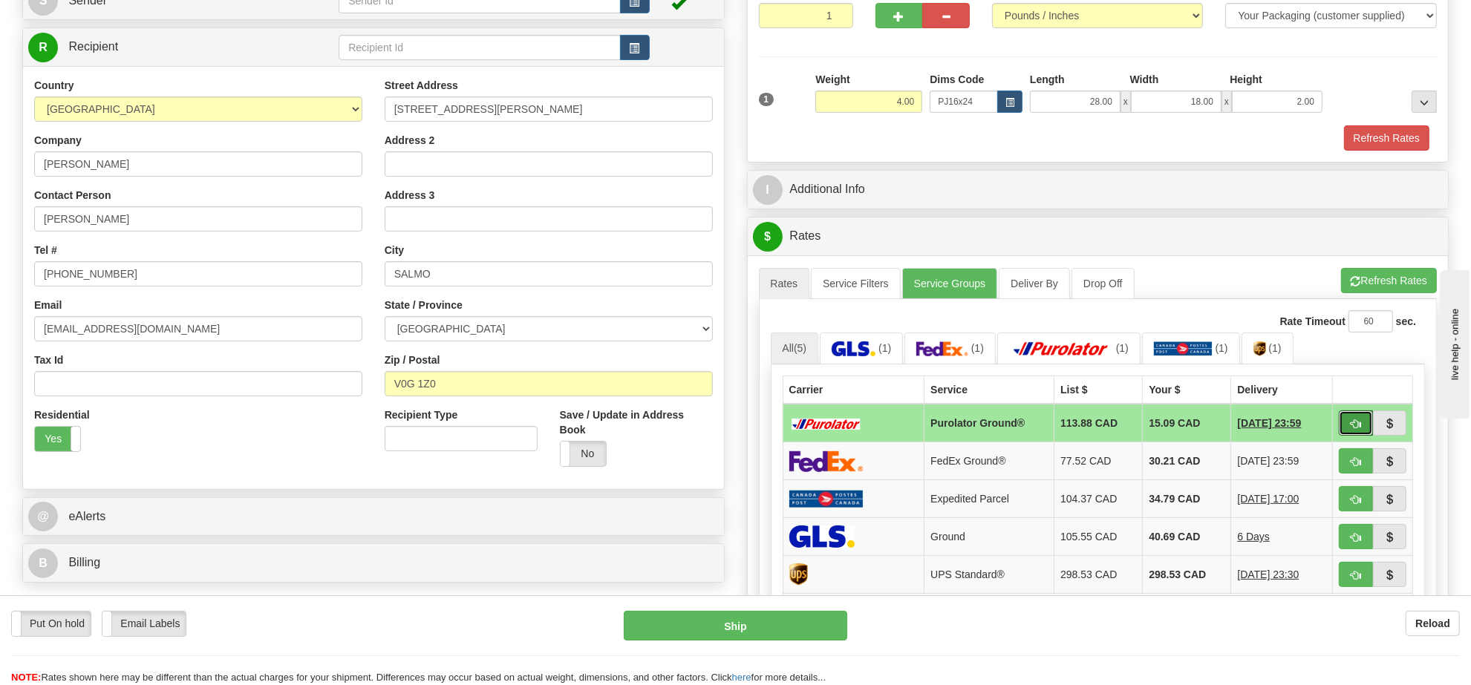
click at [1352, 429] on span "button" at bounding box center [1356, 424] width 10 height 10
type input "260"
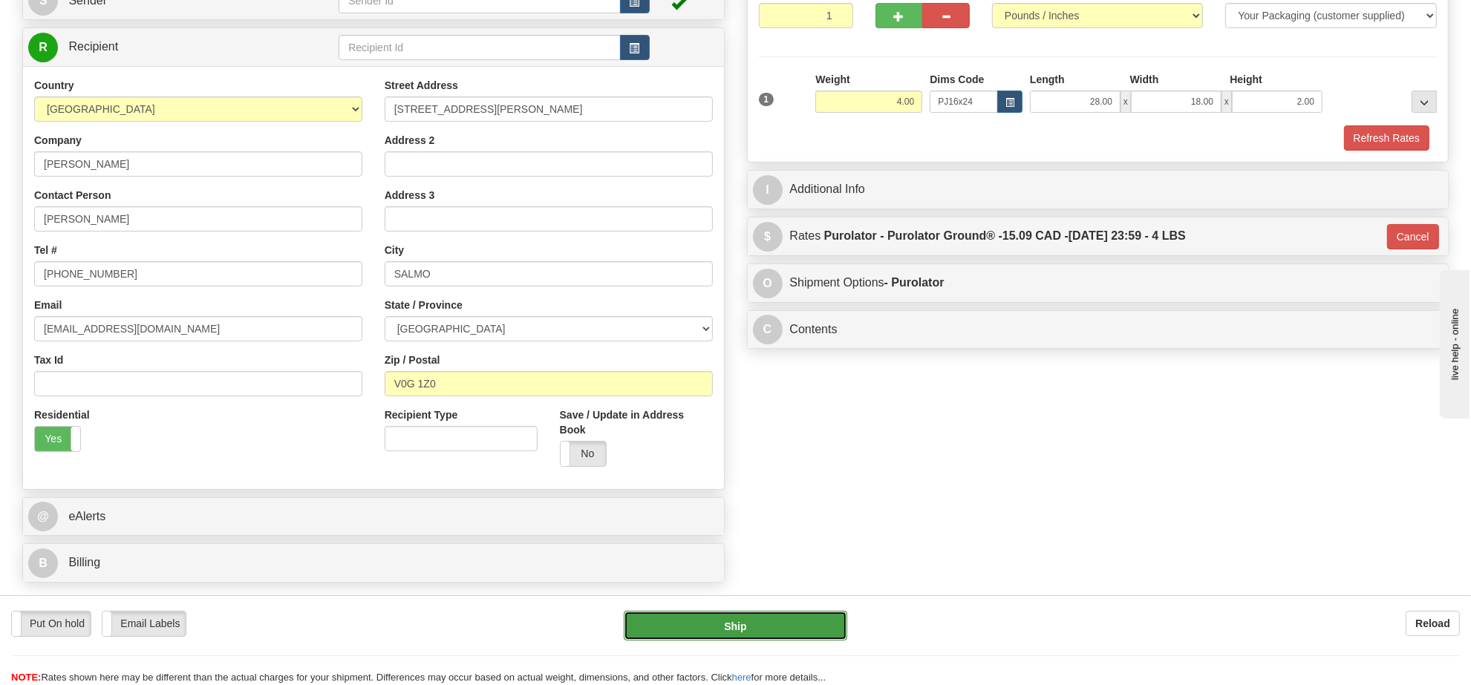
click at [758, 621] on button "Ship" at bounding box center [735, 626] width 223 height 30
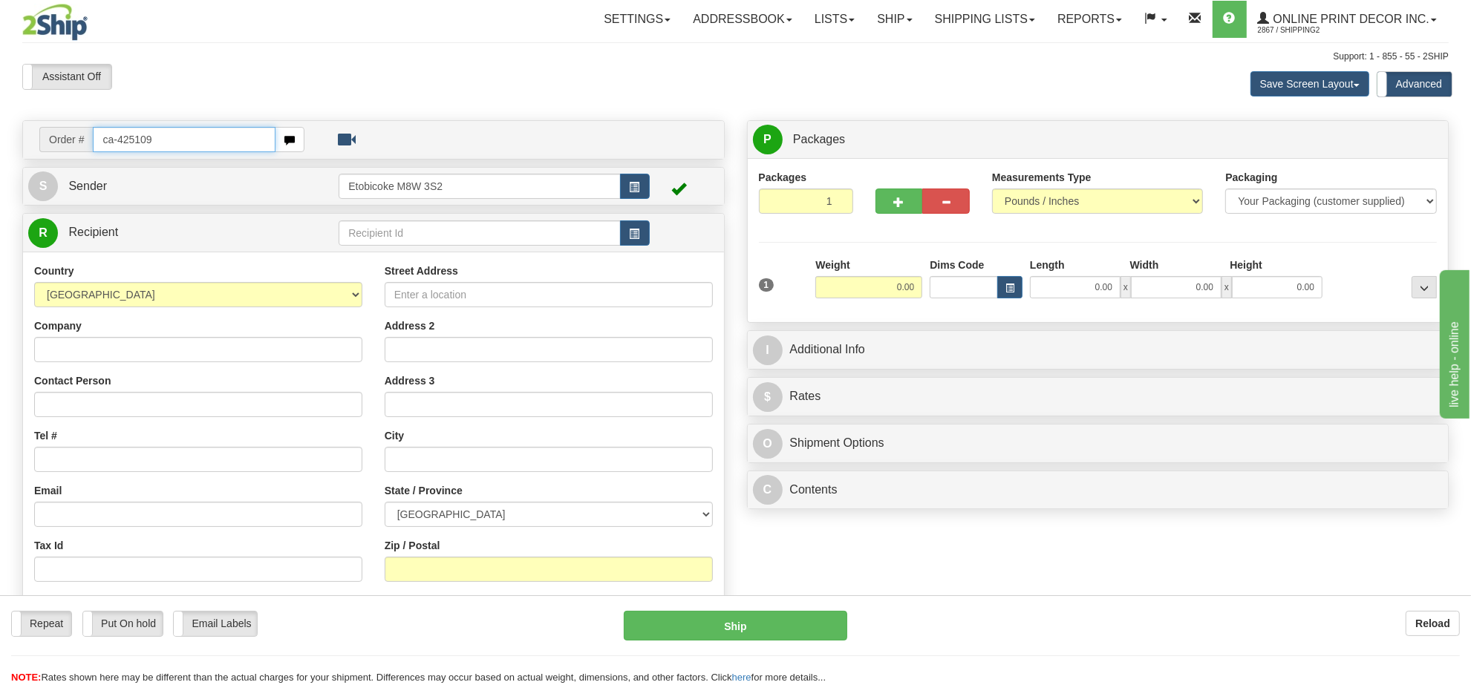
type input "ca-425109"
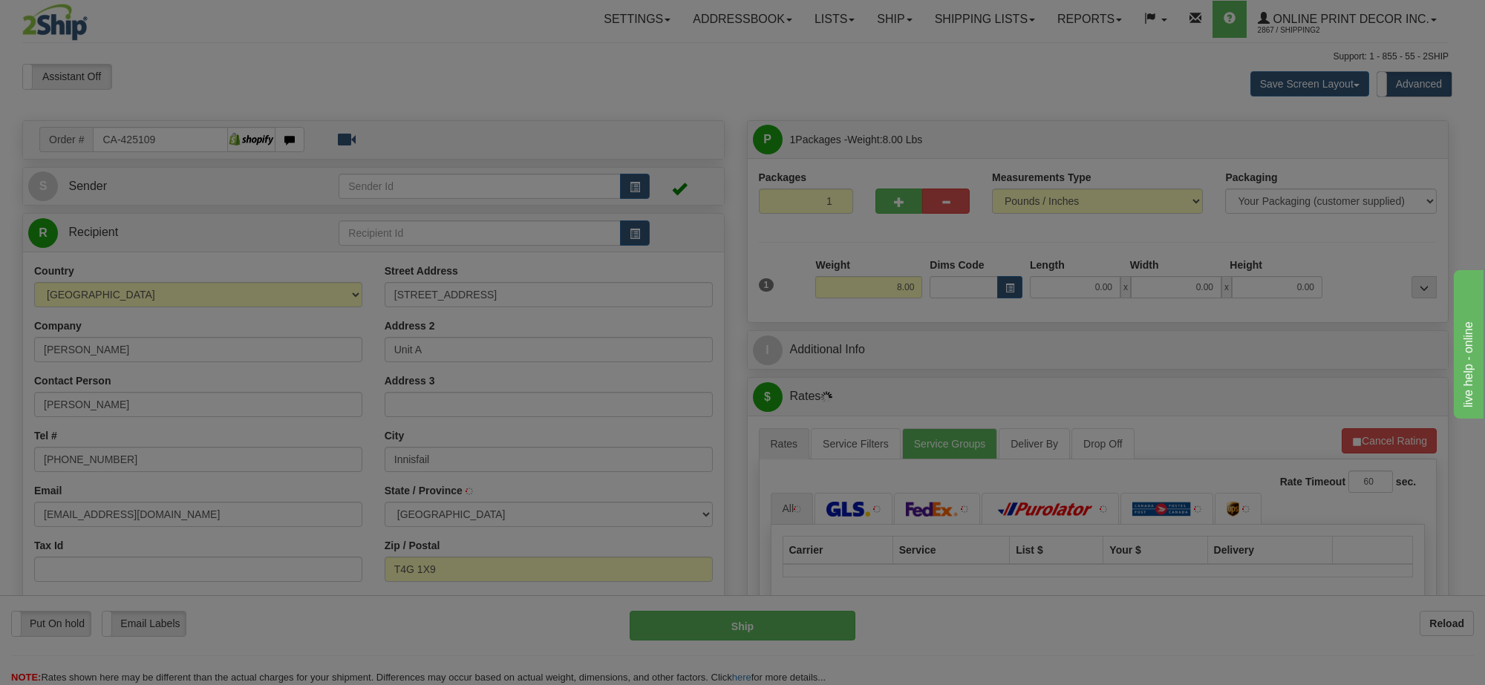
type input "INNISFAIL"
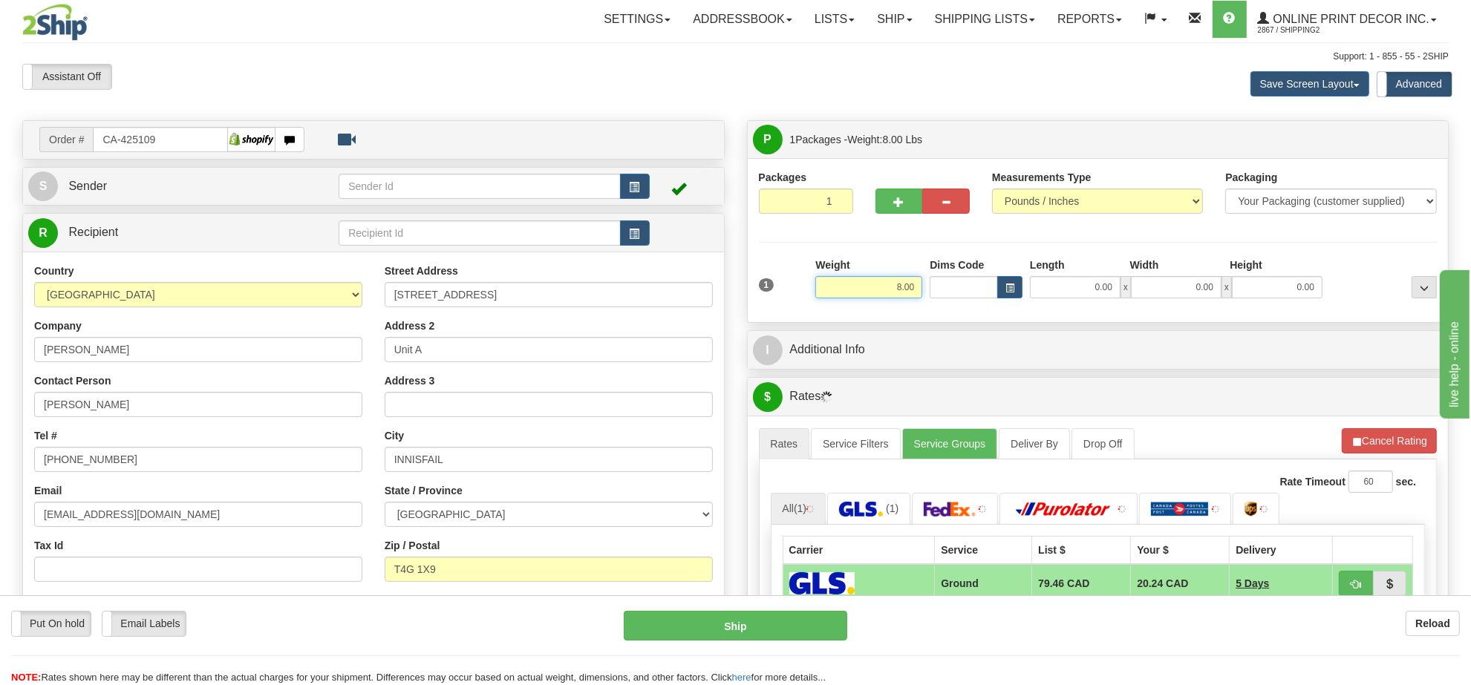
click at [902, 288] on input "8.00" at bounding box center [868, 287] width 107 height 22
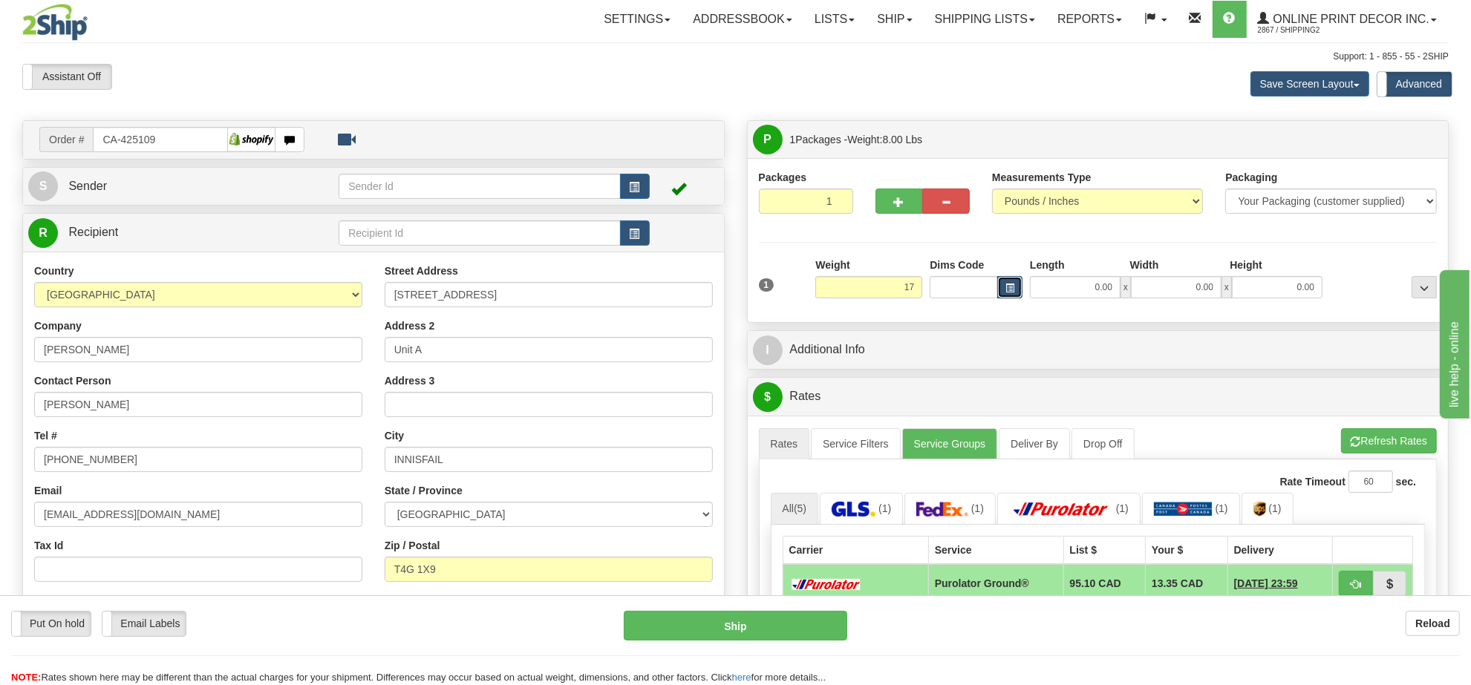
type input "17.00"
click at [1010, 292] on span "button" at bounding box center [1009, 288] width 9 height 8
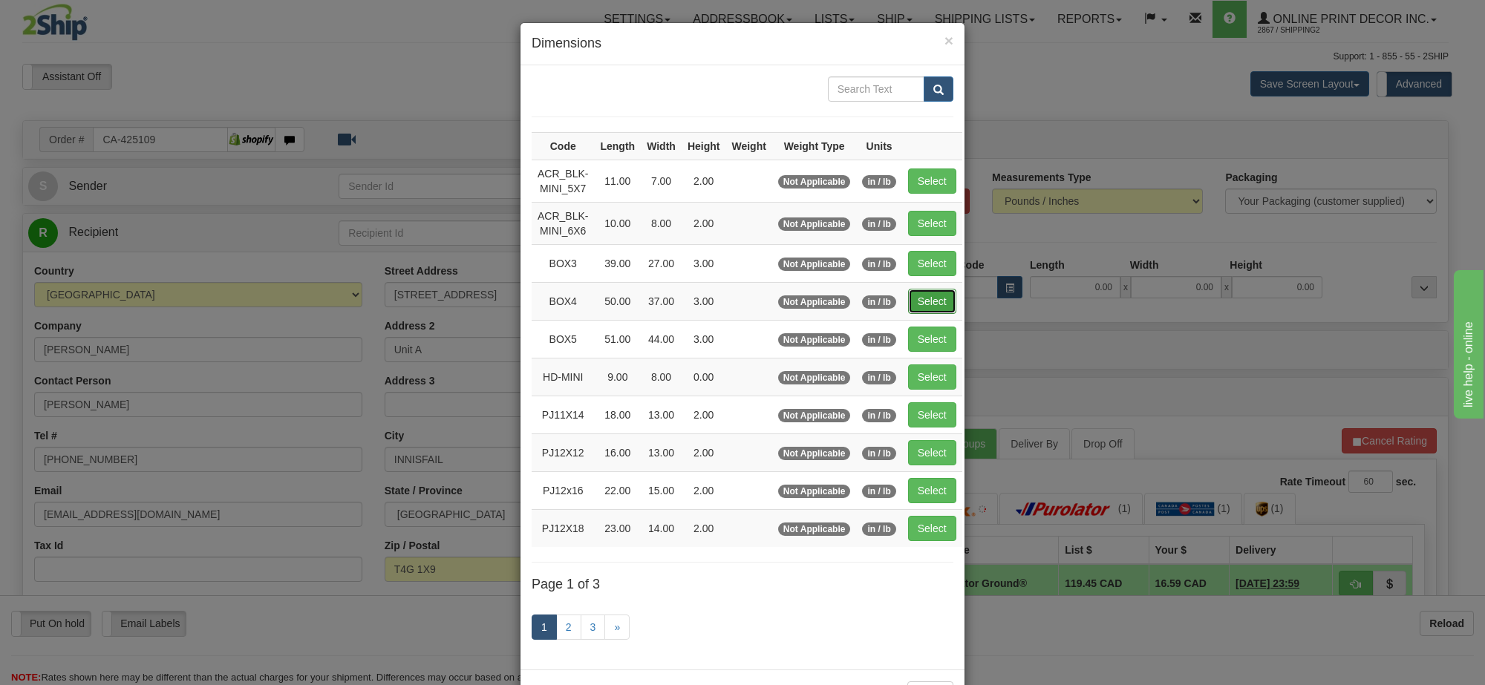
click at [923, 301] on button "Select" at bounding box center [932, 301] width 48 height 25
type input "BOX4"
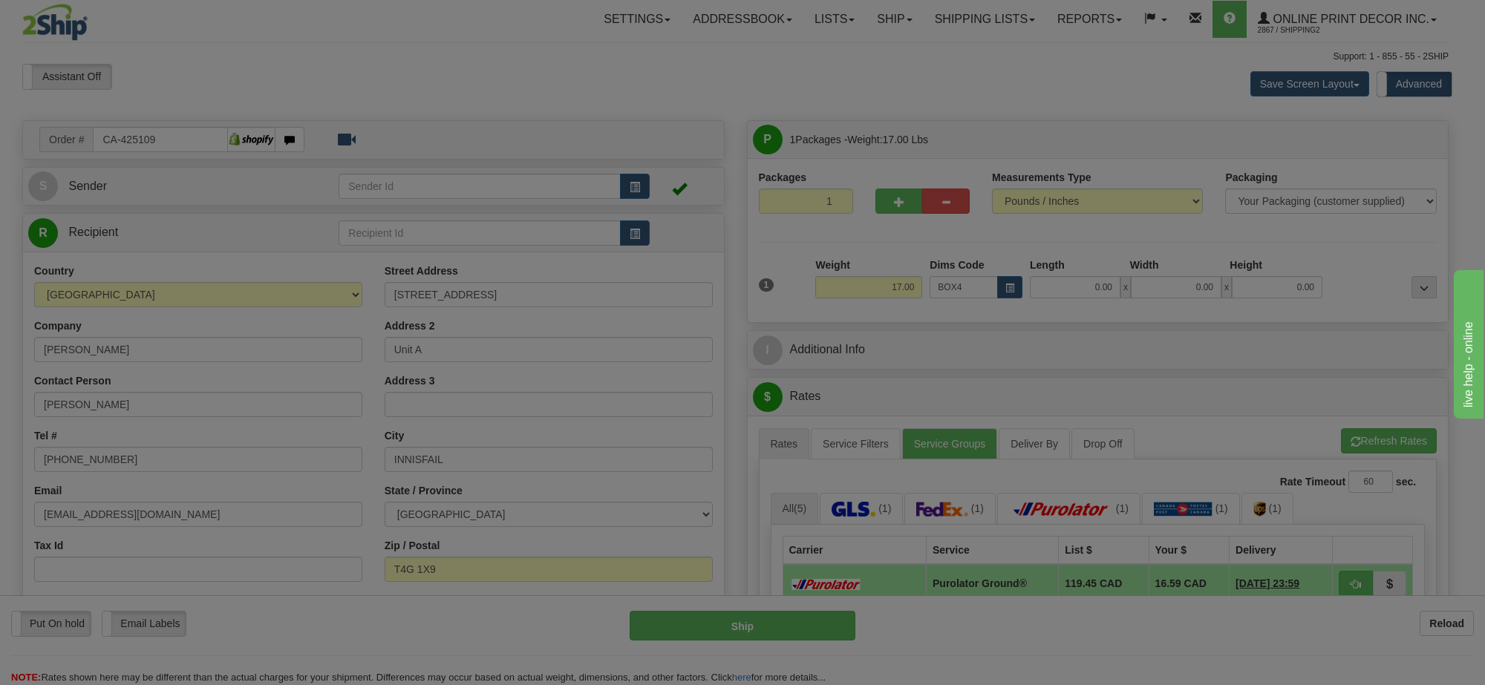
type input "50.00"
type input "37.00"
type input "3.00"
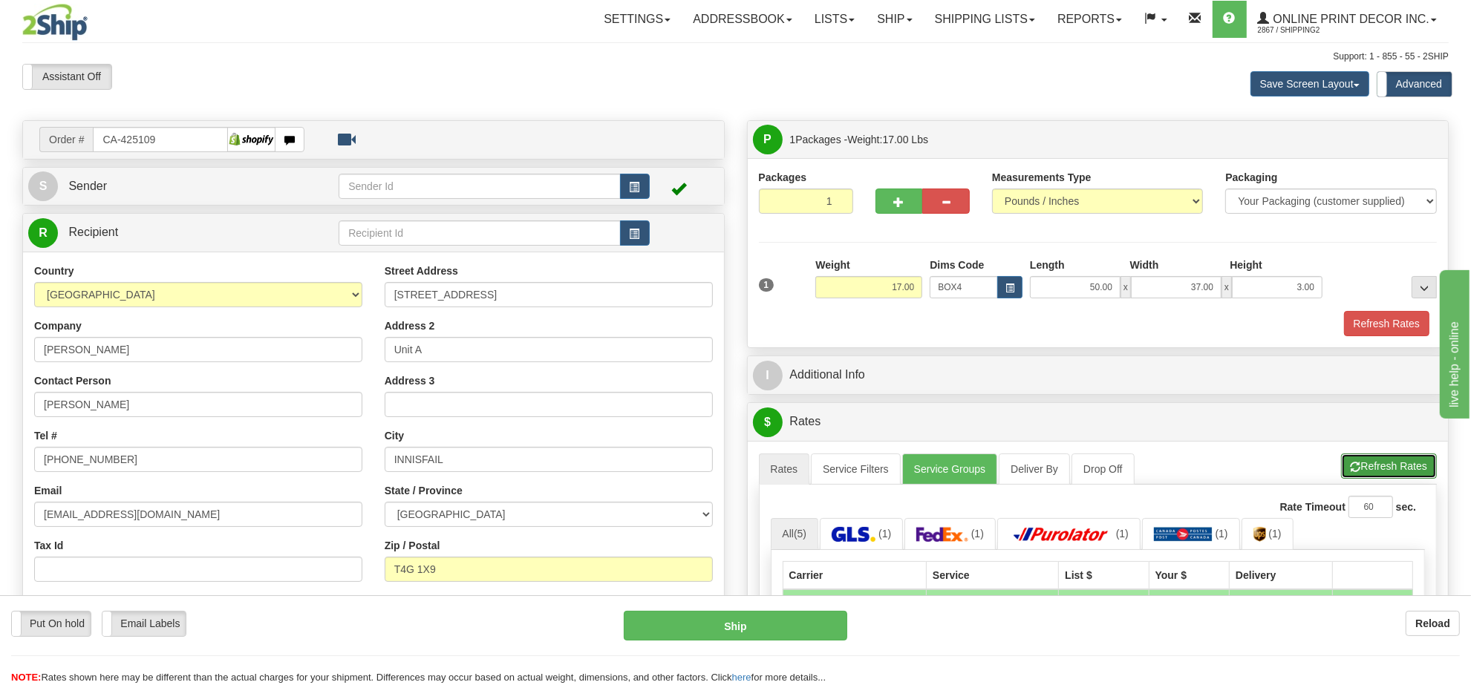
click at [1362, 471] on button "Refresh Rates" at bounding box center [1389, 466] width 96 height 25
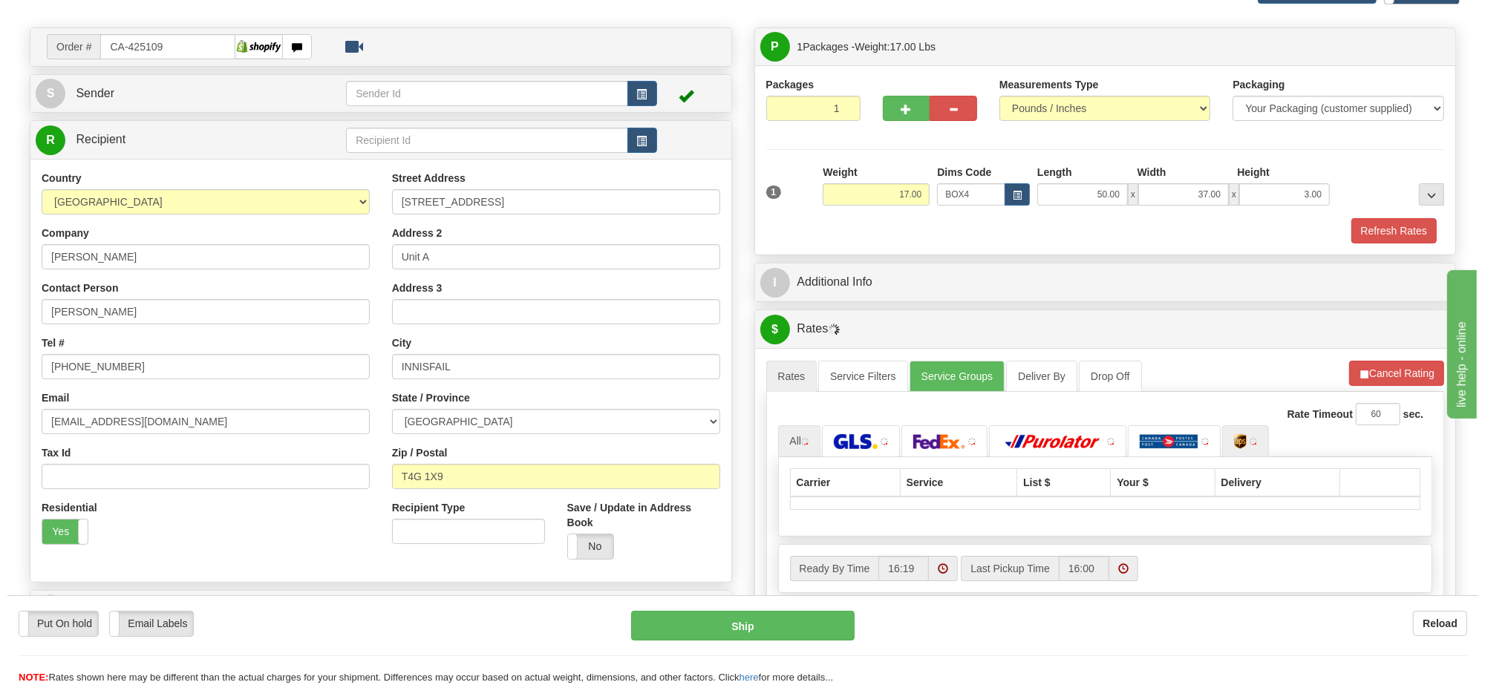
scroll to position [186, 0]
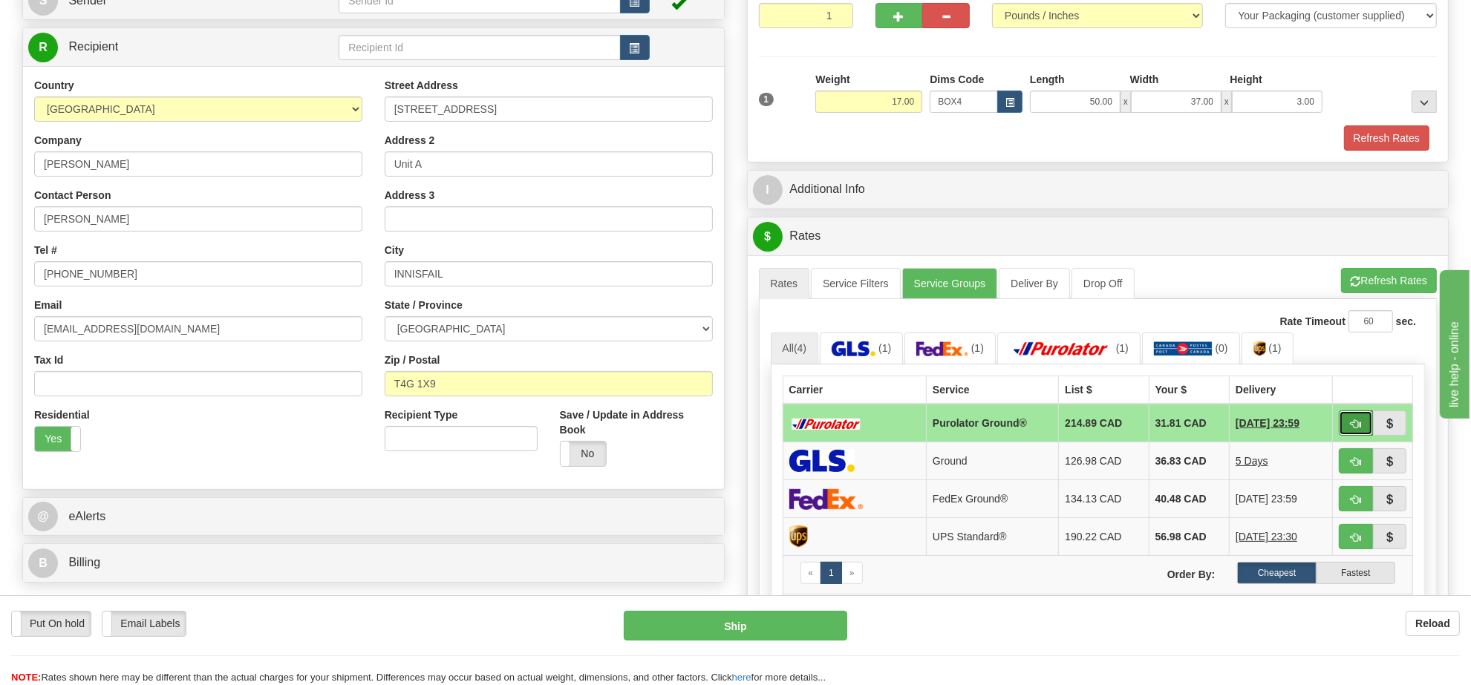
click at [1345, 422] on button "button" at bounding box center [1356, 423] width 34 height 25
type input "260"
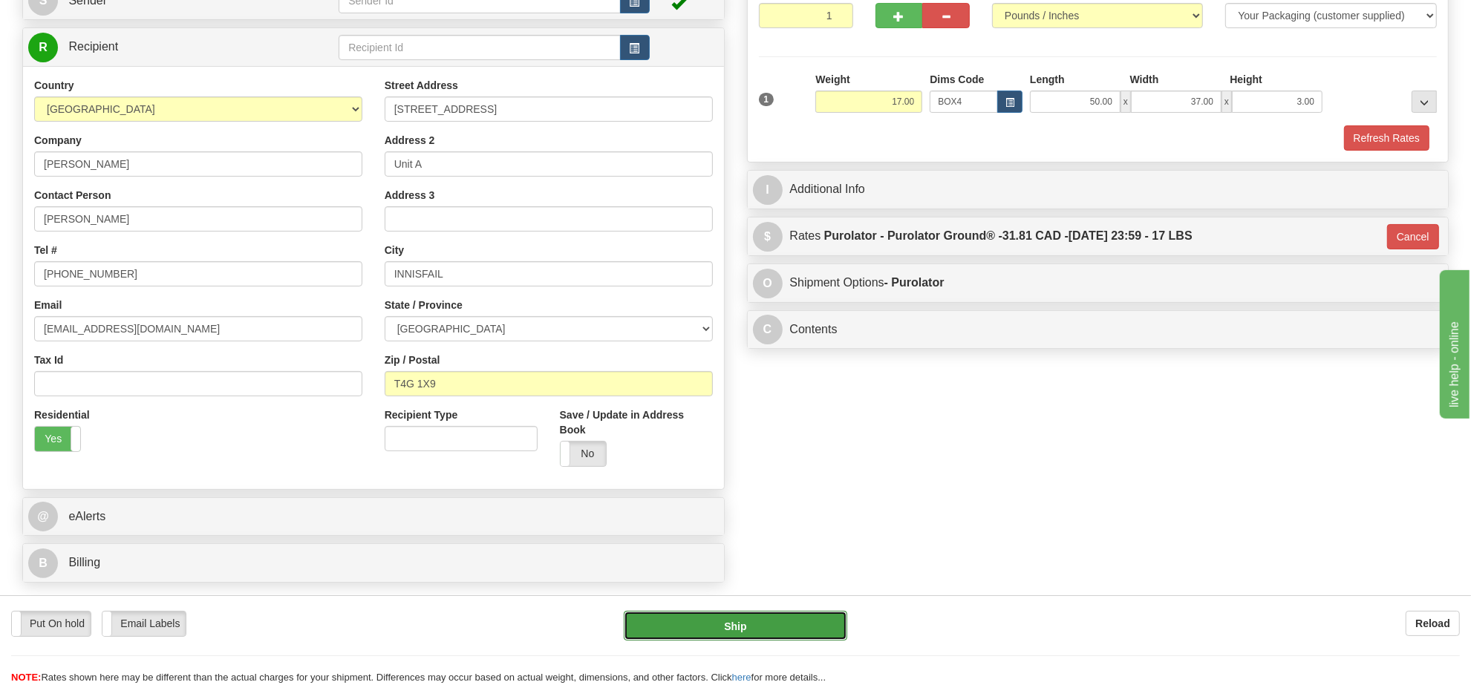
click at [824, 617] on button "Ship" at bounding box center [735, 626] width 223 height 30
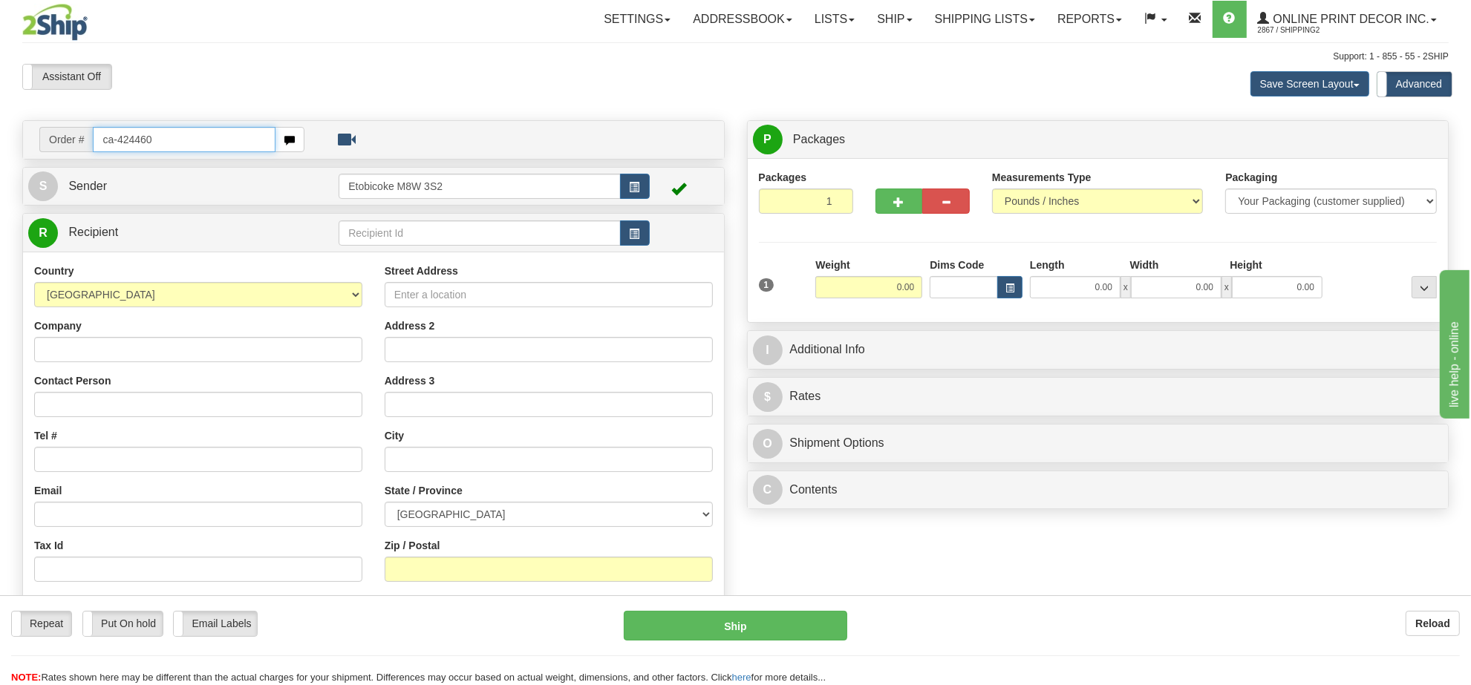
type input "ca-424460"
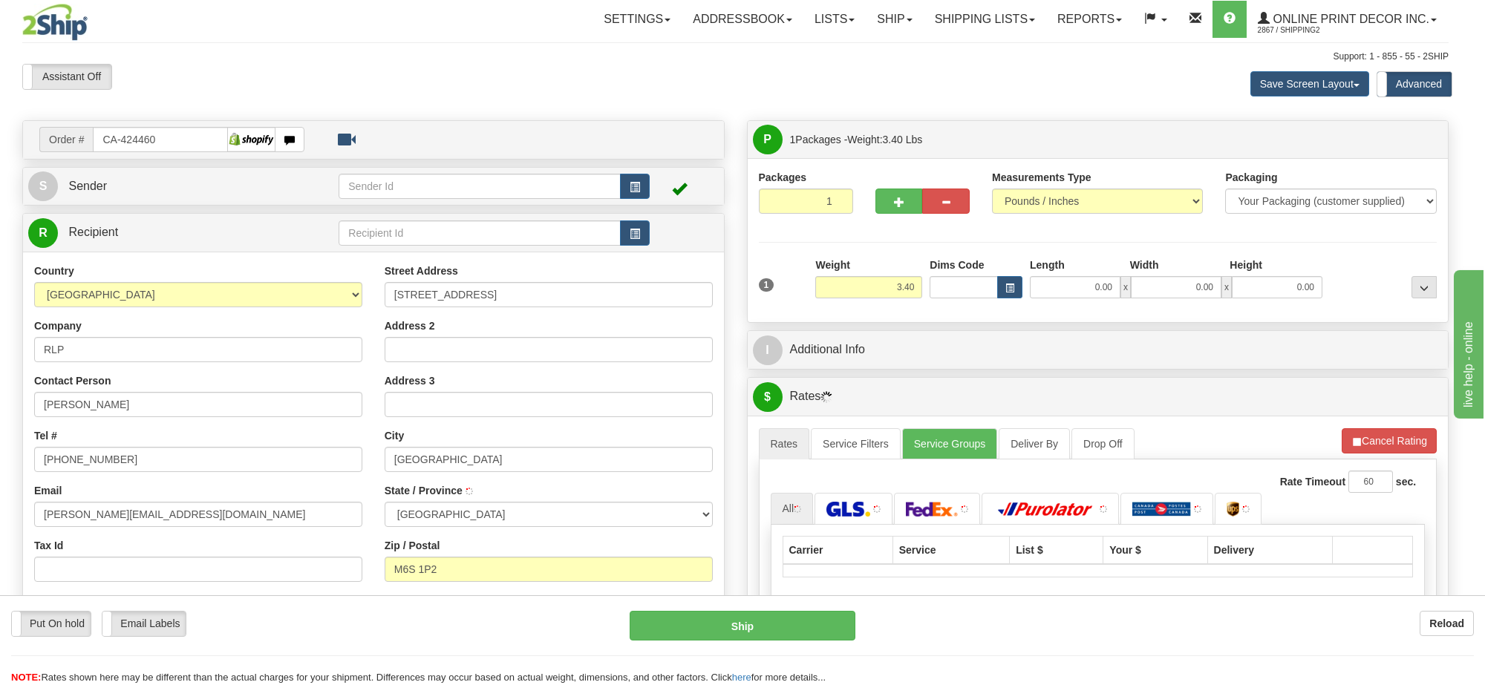
type input "TORONTO"
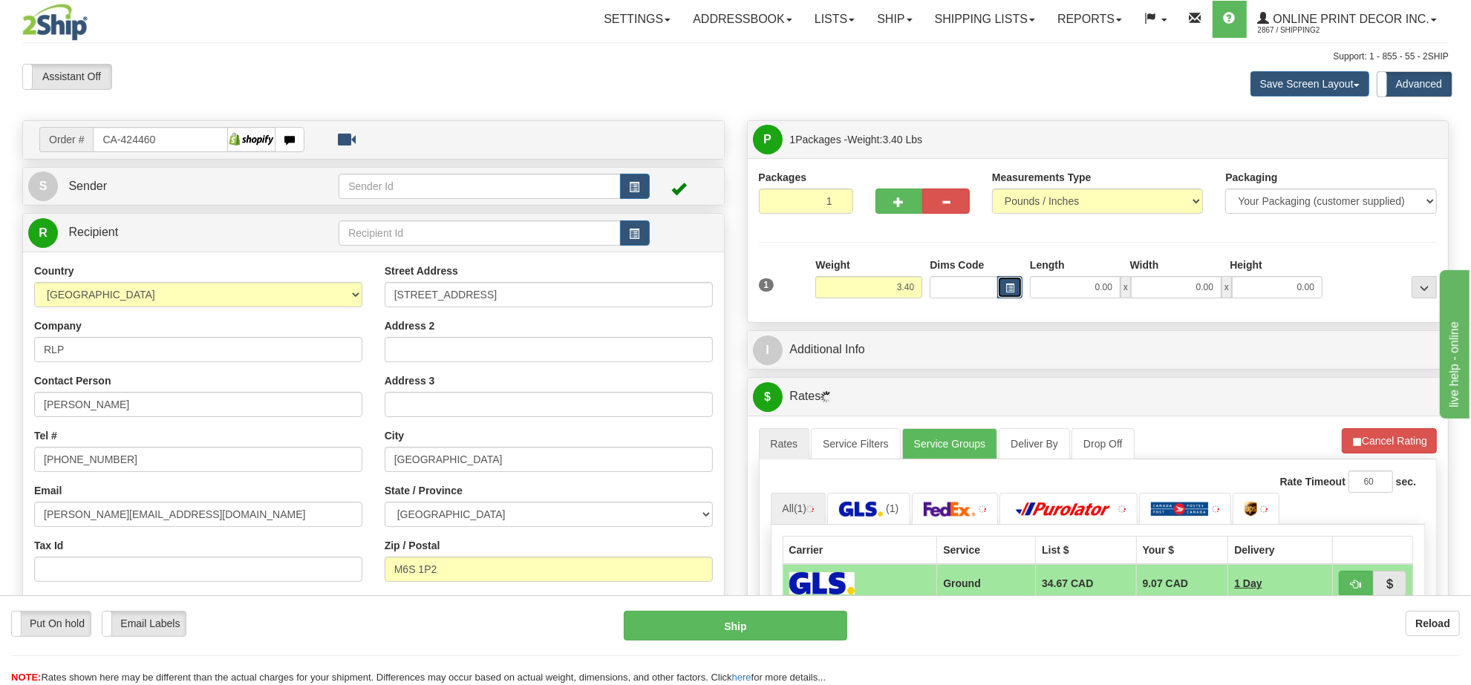
click at [1002, 293] on button "button" at bounding box center [1009, 287] width 25 height 22
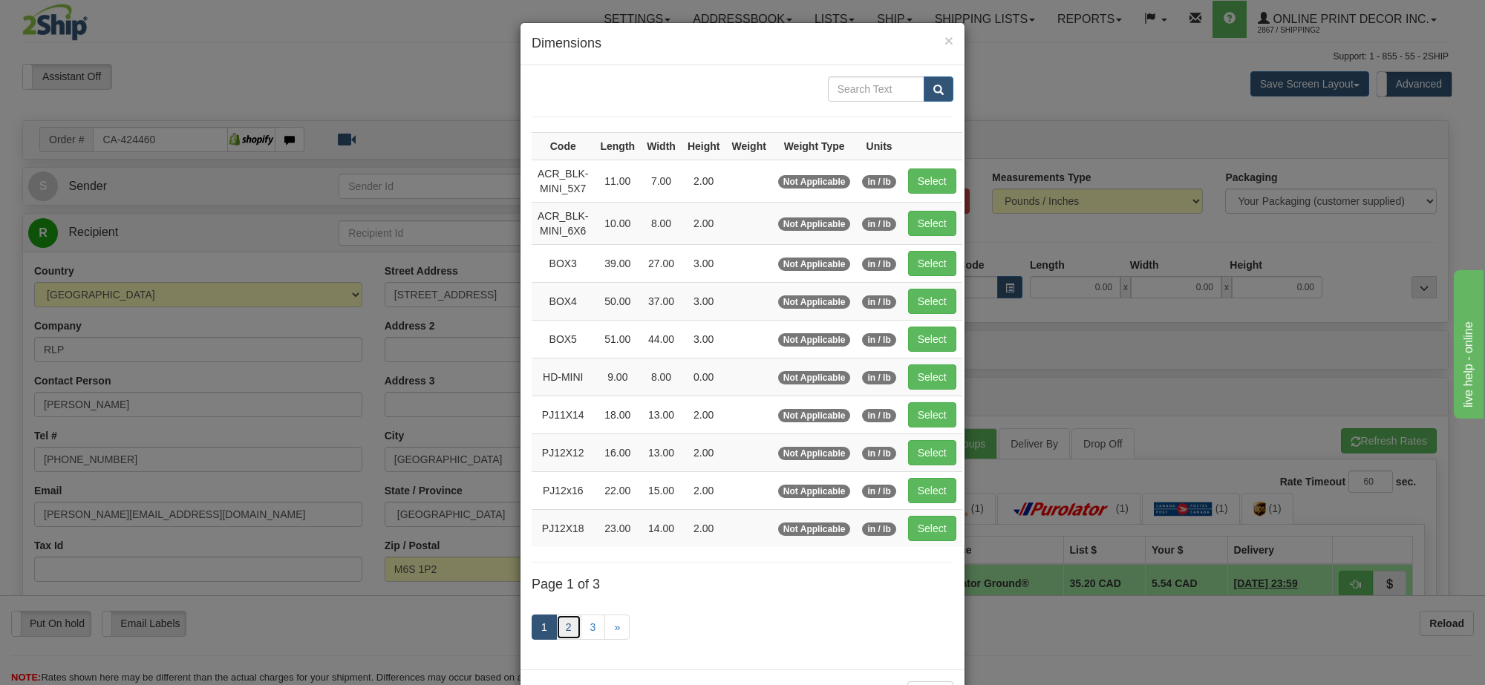
click at [564, 637] on link "2" at bounding box center [568, 627] width 25 height 25
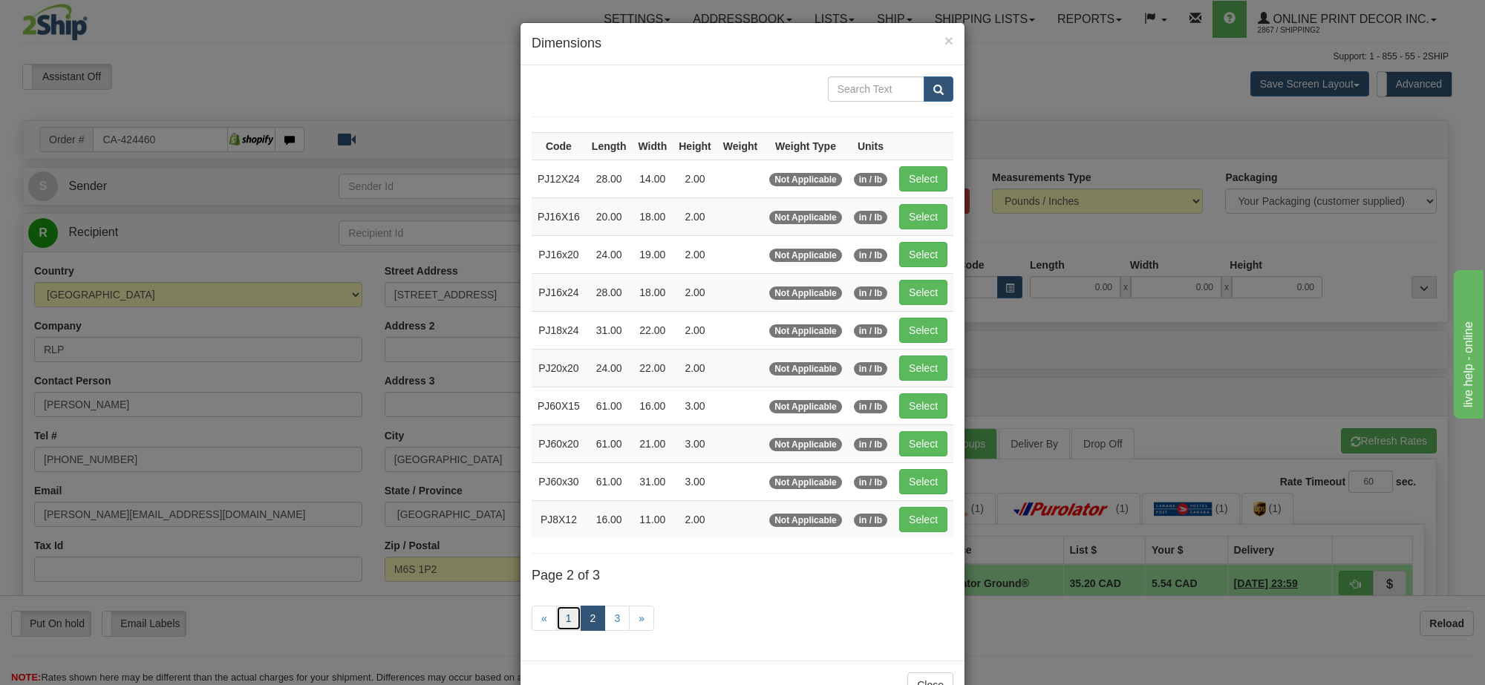
click at [557, 625] on link "1" at bounding box center [568, 618] width 25 height 25
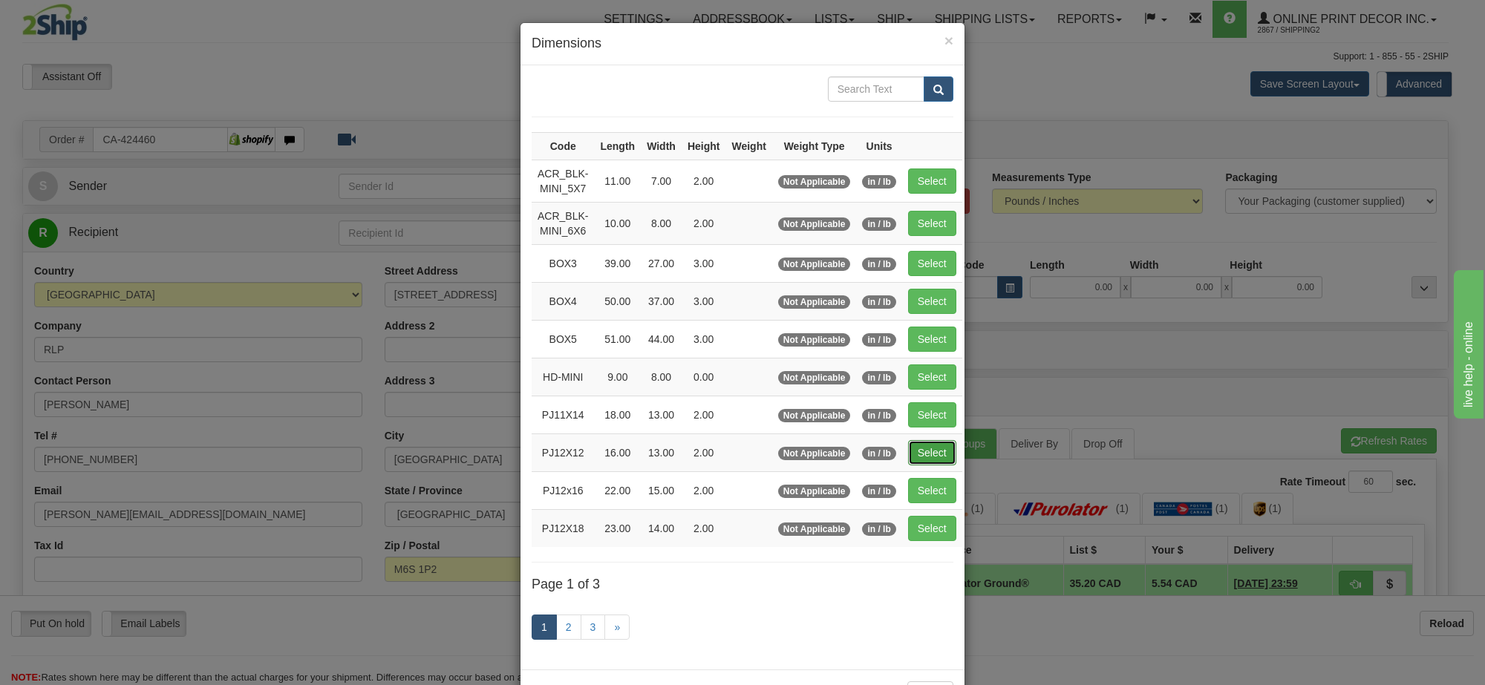
click at [932, 453] on button "Select" at bounding box center [932, 452] width 48 height 25
type input "PJ12X12"
type input "16.00"
type input "13.00"
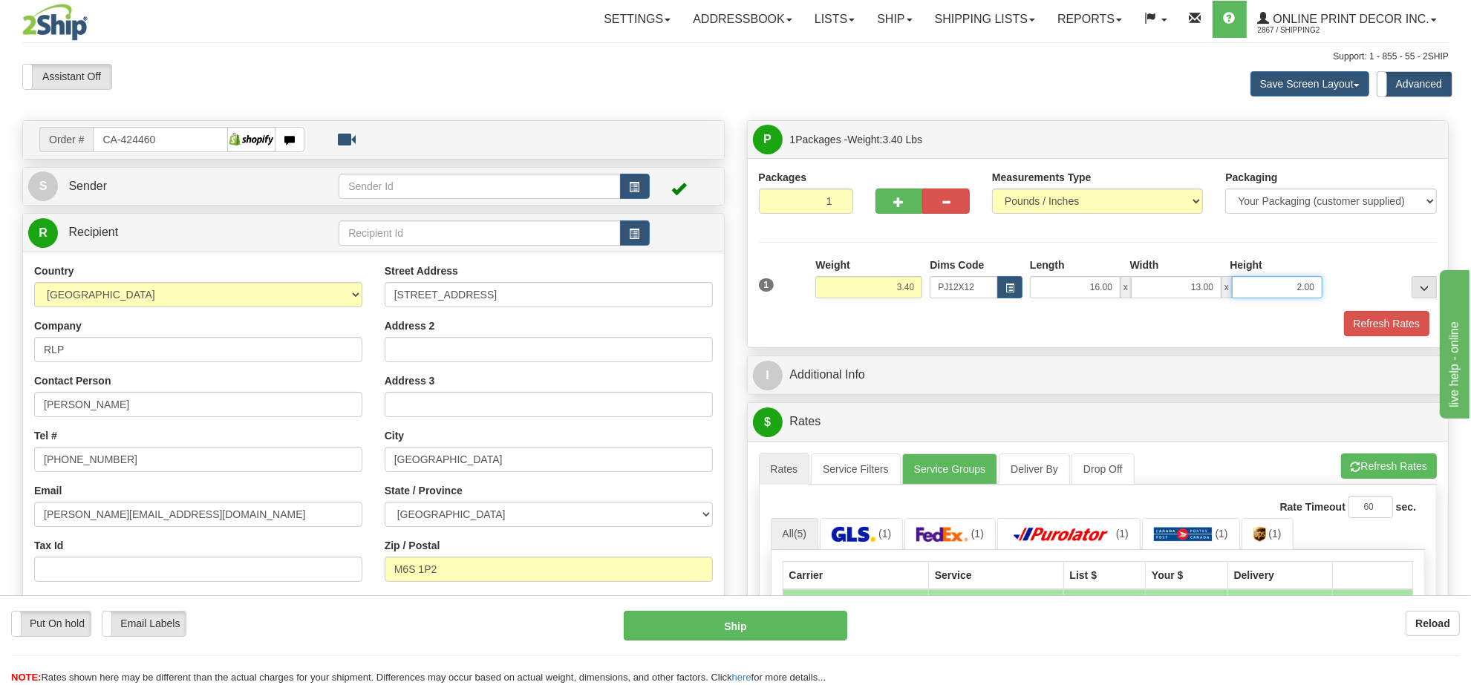
drag, startPoint x: 1318, startPoint y: 287, endPoint x: 1240, endPoint y: 287, distance: 78.0
click at [1240, 287] on input "2.00" at bounding box center [1277, 287] width 91 height 22
click button "Delete" at bounding box center [0, 0] width 0 height 0
type input "4.00"
click at [1412, 320] on button "Refresh Rates" at bounding box center [1386, 323] width 85 height 25
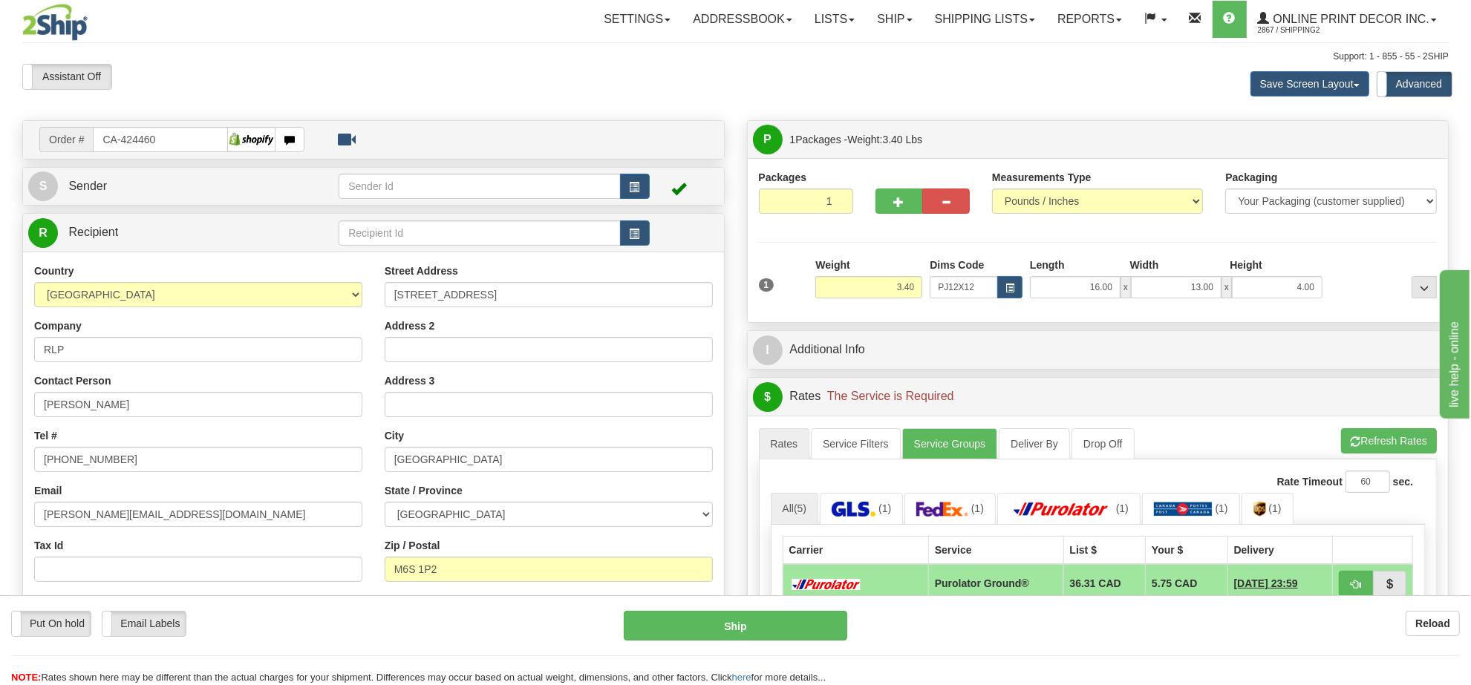
scroll to position [186, 0]
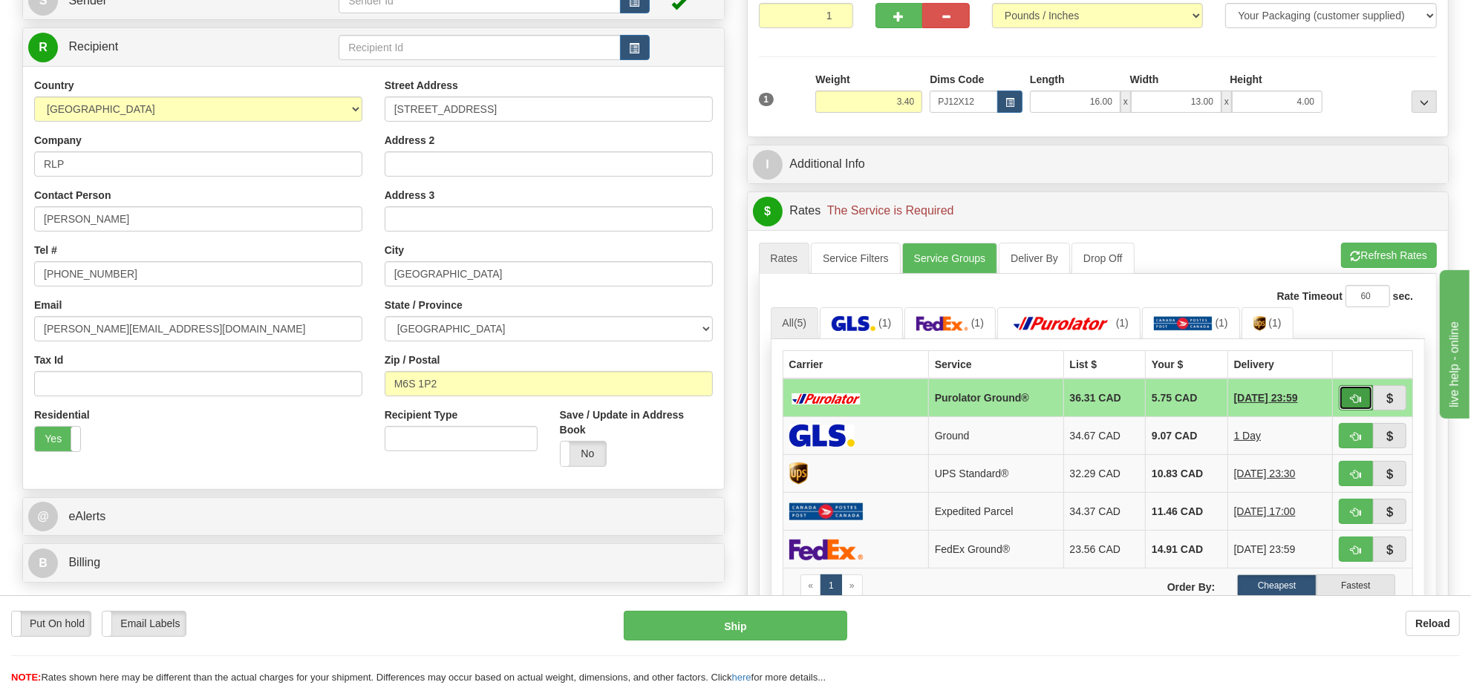
click at [1351, 402] on span "button" at bounding box center [1356, 399] width 10 height 10
type input "260"
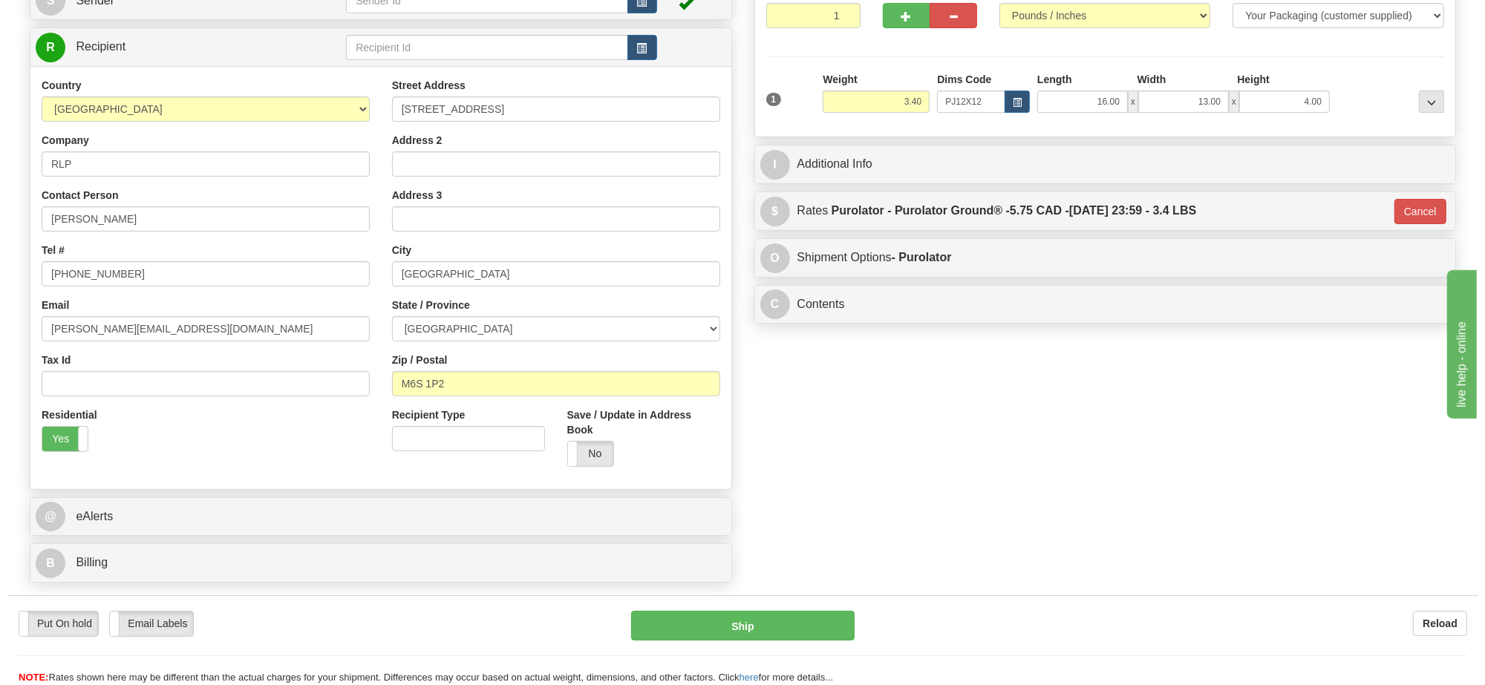
scroll to position [0, 0]
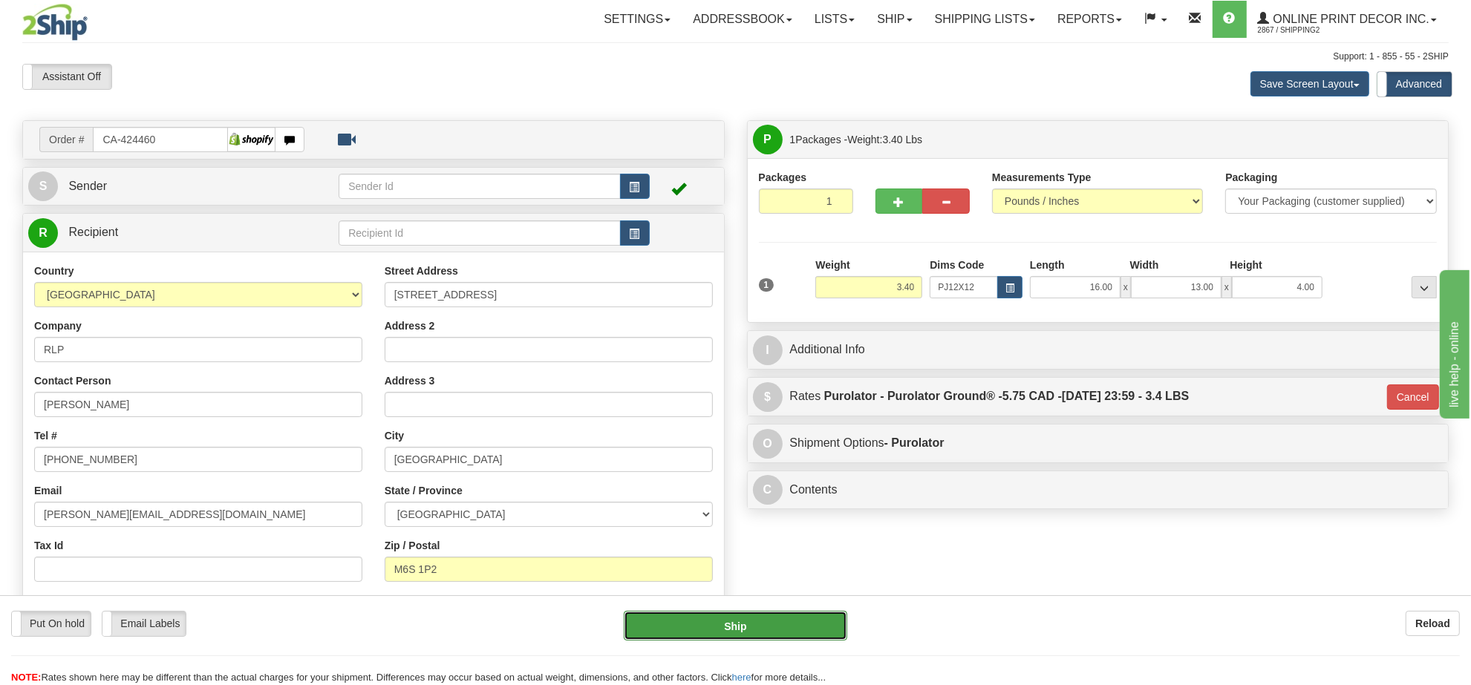
click at [810, 624] on button "Ship" at bounding box center [735, 626] width 223 height 30
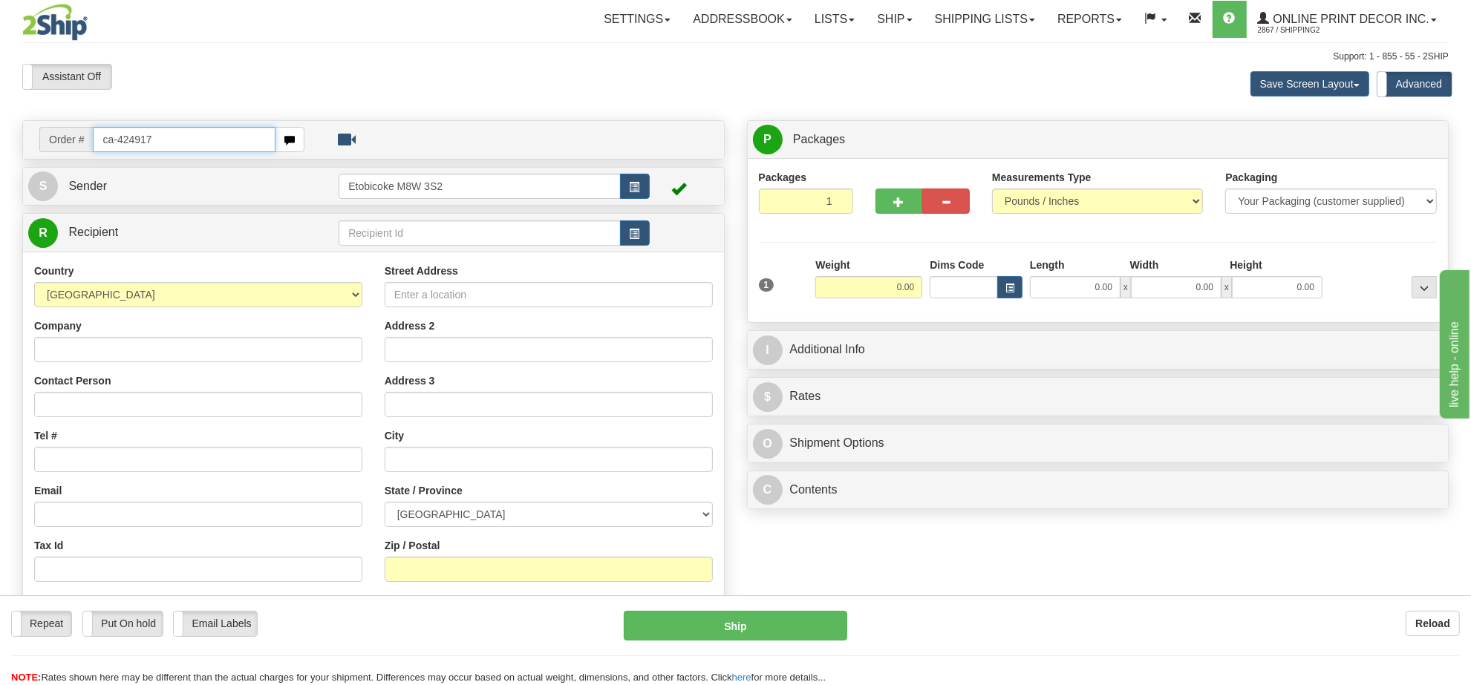
type input "ca-424917"
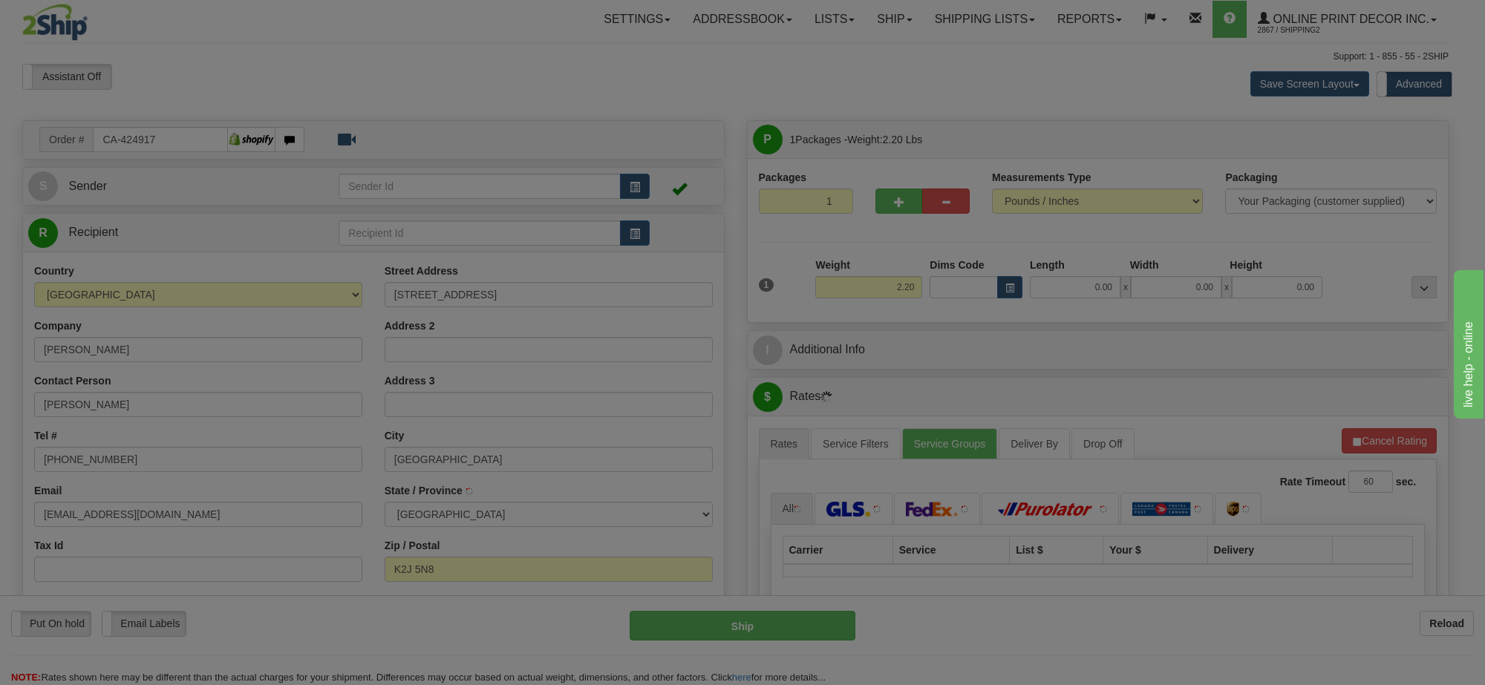
type input "NEPEAN"
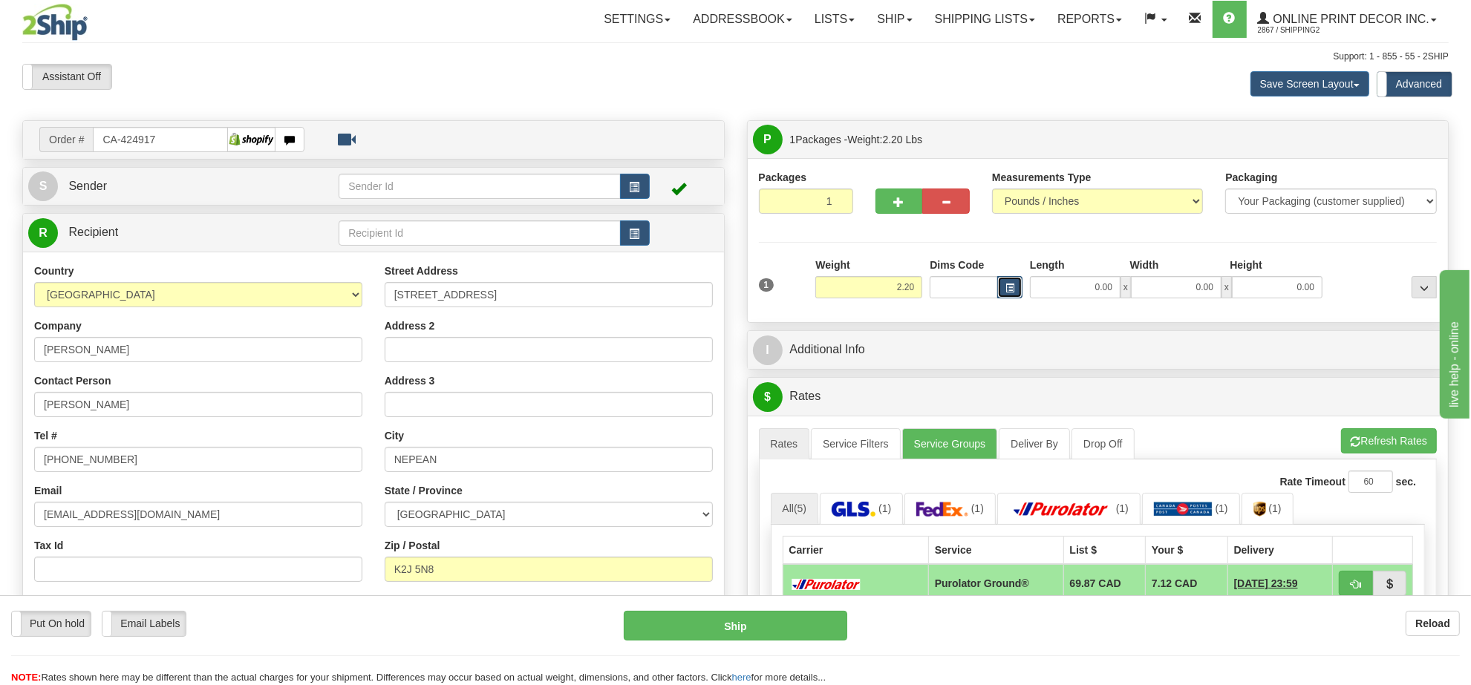
click at [1011, 293] on span "button" at bounding box center [1009, 288] width 9 height 8
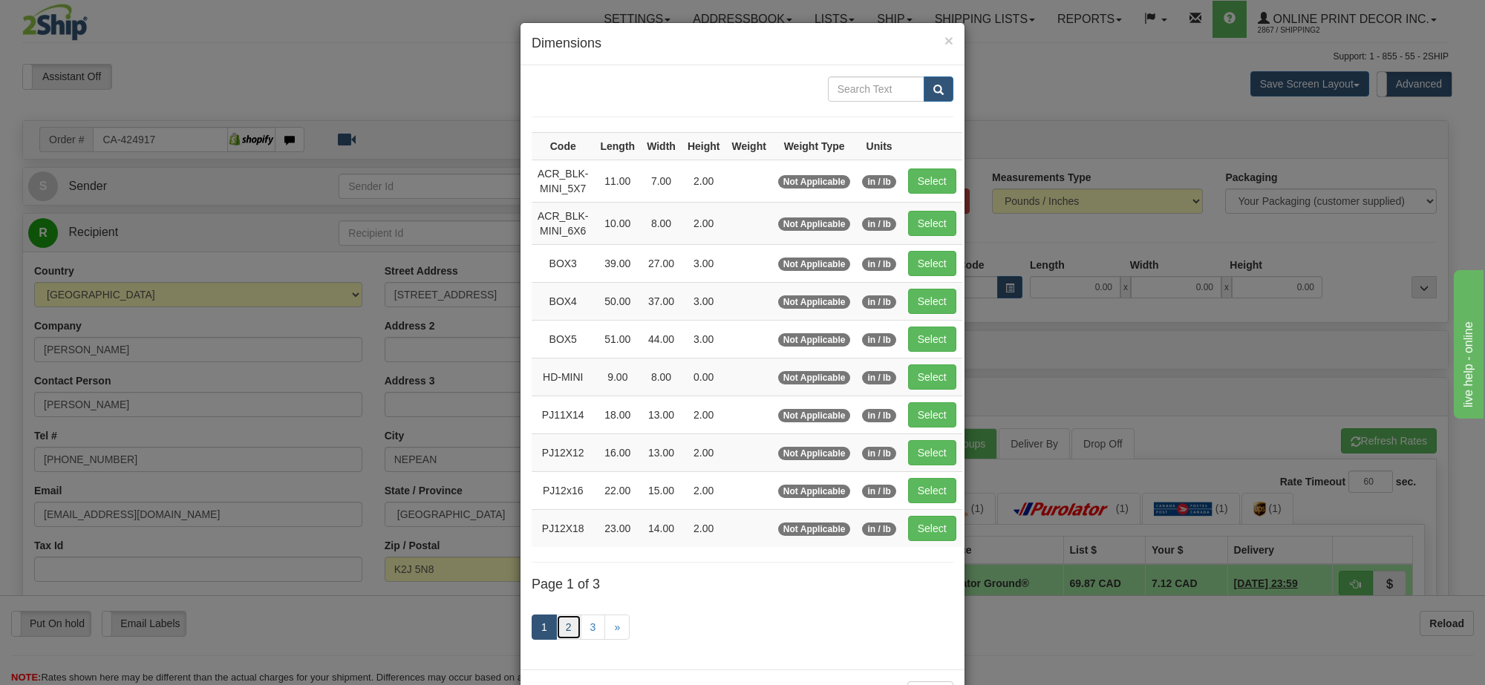
click at [561, 633] on link "2" at bounding box center [568, 627] width 25 height 25
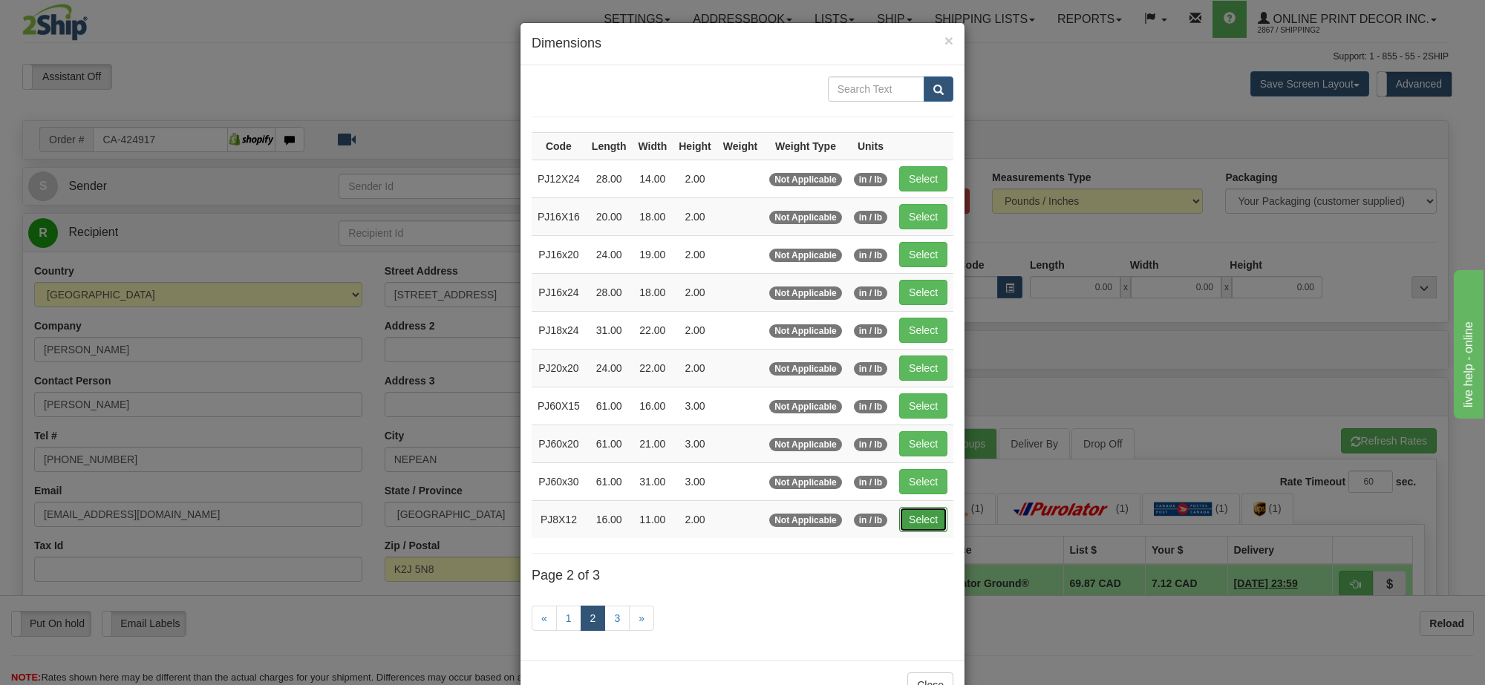
drag, startPoint x: 911, startPoint y: 520, endPoint x: 1233, endPoint y: 421, distance: 337.0
click at [912, 520] on button "Select" at bounding box center [923, 519] width 48 height 25
type input "PJ8X12"
type input "16.00"
type input "11.00"
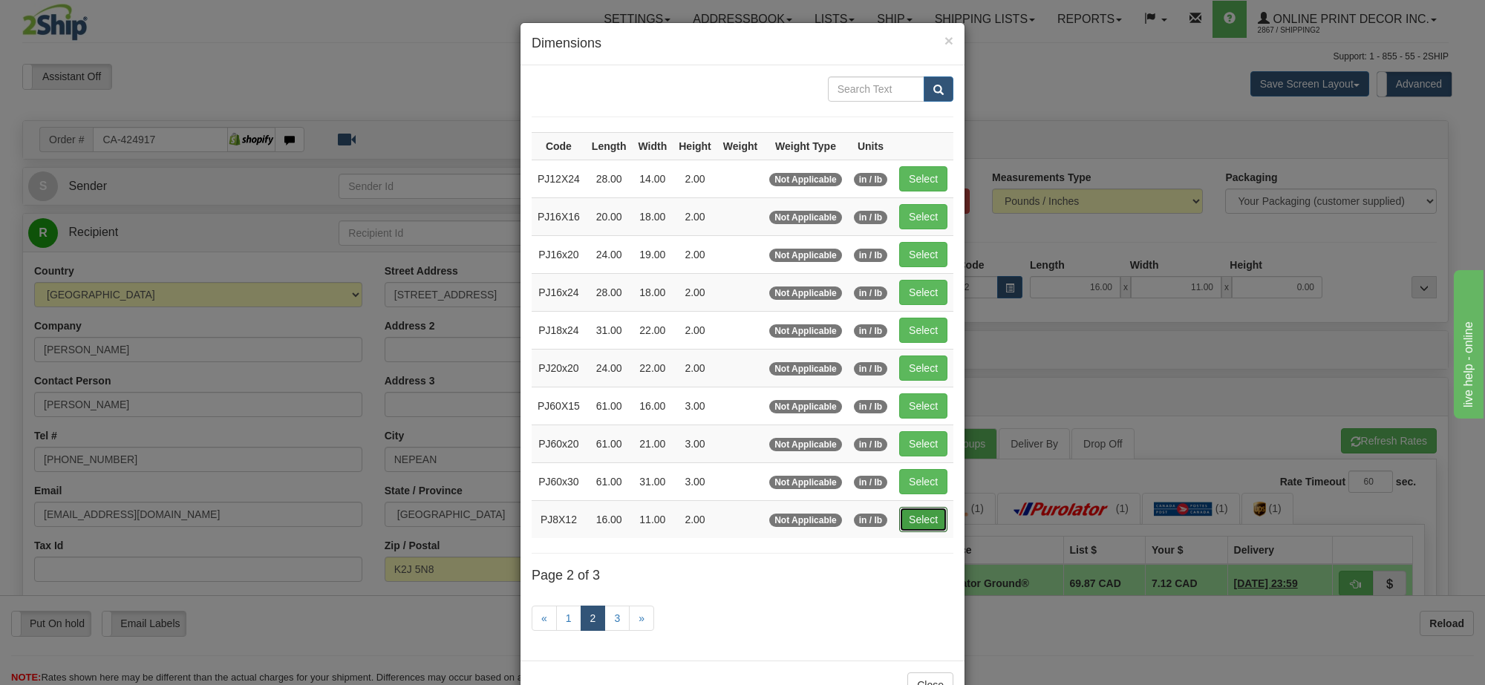
type input "2.00"
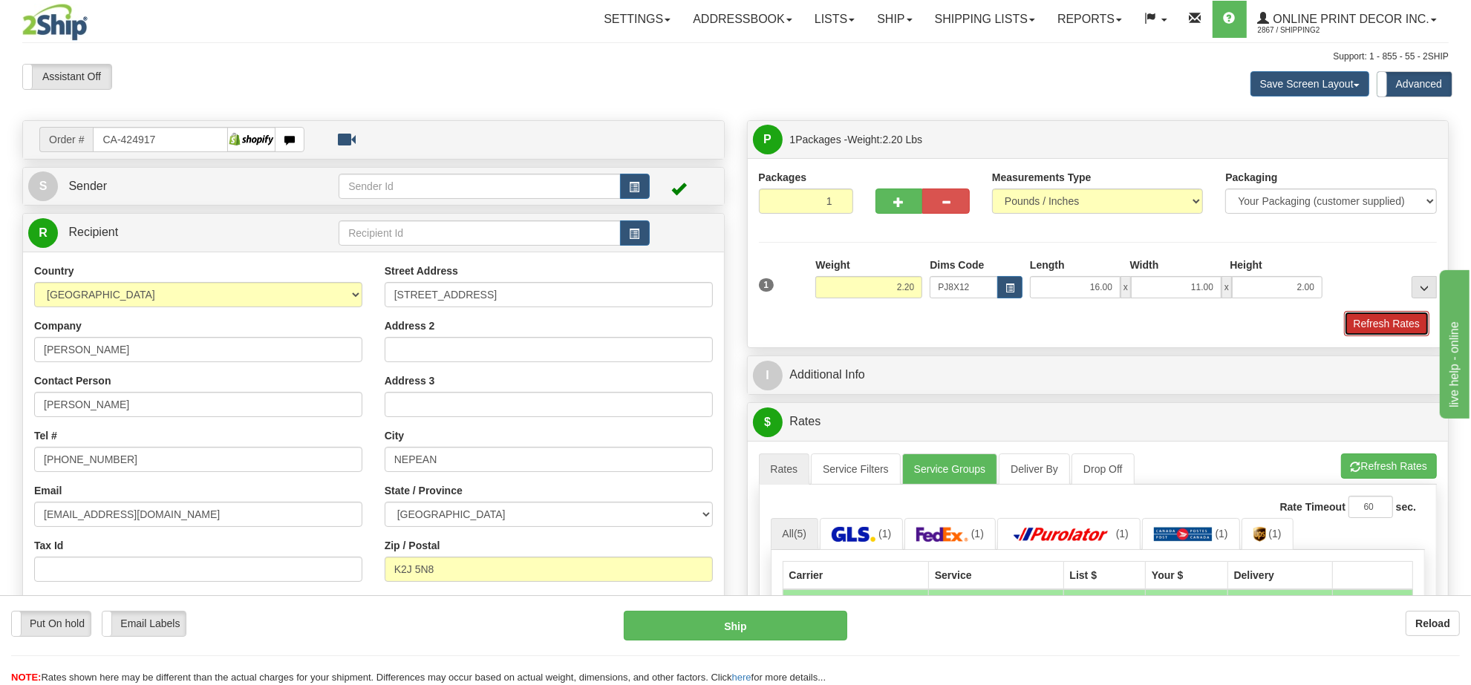
click at [1393, 323] on button "Refresh Rates" at bounding box center [1386, 323] width 85 height 25
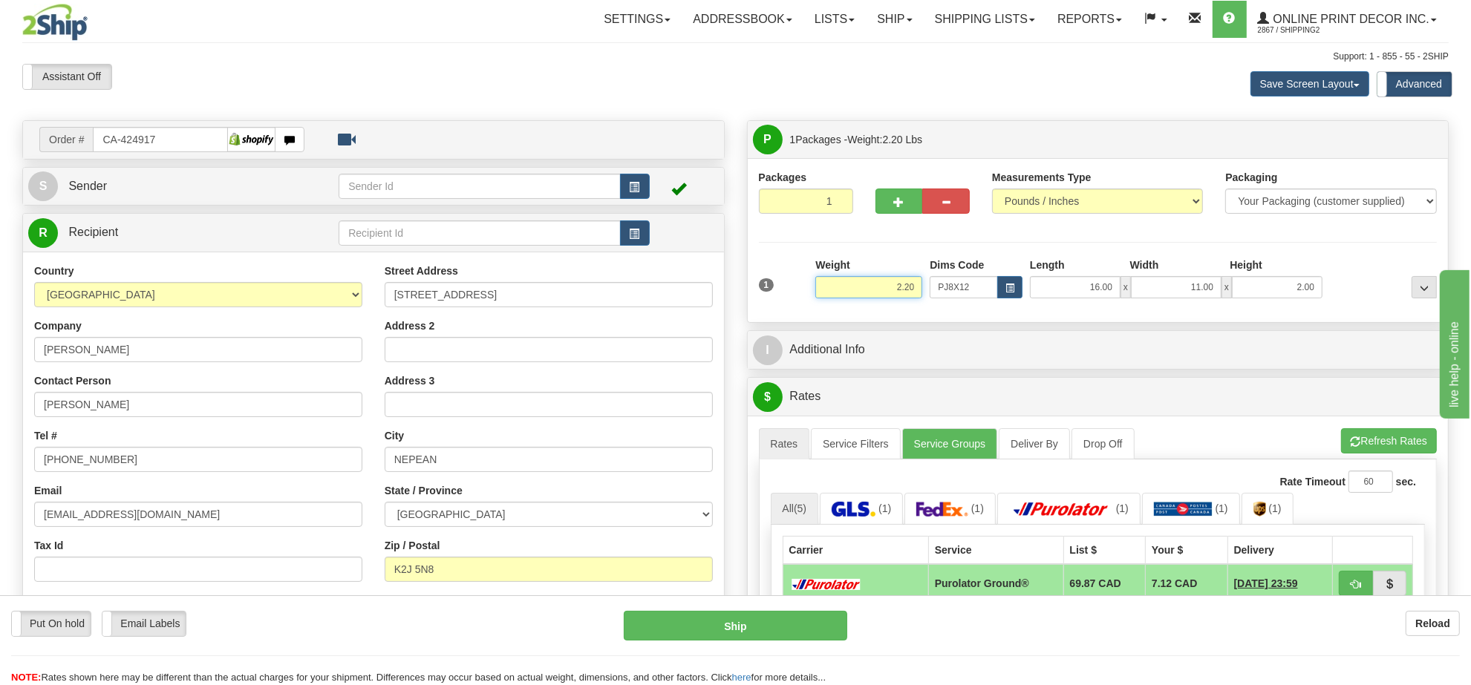
drag, startPoint x: 918, startPoint y: 291, endPoint x: 817, endPoint y: 291, distance: 101.7
click at [817, 291] on input "2.20" at bounding box center [868, 287] width 107 height 22
type input "1.00"
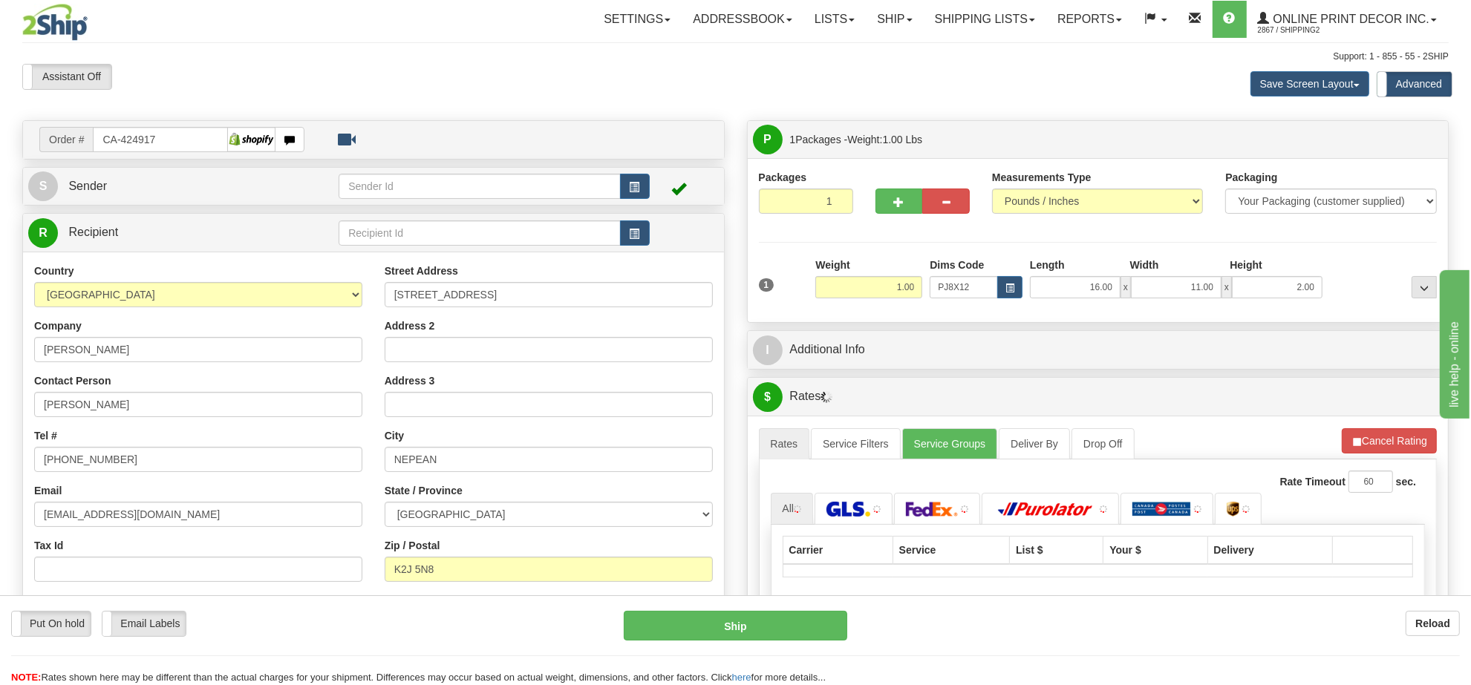
click at [1400, 448] on li "Refresh Rates Cancel Rating" at bounding box center [1389, 440] width 95 height 25
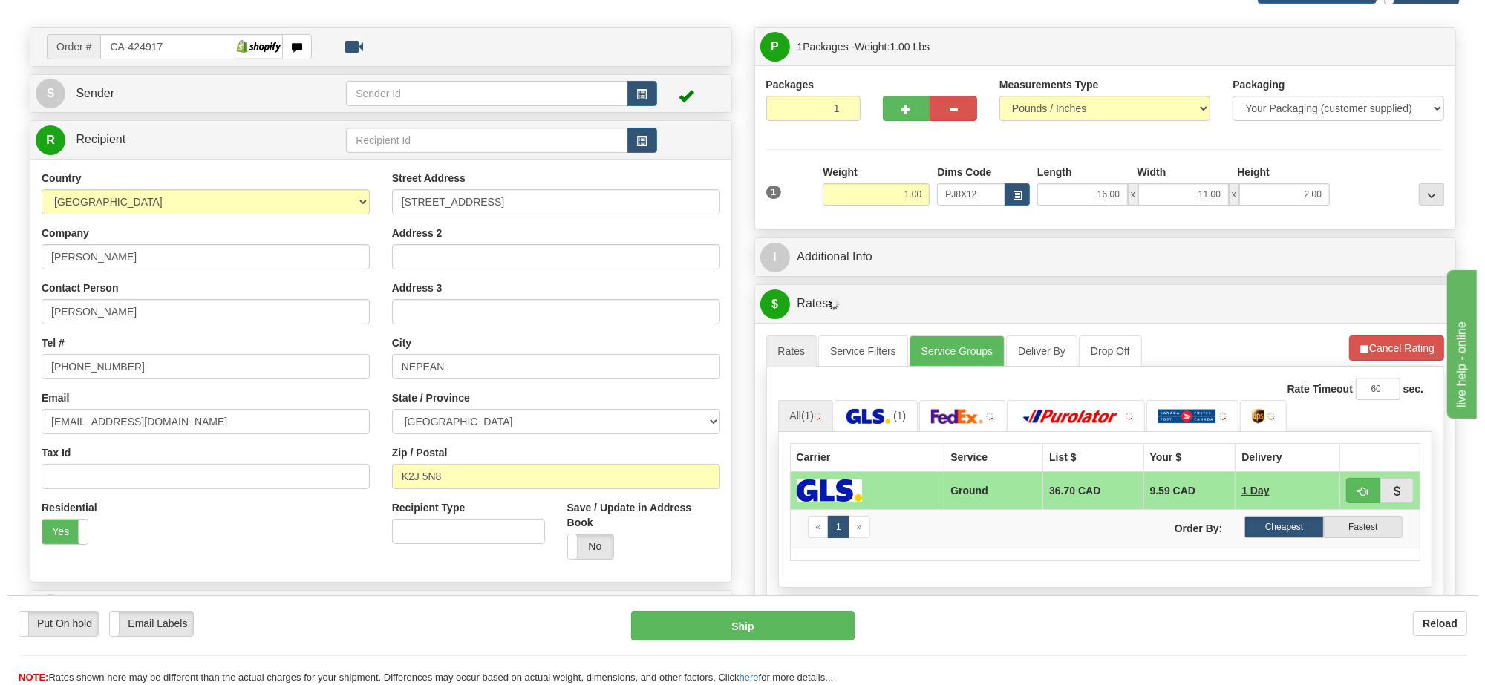
scroll to position [186, 0]
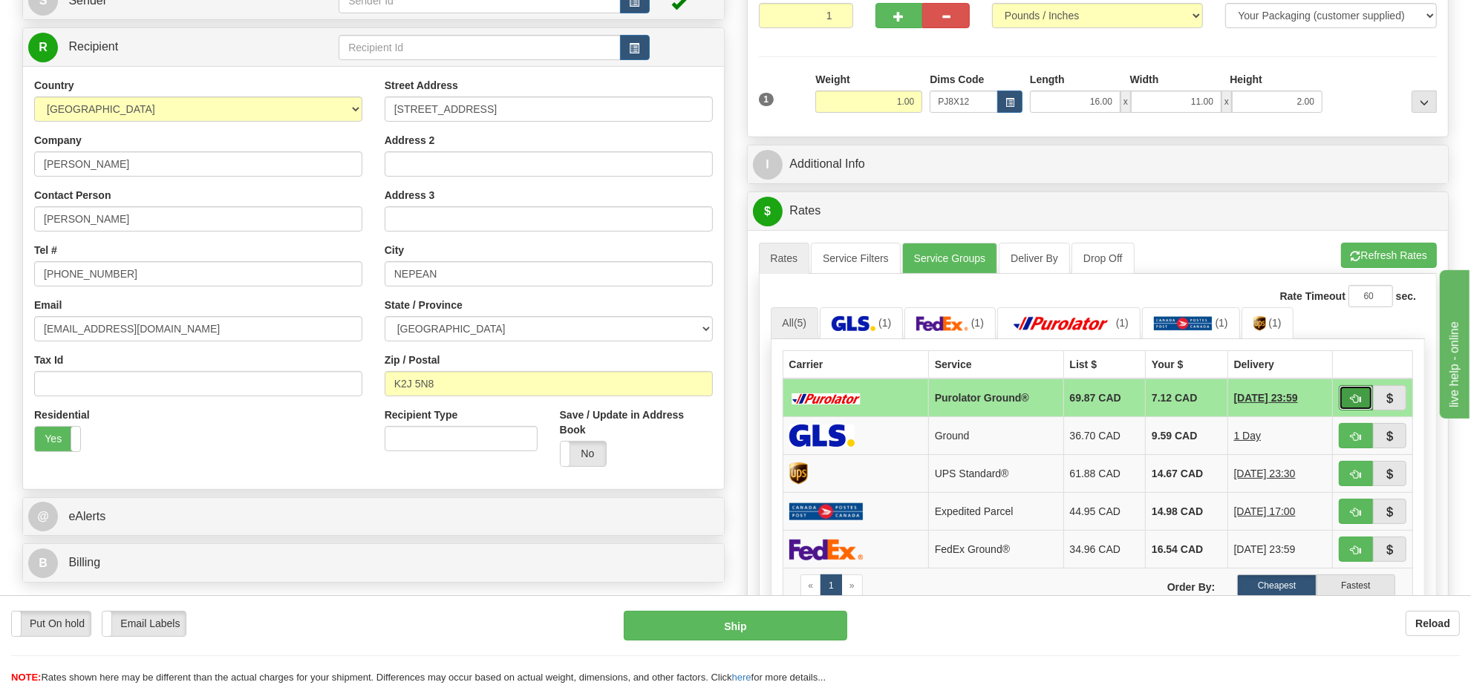
click at [1361, 407] on button "button" at bounding box center [1356, 397] width 34 height 25
type input "260"
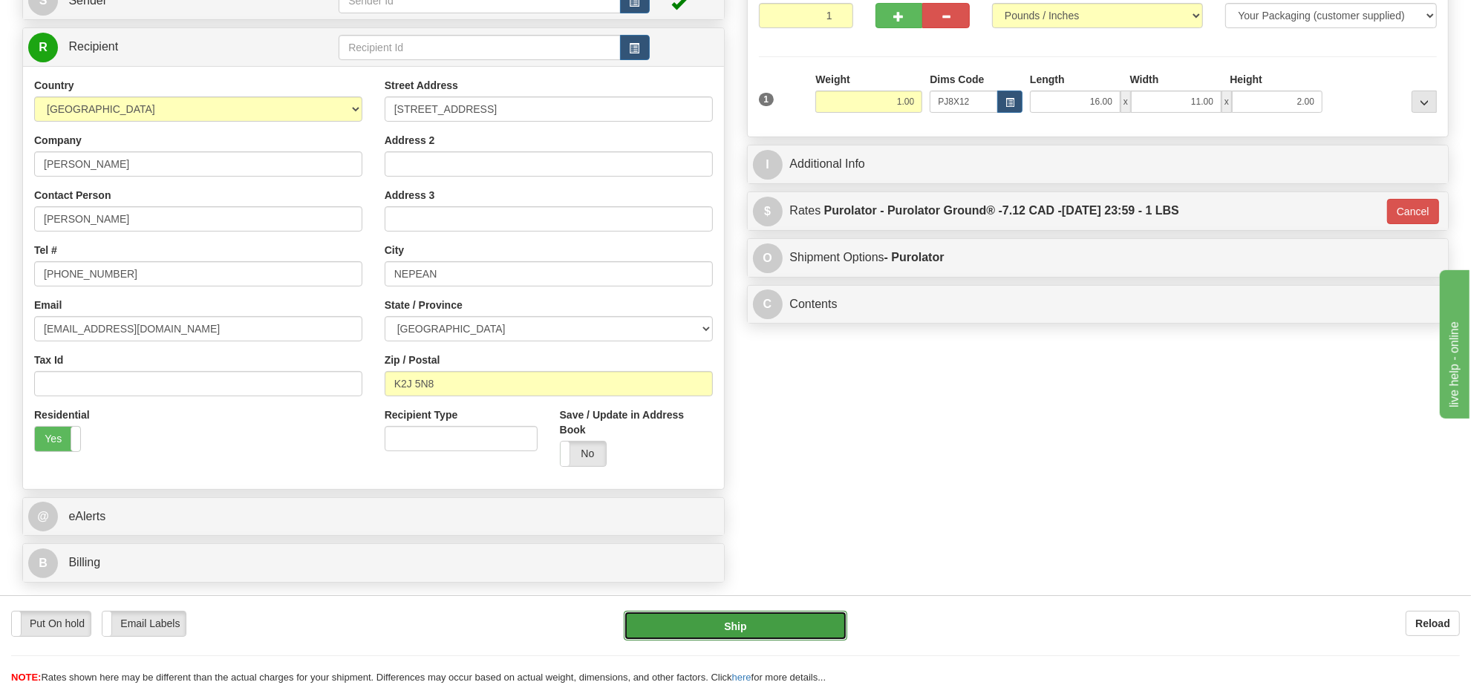
click at [695, 620] on button "Ship" at bounding box center [735, 626] width 223 height 30
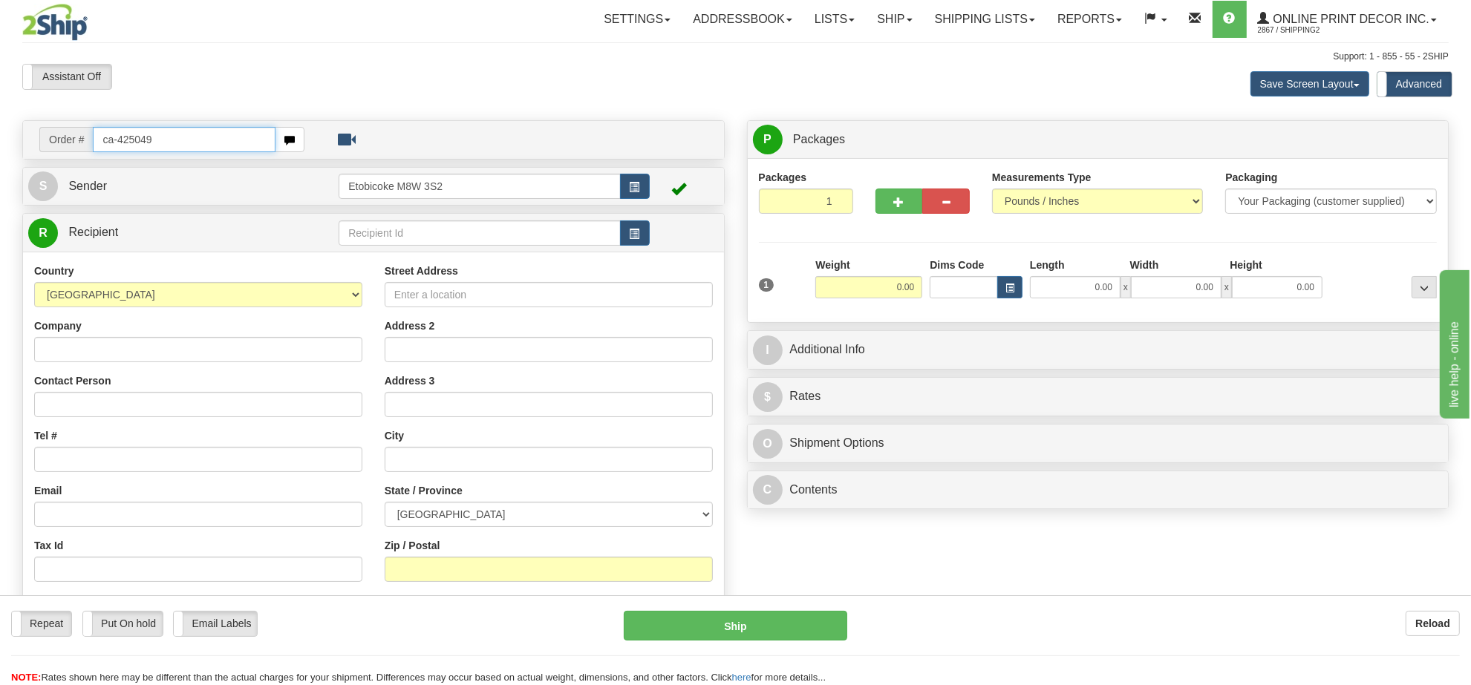
type input "ca-425049"
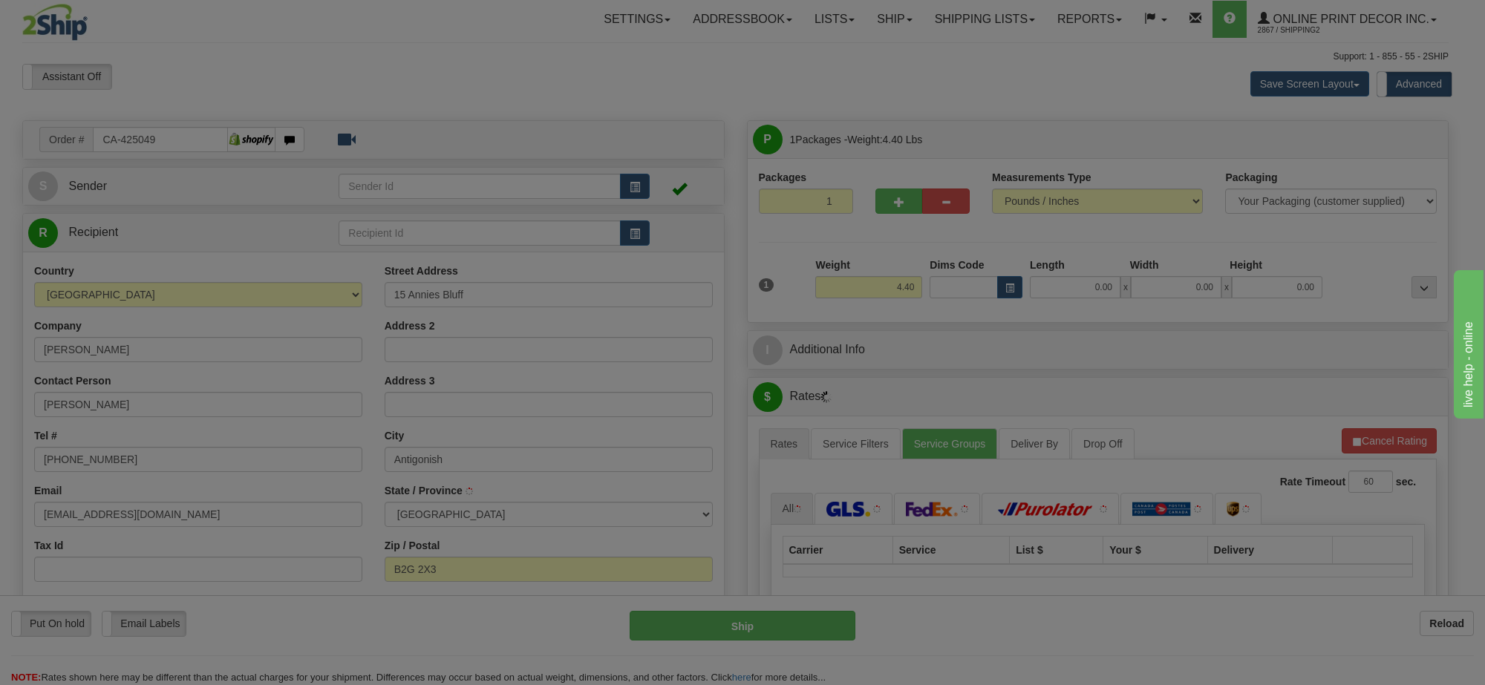
type input "ANTIGONISH"
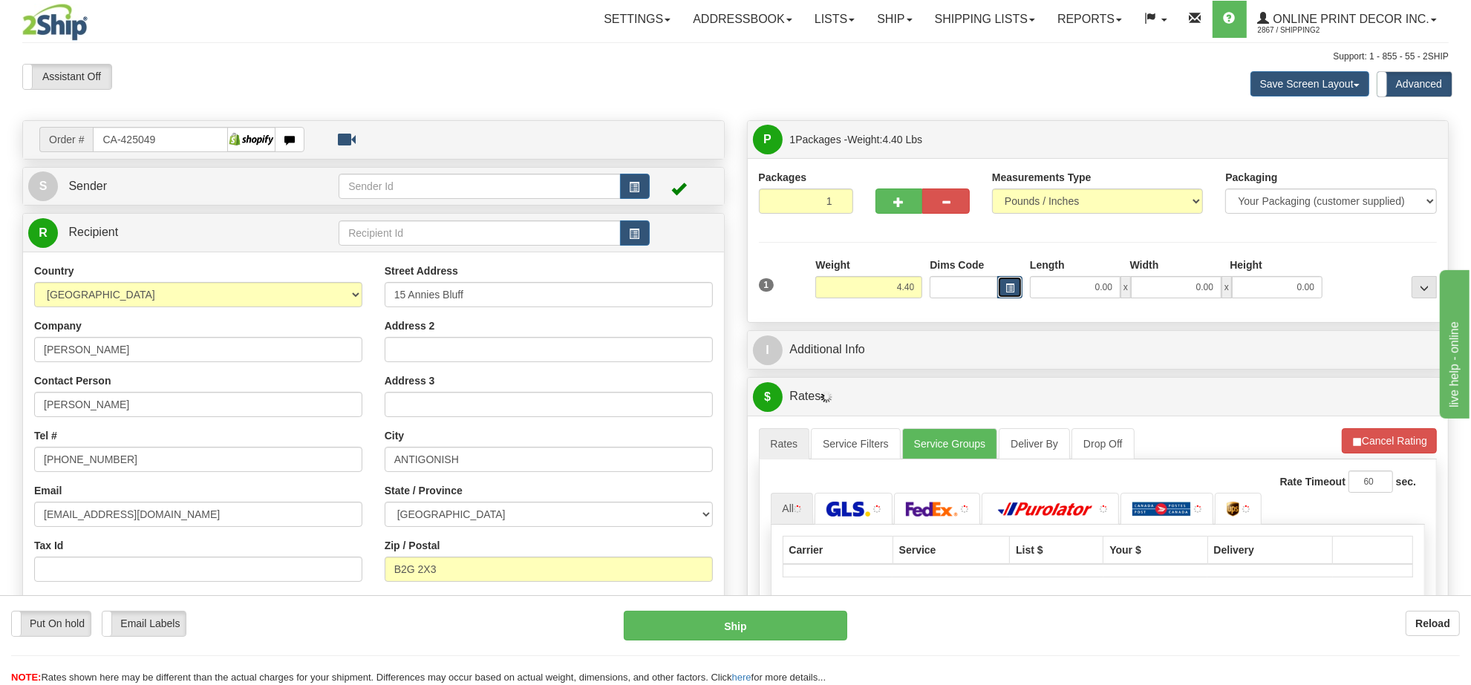
click at [1014, 281] on button "button" at bounding box center [1009, 287] width 25 height 22
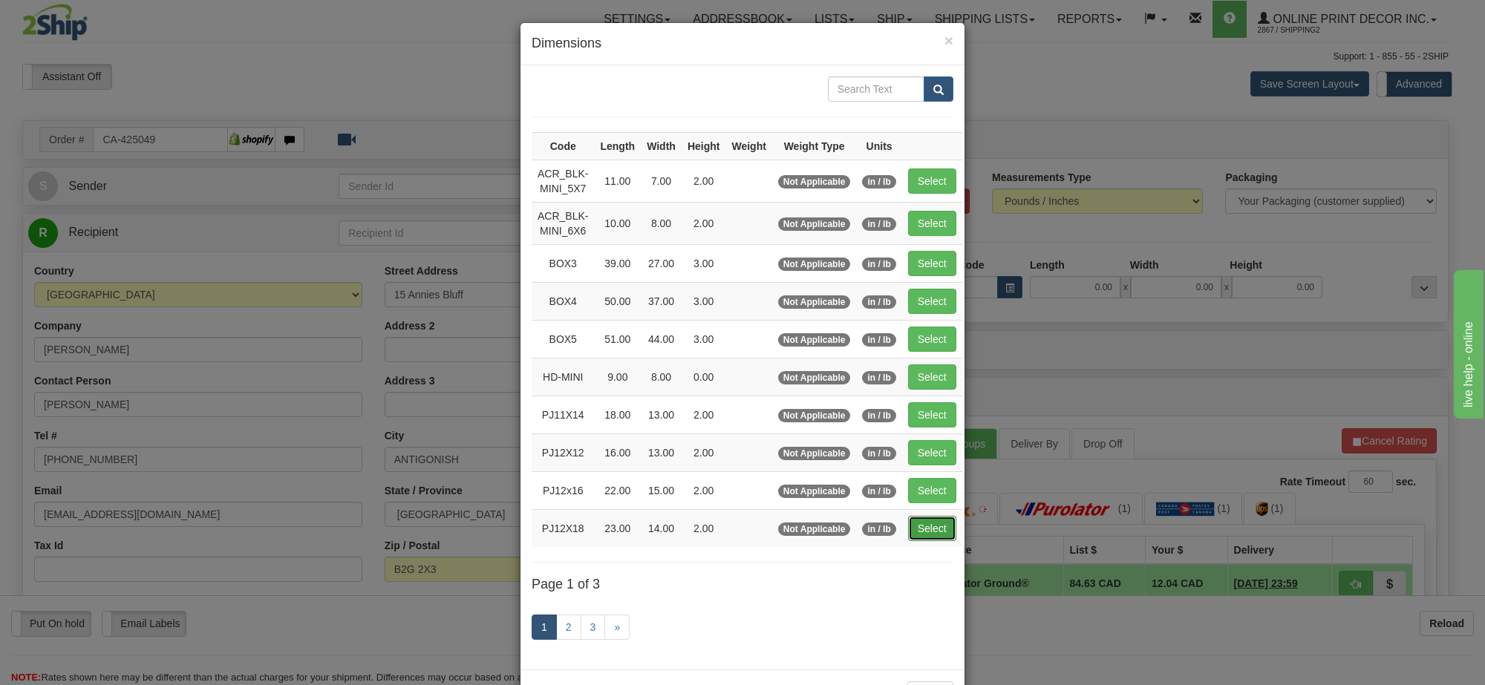
click at [936, 540] on button "Select" at bounding box center [932, 528] width 48 height 25
type input "PJ12X18"
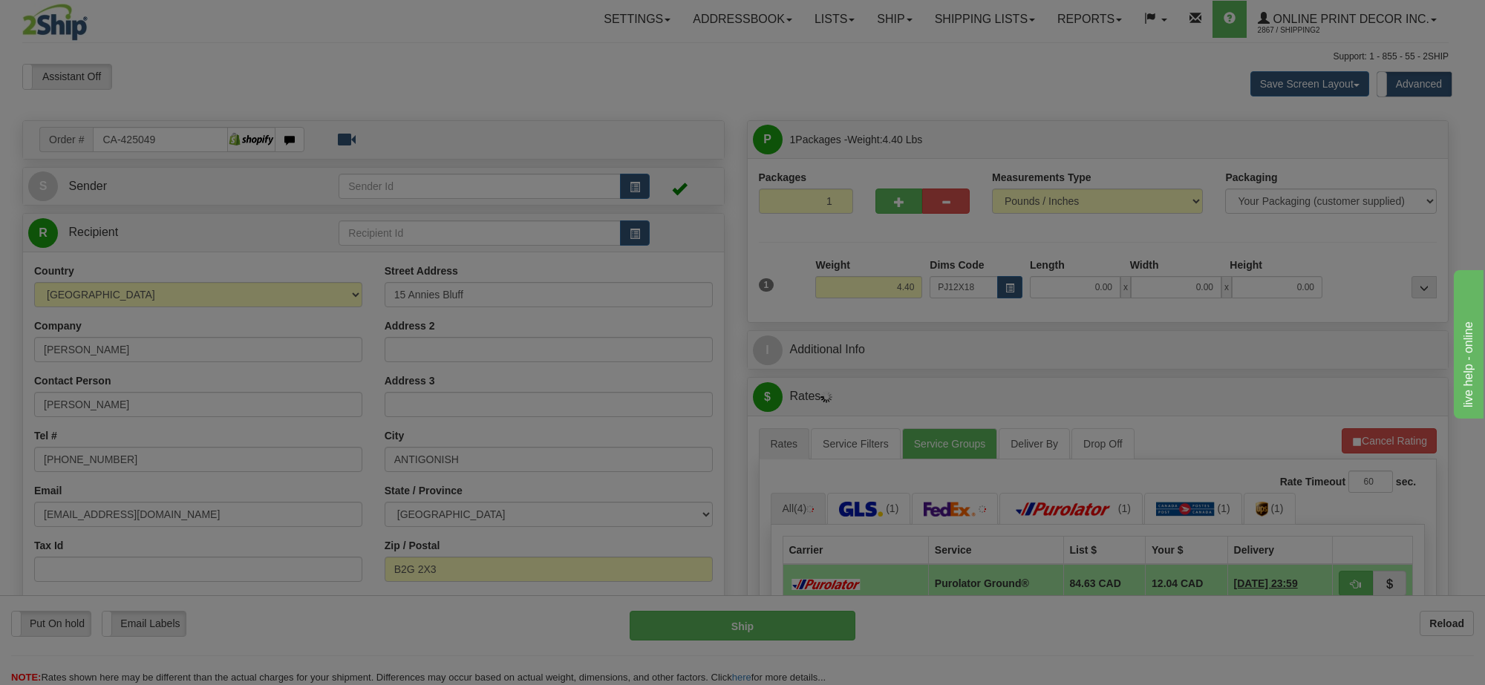
type input "23.00"
type input "14.00"
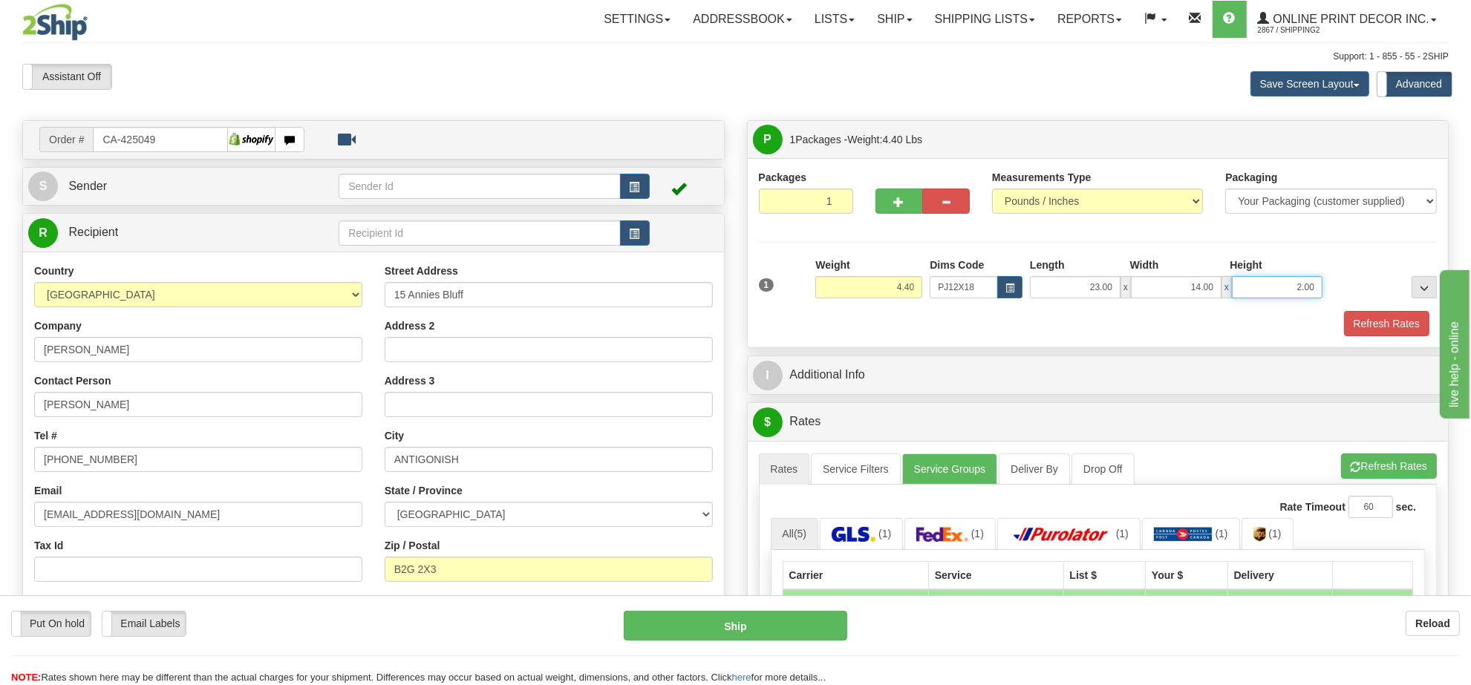
drag, startPoint x: 1312, startPoint y: 286, endPoint x: 1208, endPoint y: 284, distance: 104.0
click at [1208, 284] on div "23.00 x 14.00 x 2.00" at bounding box center [1176, 287] width 293 height 22
click button "Delete" at bounding box center [0, 0] width 0 height 0
type input "4.00"
click at [1401, 324] on button "Refresh Rates" at bounding box center [1386, 323] width 85 height 25
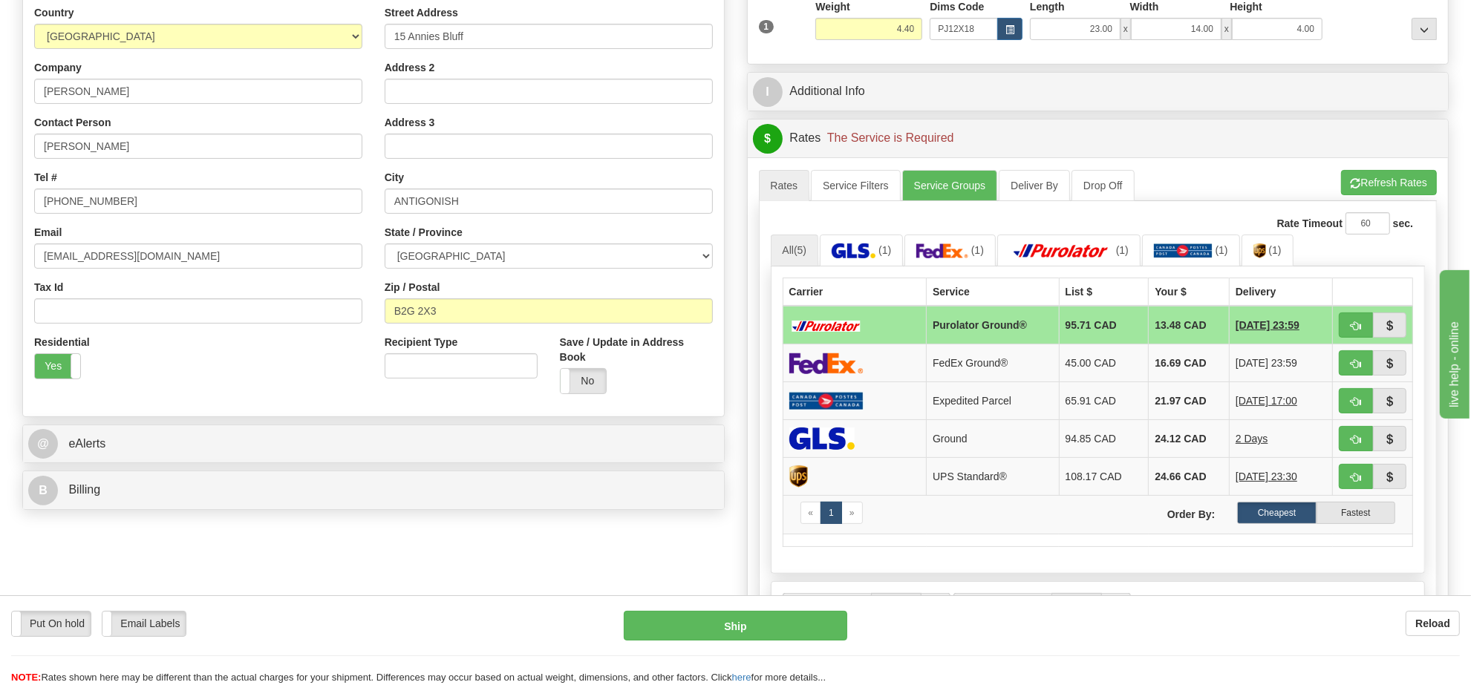
scroll to position [271, 0]
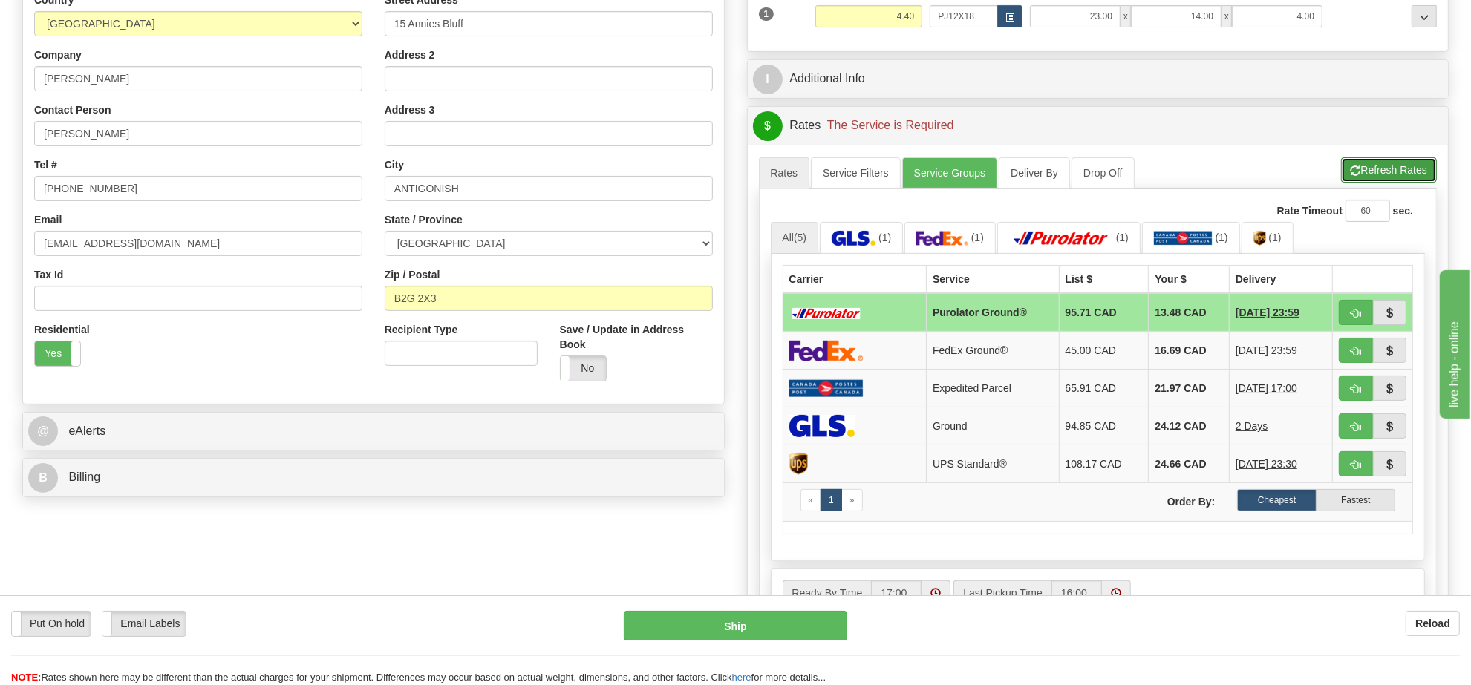
click at [1420, 178] on button "Refresh Rates" at bounding box center [1389, 169] width 96 height 25
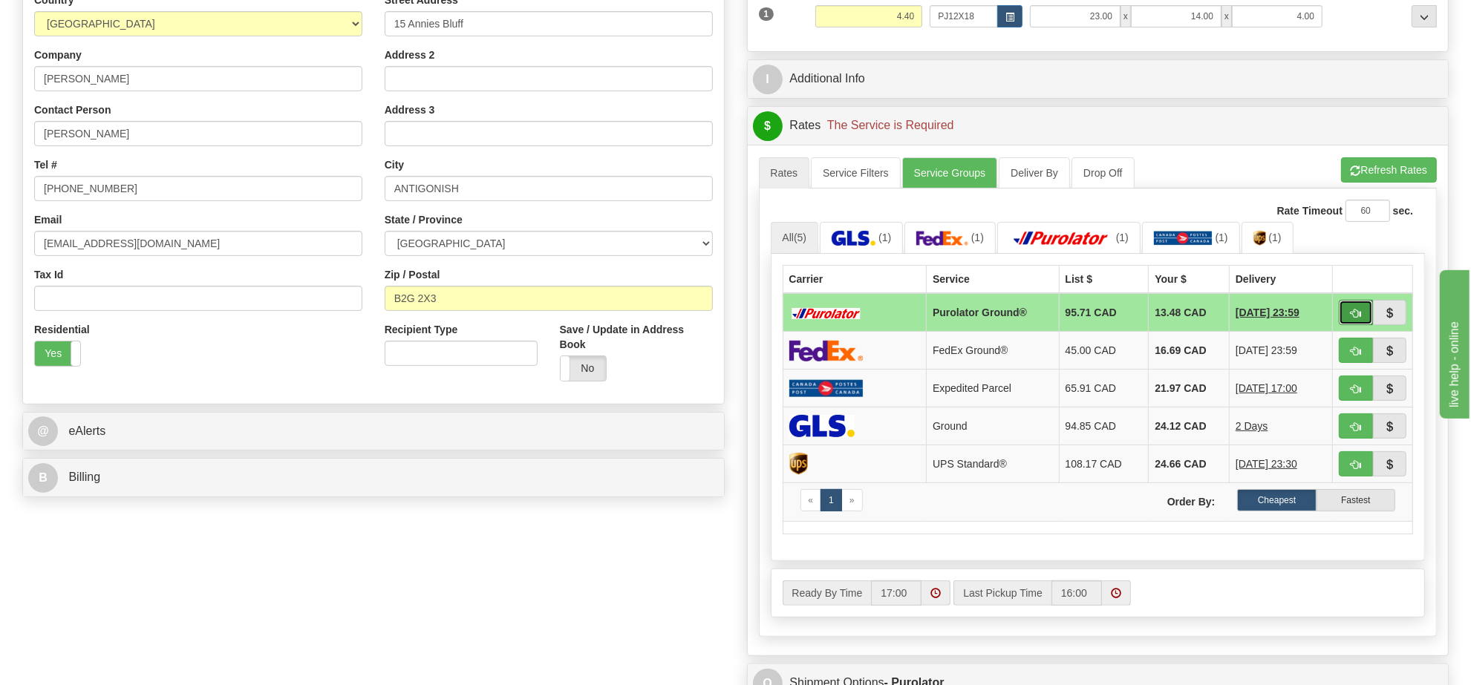
click at [1355, 316] on span "button" at bounding box center [1356, 314] width 10 height 10
type input "260"
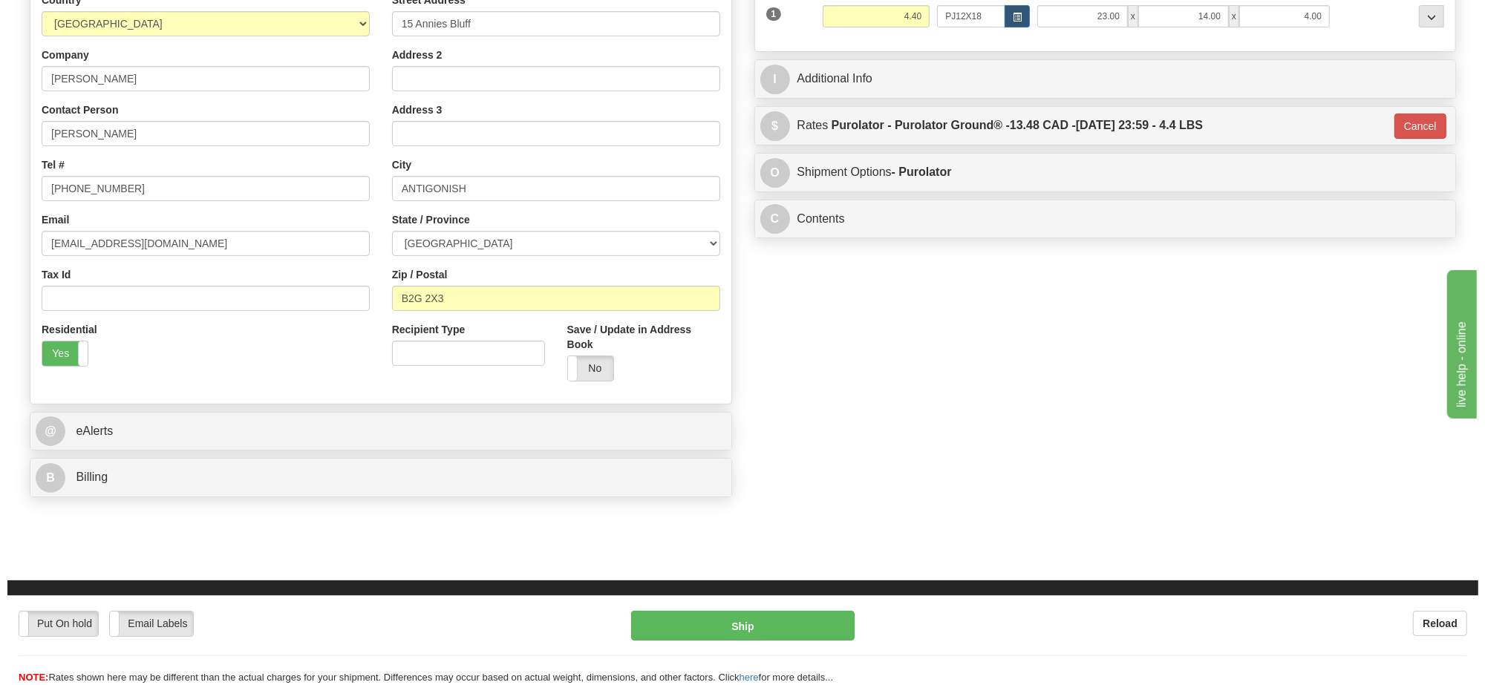
scroll to position [0, 0]
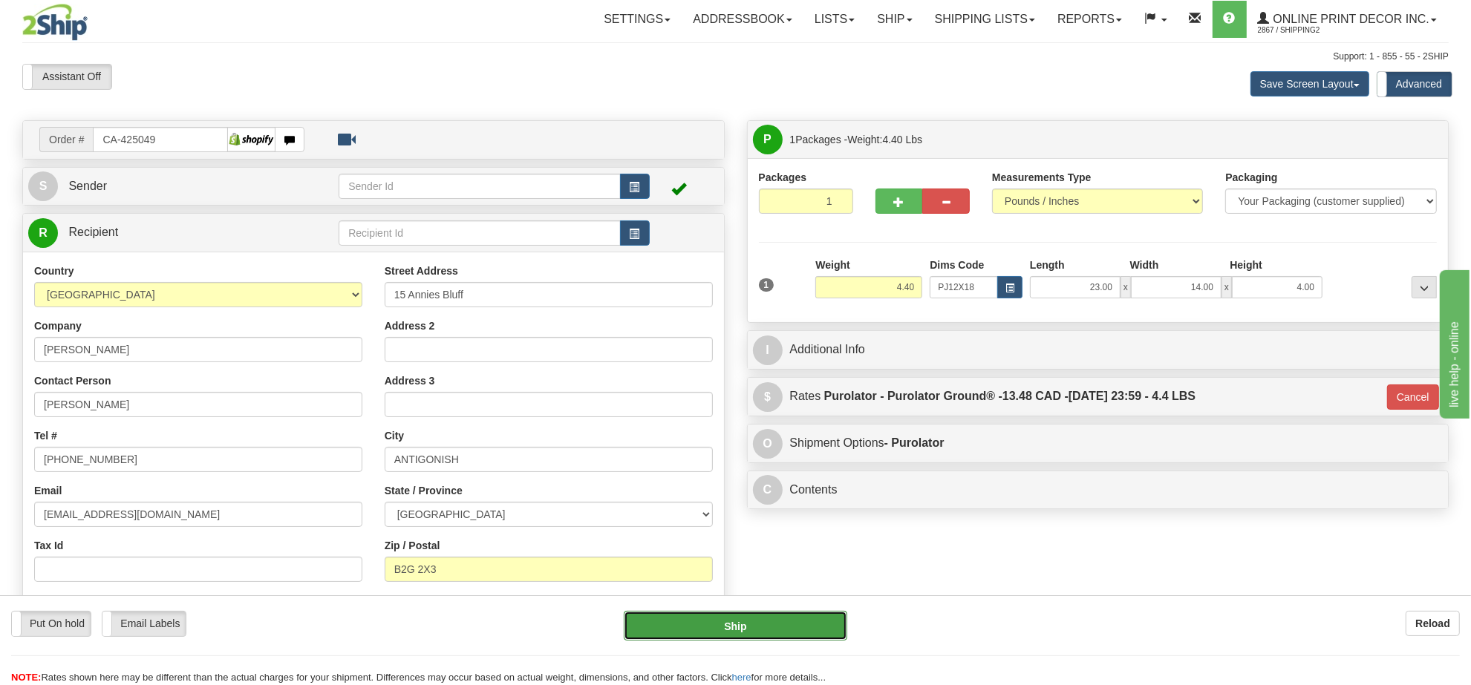
click at [745, 631] on button "Ship" at bounding box center [735, 626] width 223 height 30
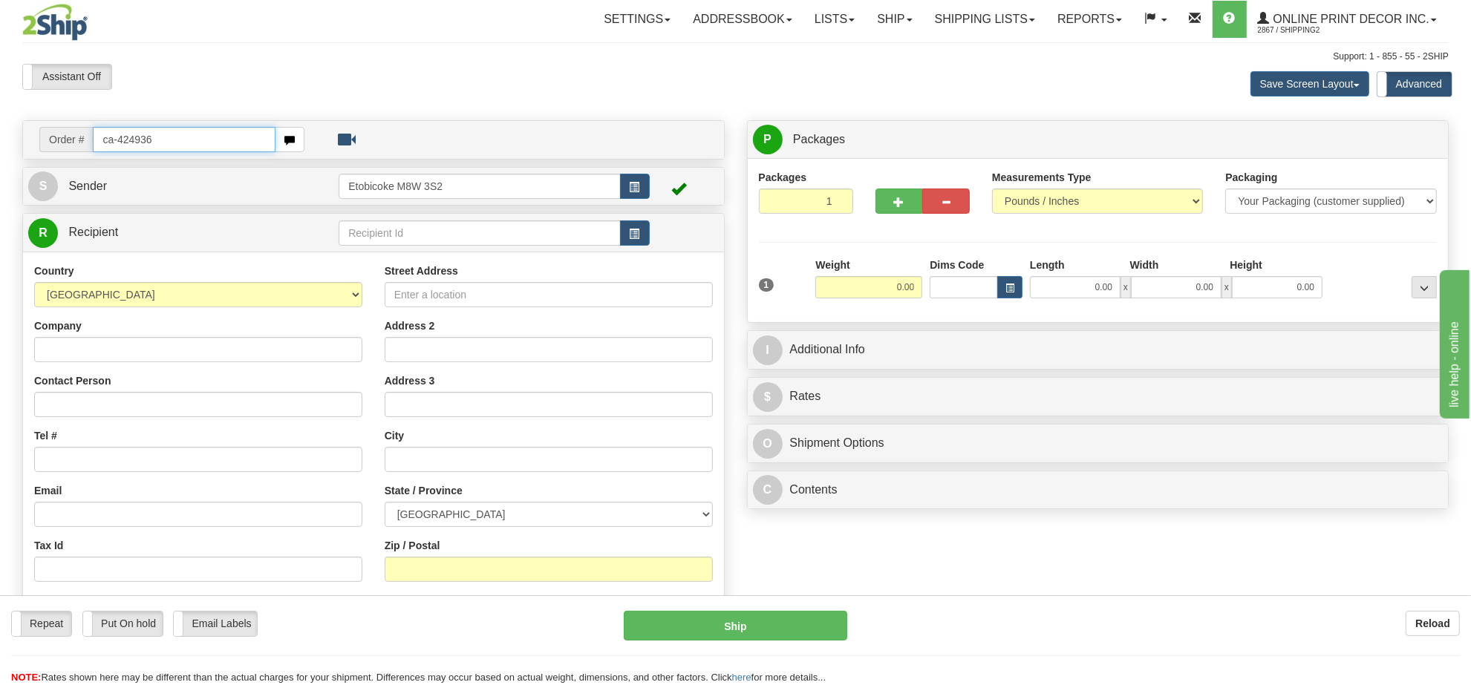
type input "ca-424936"
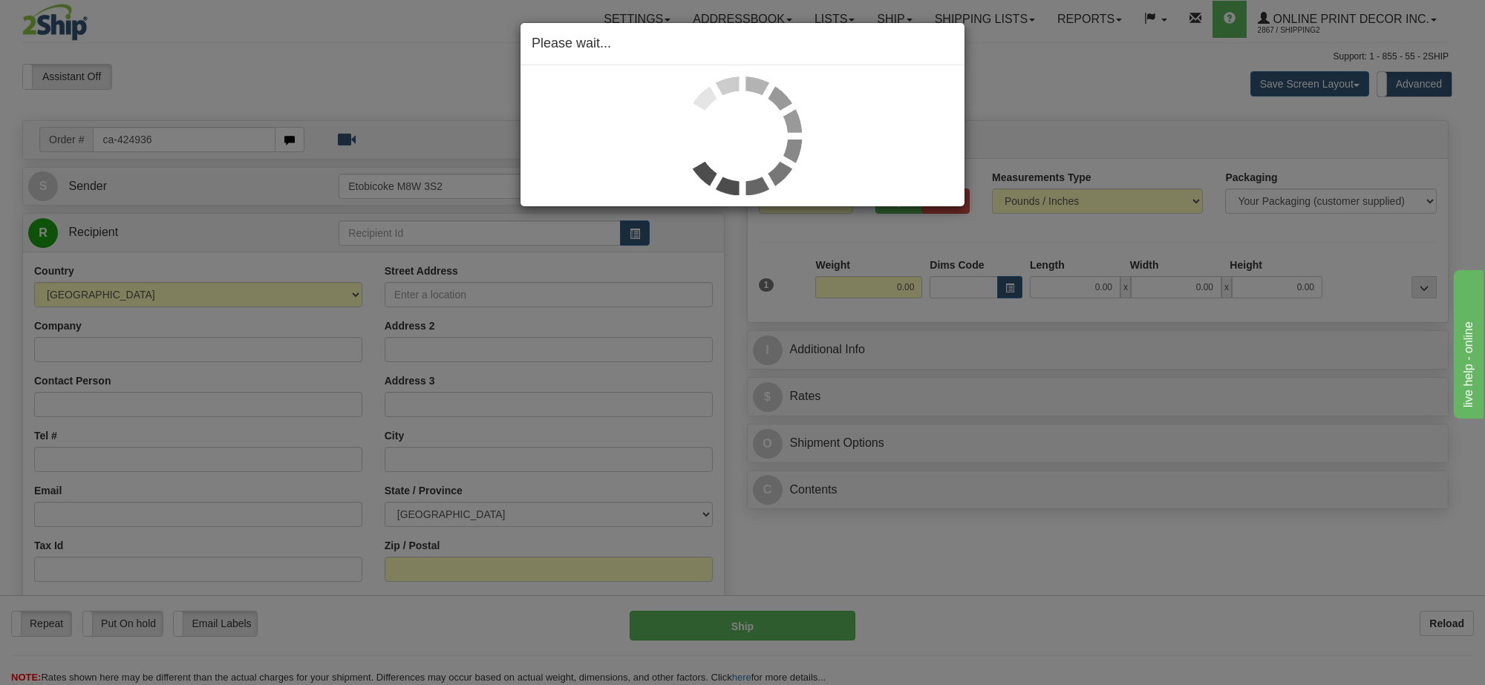
click at [1008, 288] on div "Please wait..." at bounding box center [742, 342] width 1485 height 685
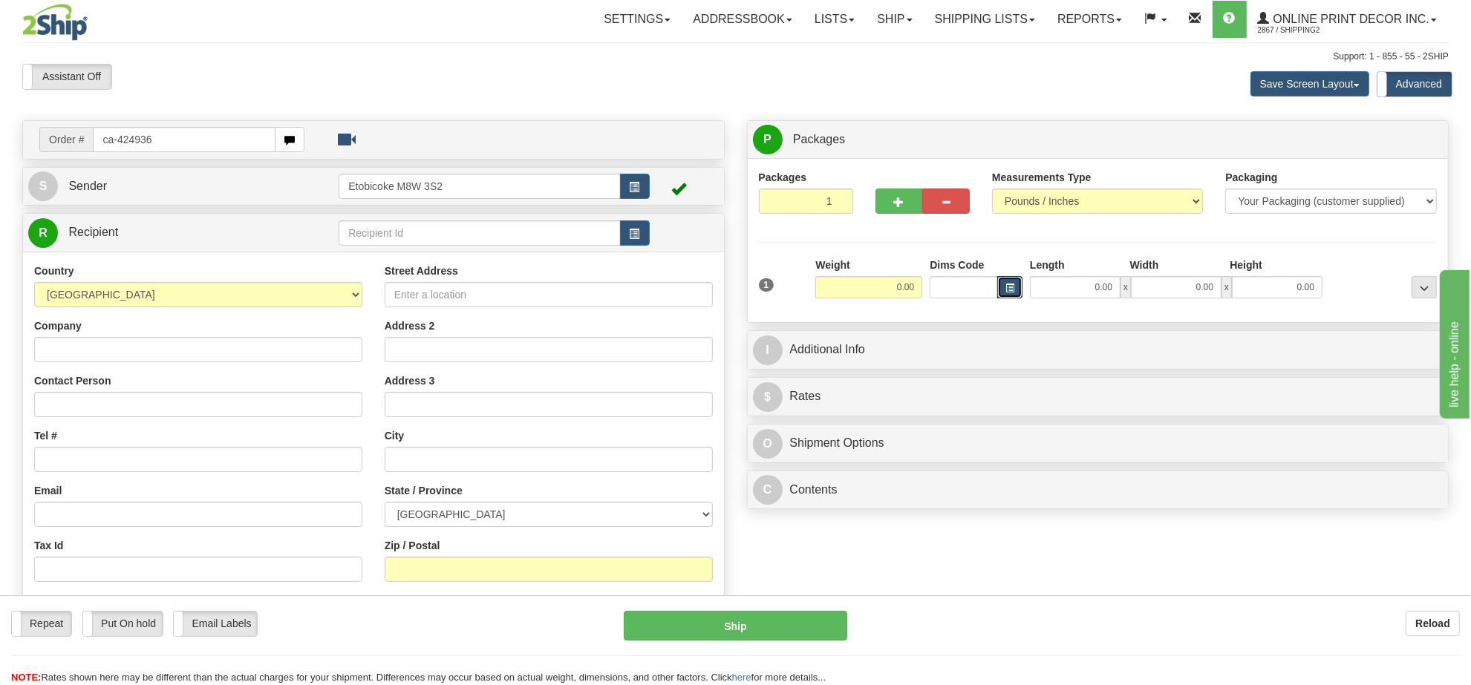
click at [1008, 291] on span "button" at bounding box center [1009, 288] width 9 height 8
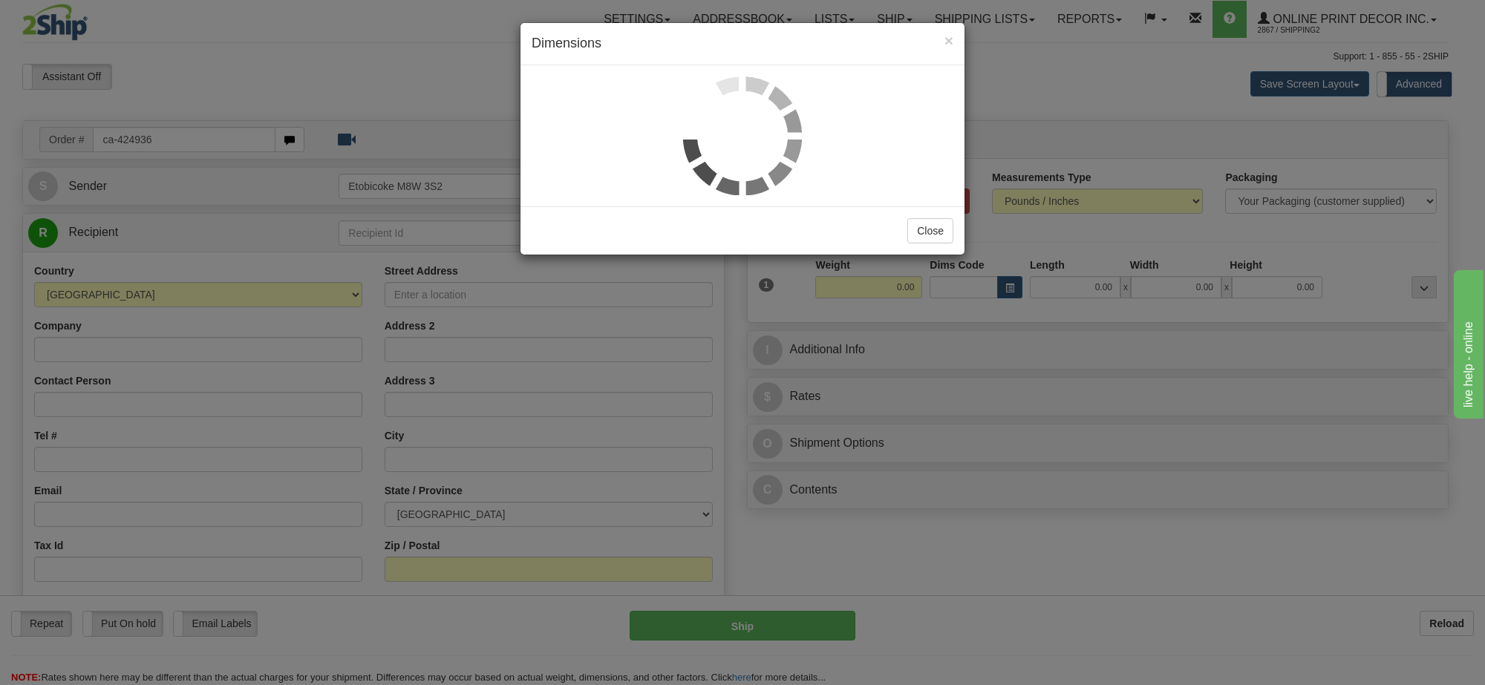
click at [458, 64] on div "× Dimensions Close" at bounding box center [742, 342] width 1485 height 685
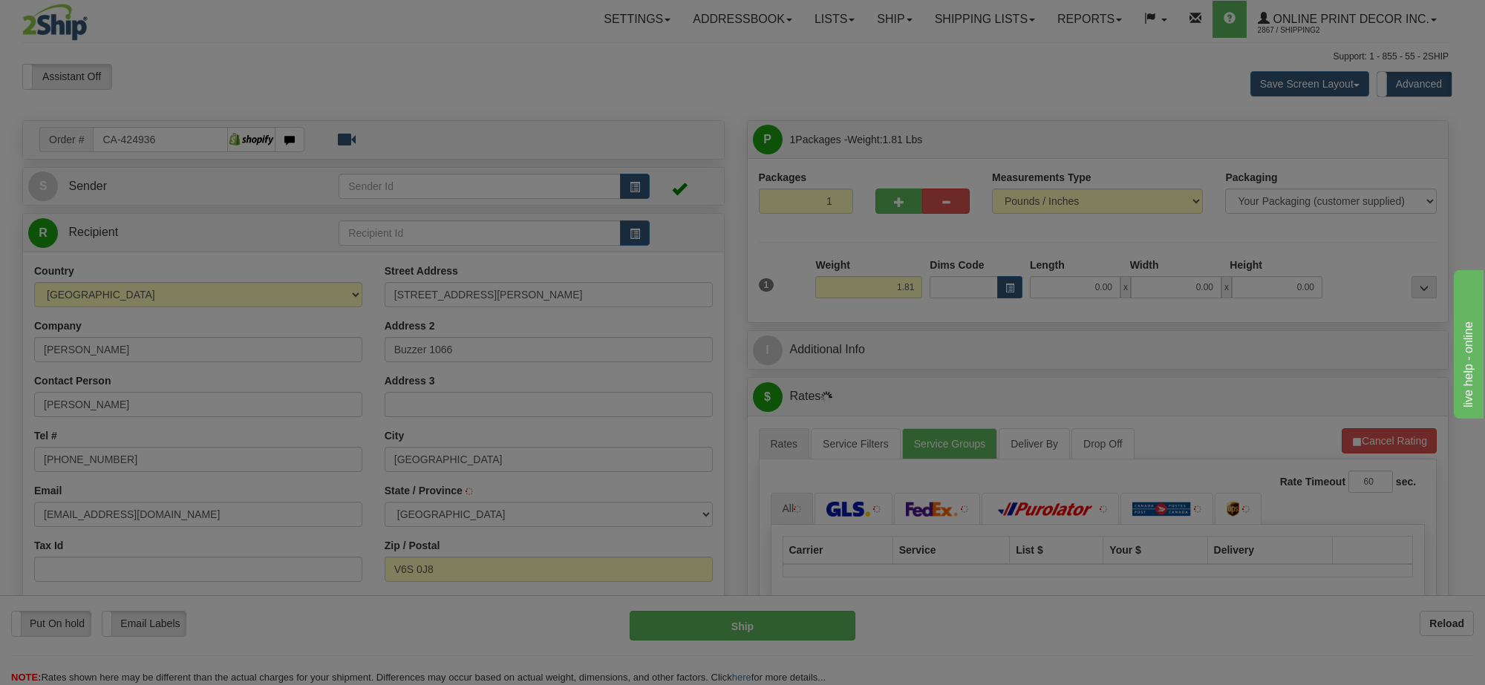
type input "[GEOGRAPHIC_DATA]"
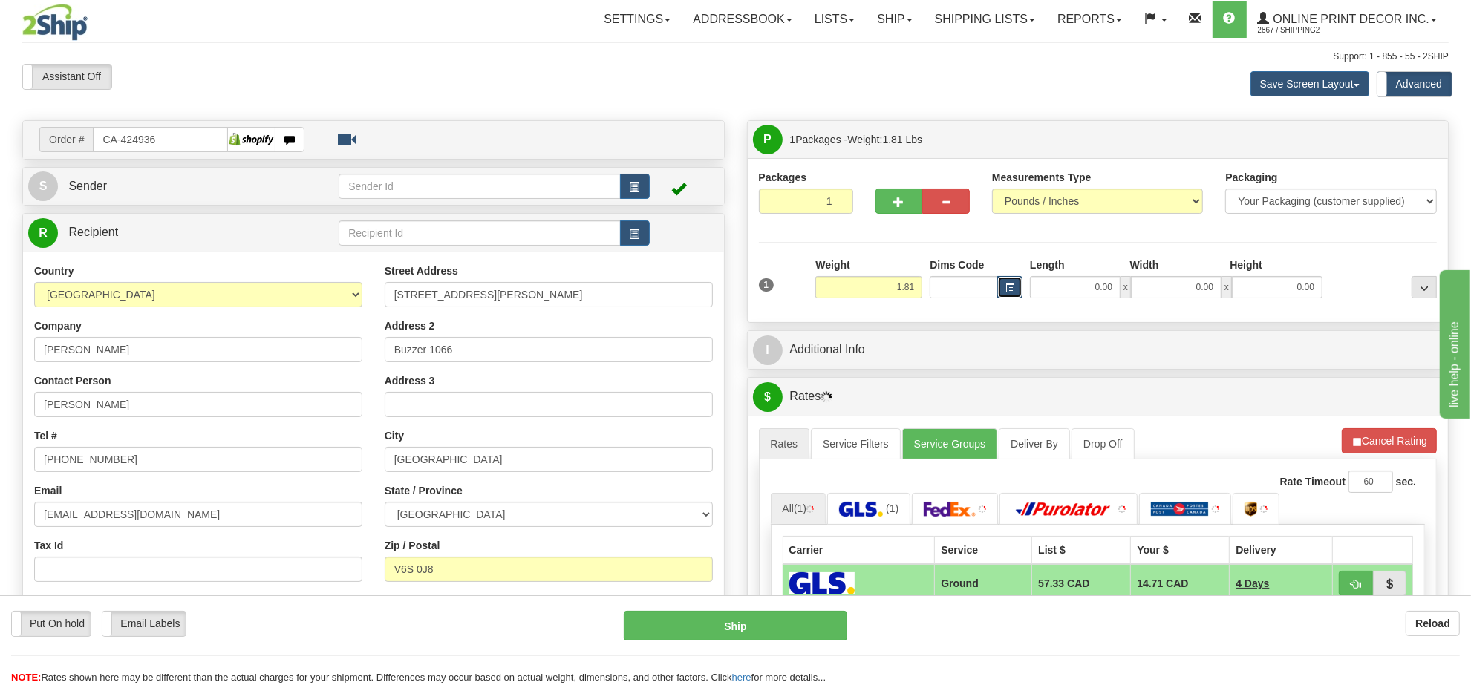
click at [1004, 296] on button "button" at bounding box center [1009, 287] width 25 height 22
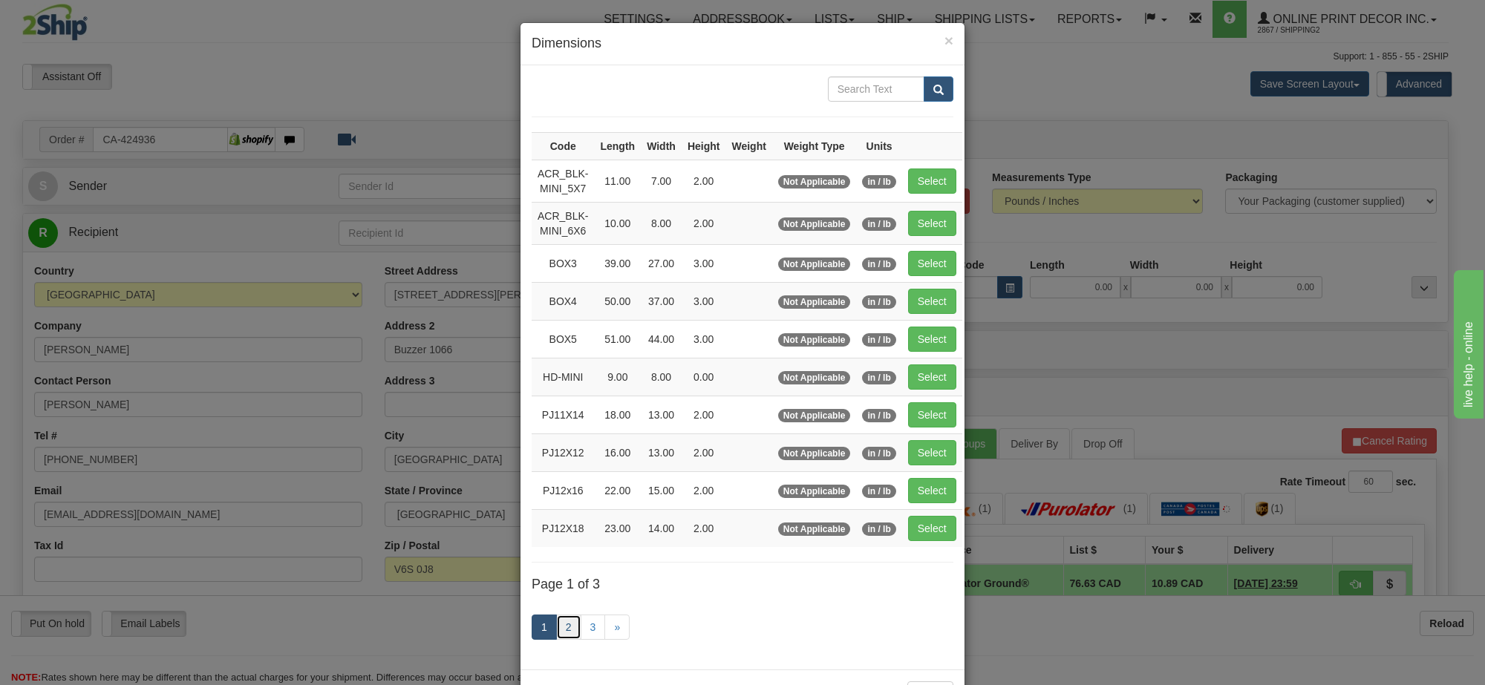
click at [556, 633] on link "2" at bounding box center [568, 627] width 25 height 25
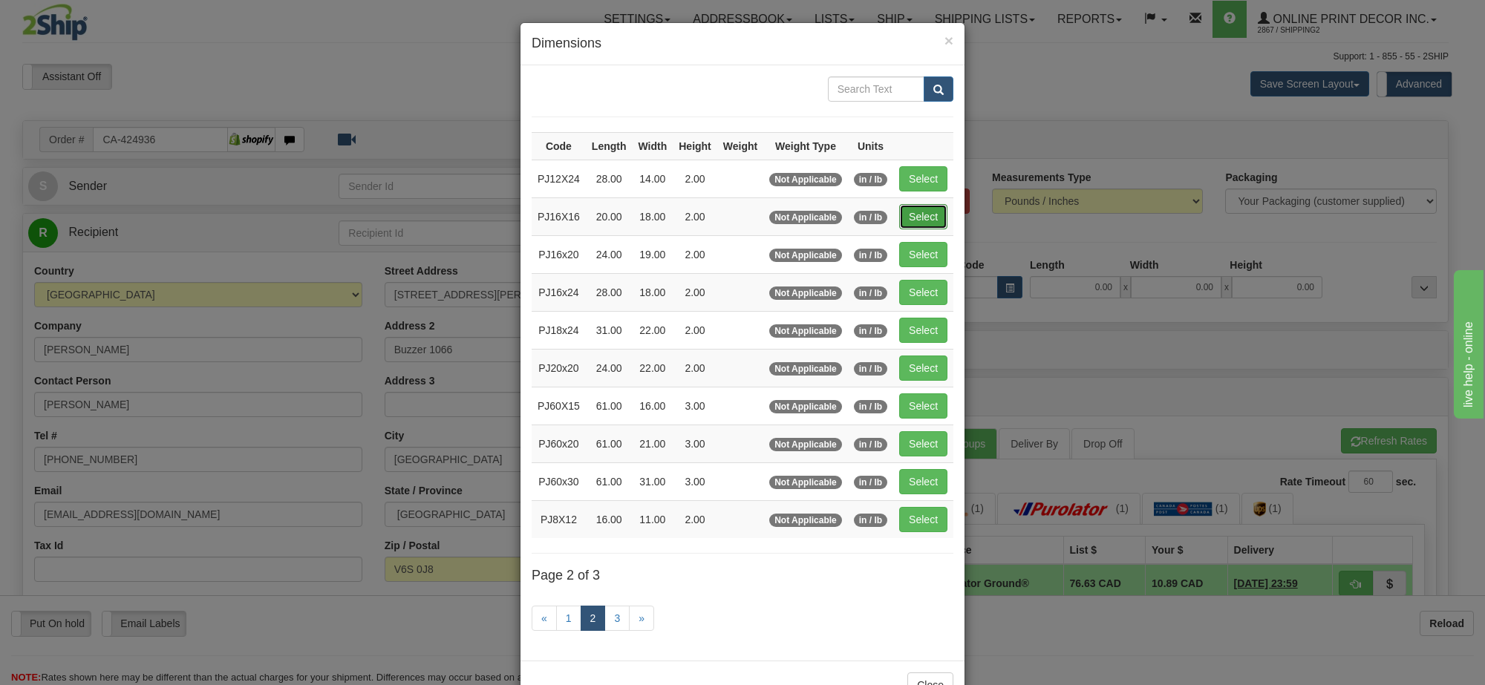
click at [918, 223] on button "Select" at bounding box center [923, 216] width 48 height 25
type input "PJ16X16"
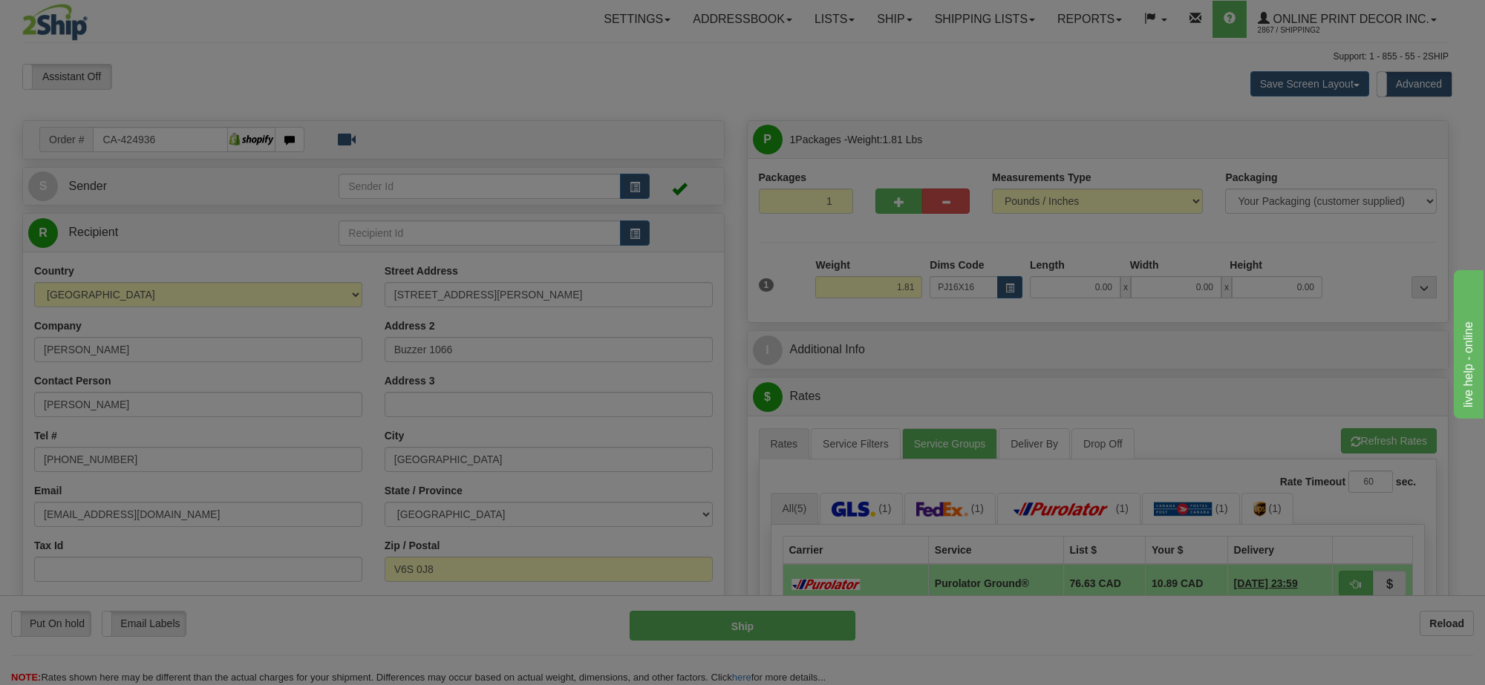
type input "20.00"
type input "18.00"
type input "2.00"
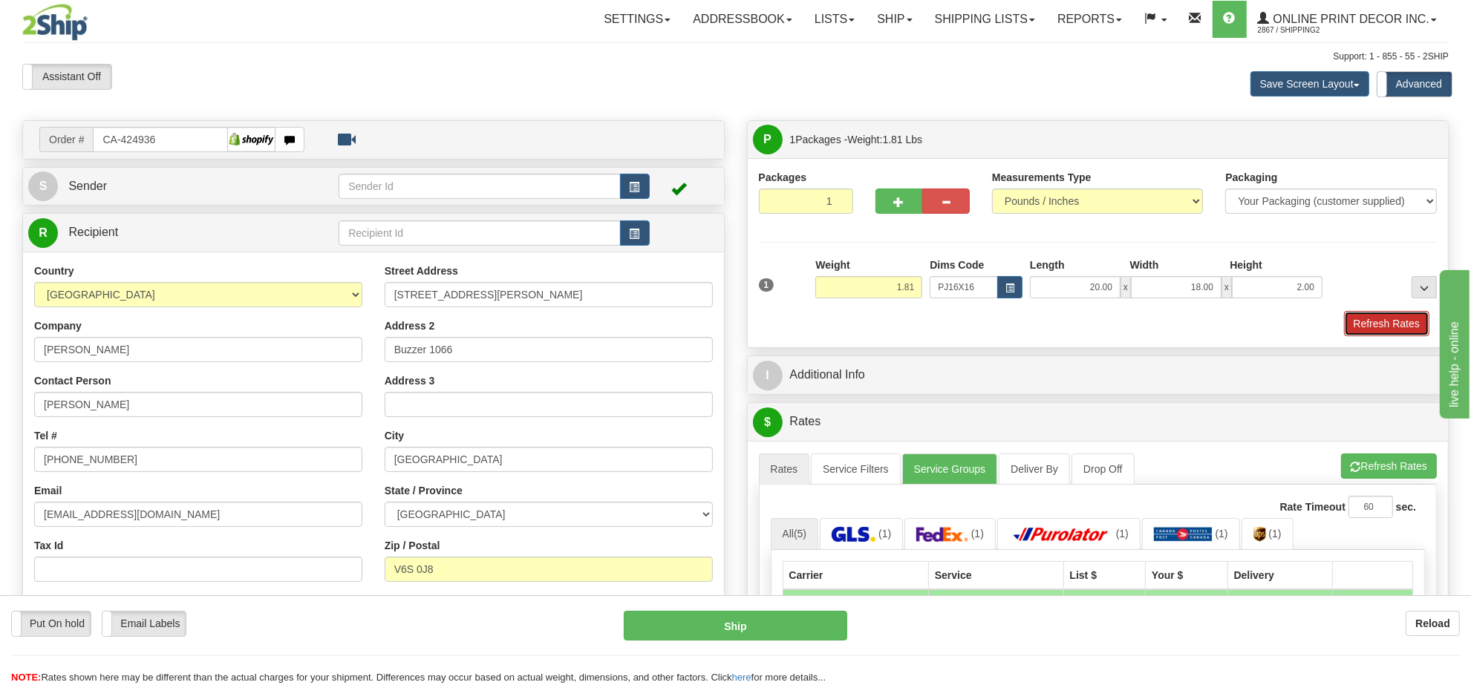
click at [1394, 327] on button "Refresh Rates" at bounding box center [1386, 323] width 85 height 25
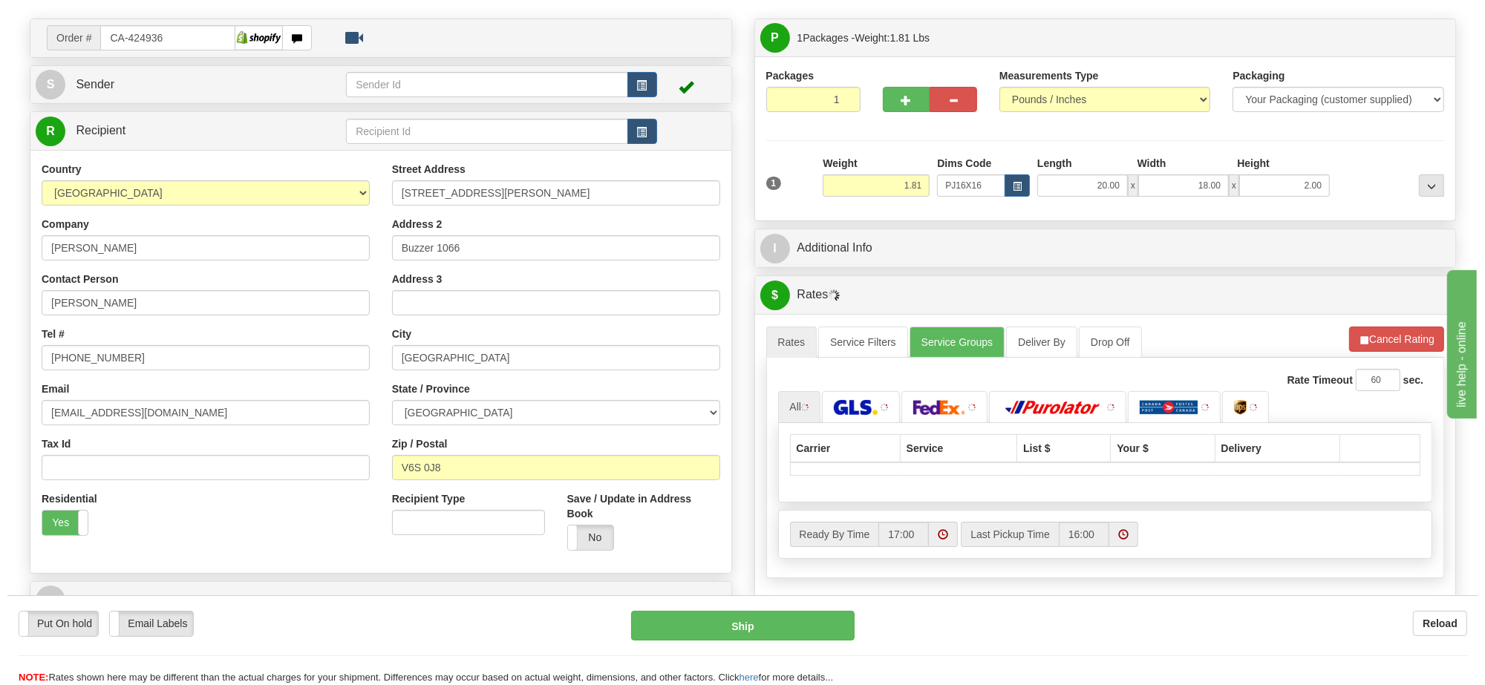
scroll to position [209, 0]
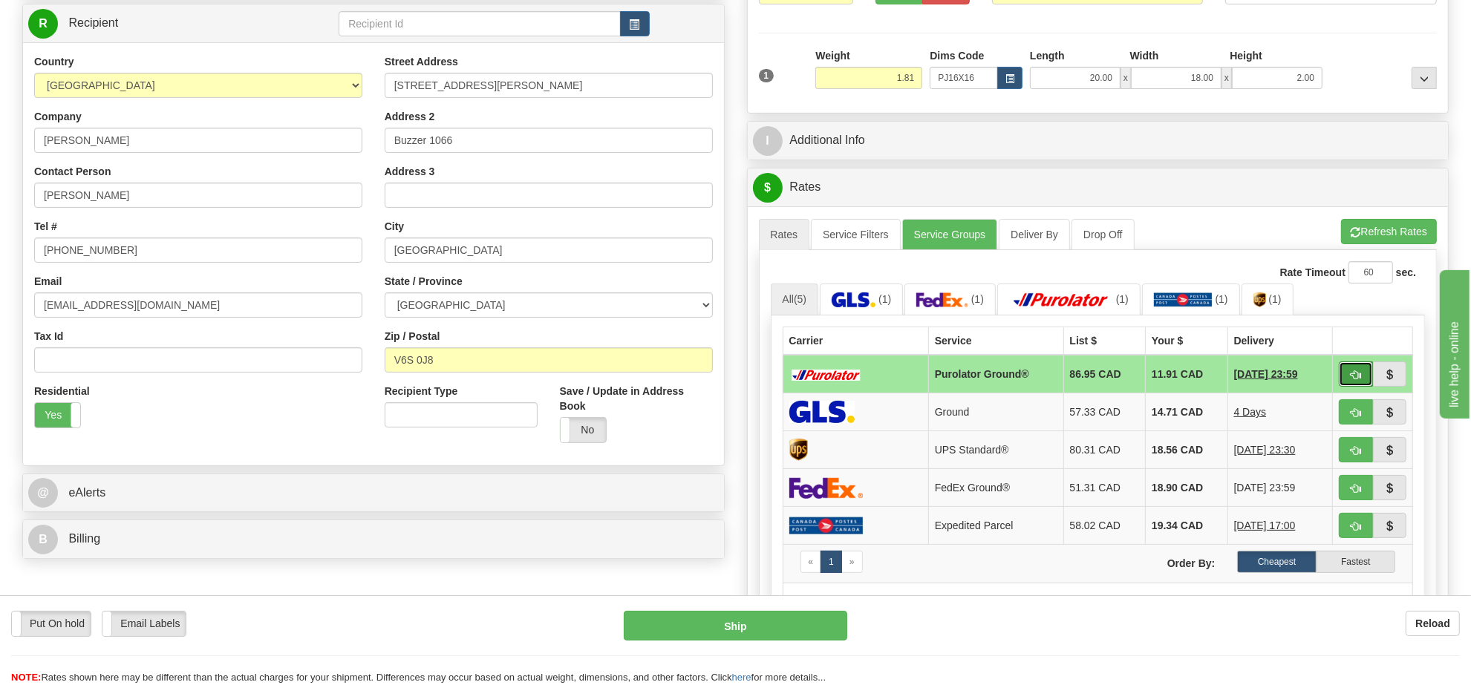
click at [1357, 369] on button "button" at bounding box center [1356, 374] width 34 height 25
type input "260"
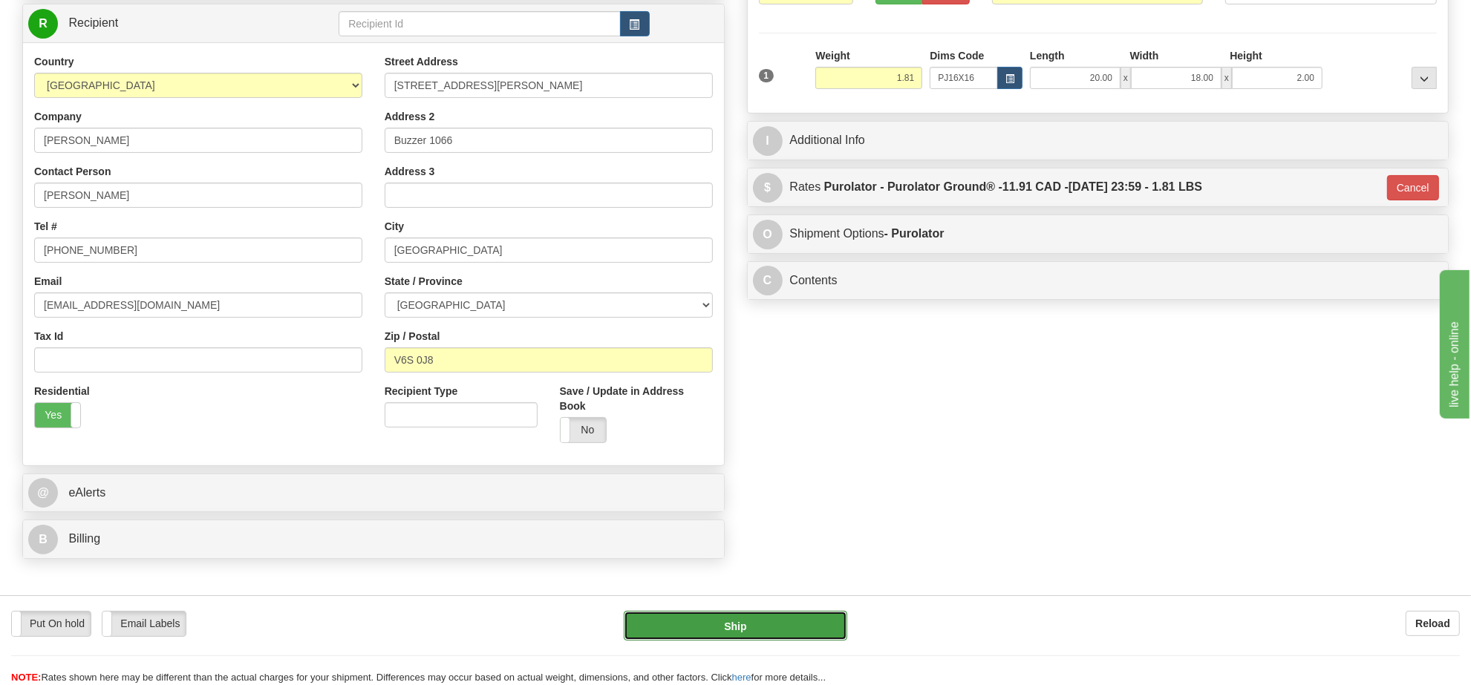
click at [737, 624] on button "Ship" at bounding box center [735, 626] width 223 height 30
